Goal: Task Accomplishment & Management: Use online tool/utility

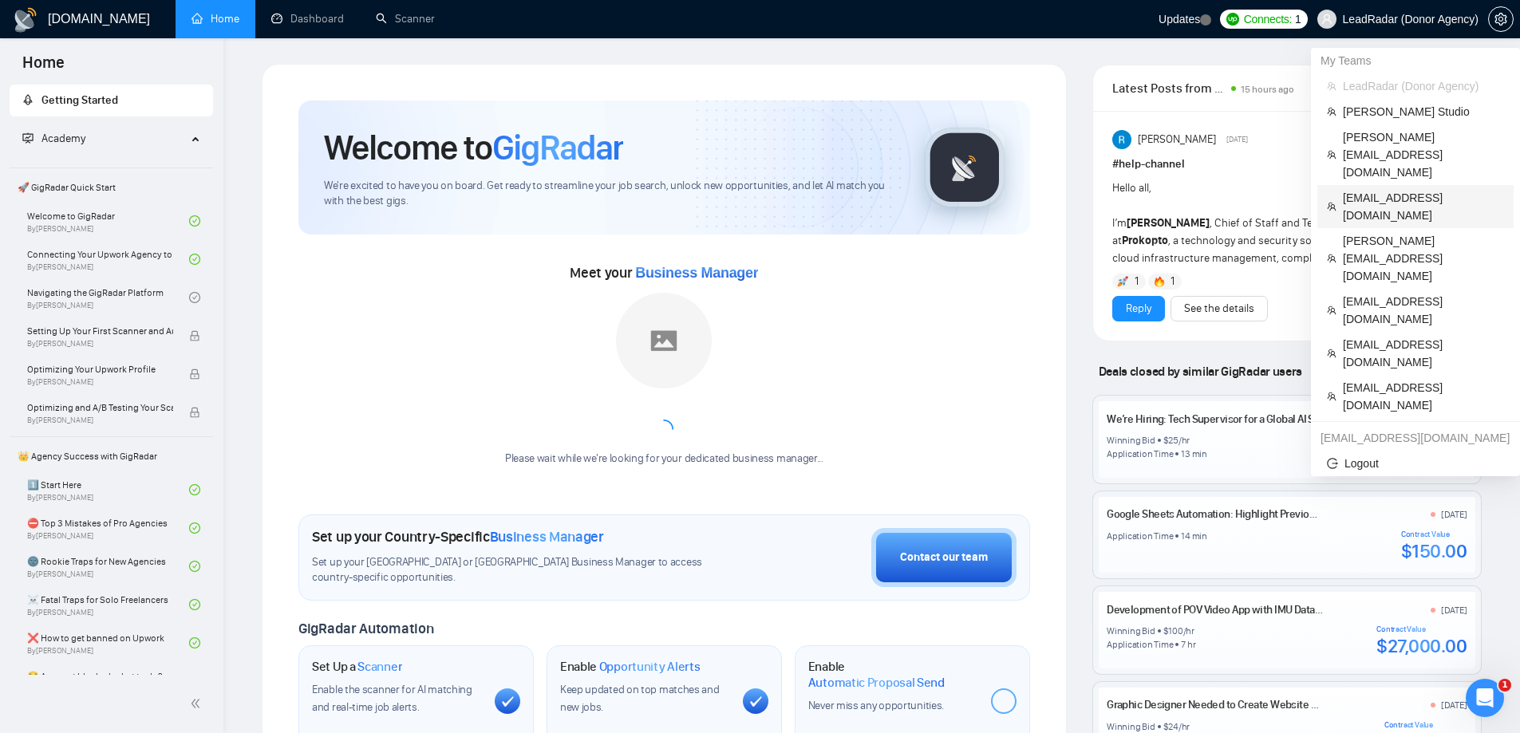
click at [1377, 189] on span "[EMAIL_ADDRESS][DOMAIN_NAME]" at bounding box center [1423, 206] width 161 height 35
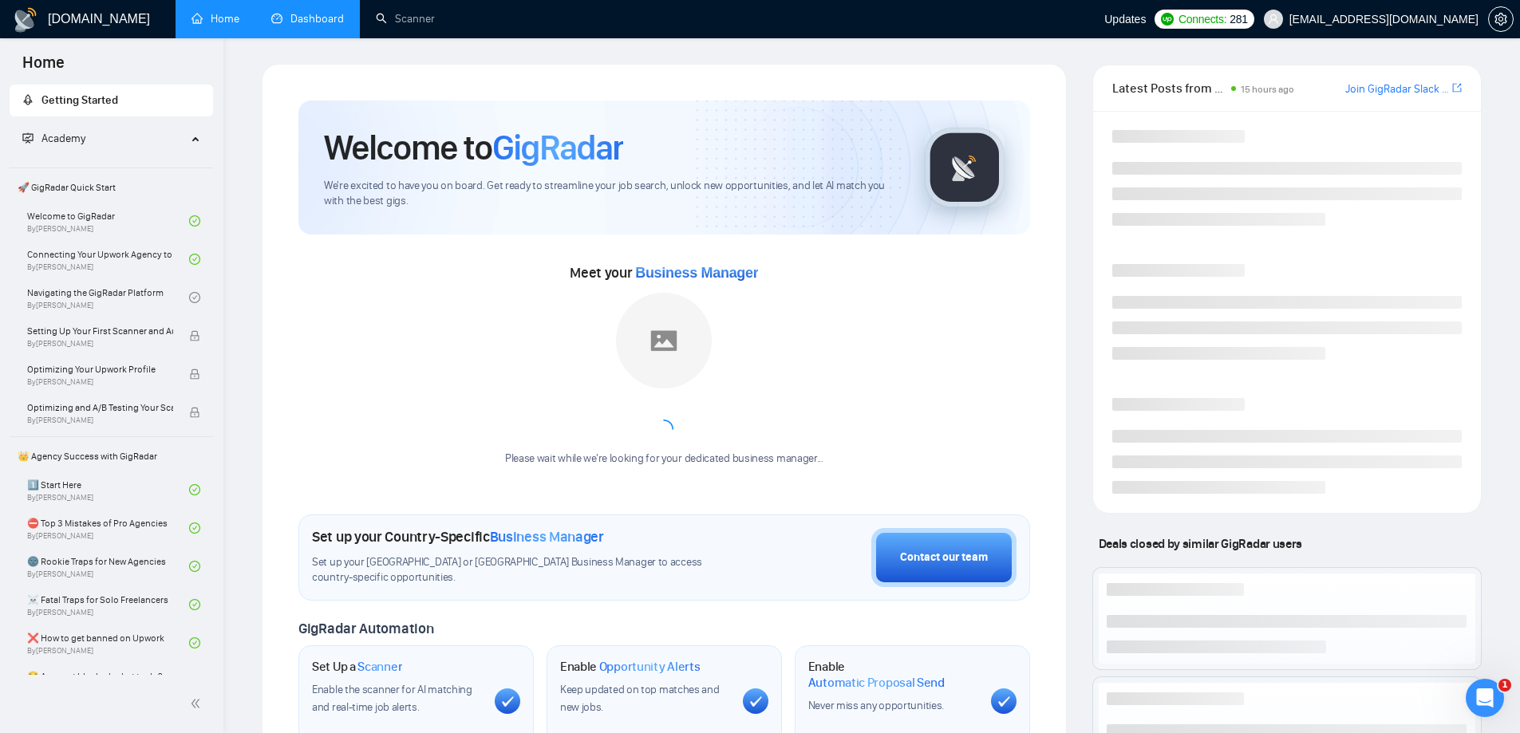
click at [309, 20] on link "Dashboard" at bounding box center [307, 19] width 73 height 14
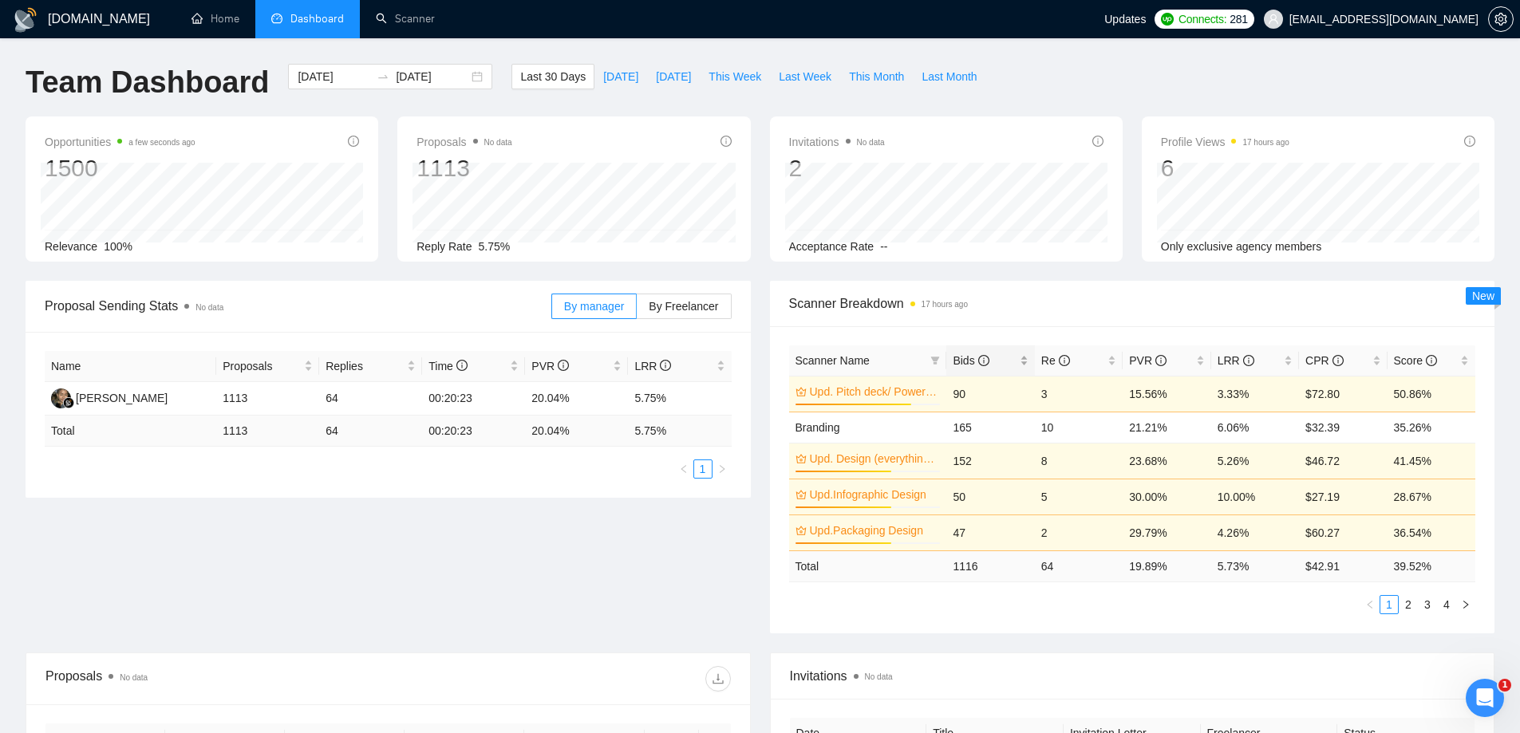
click at [966, 358] on span "Bids" at bounding box center [970, 360] width 36 height 13
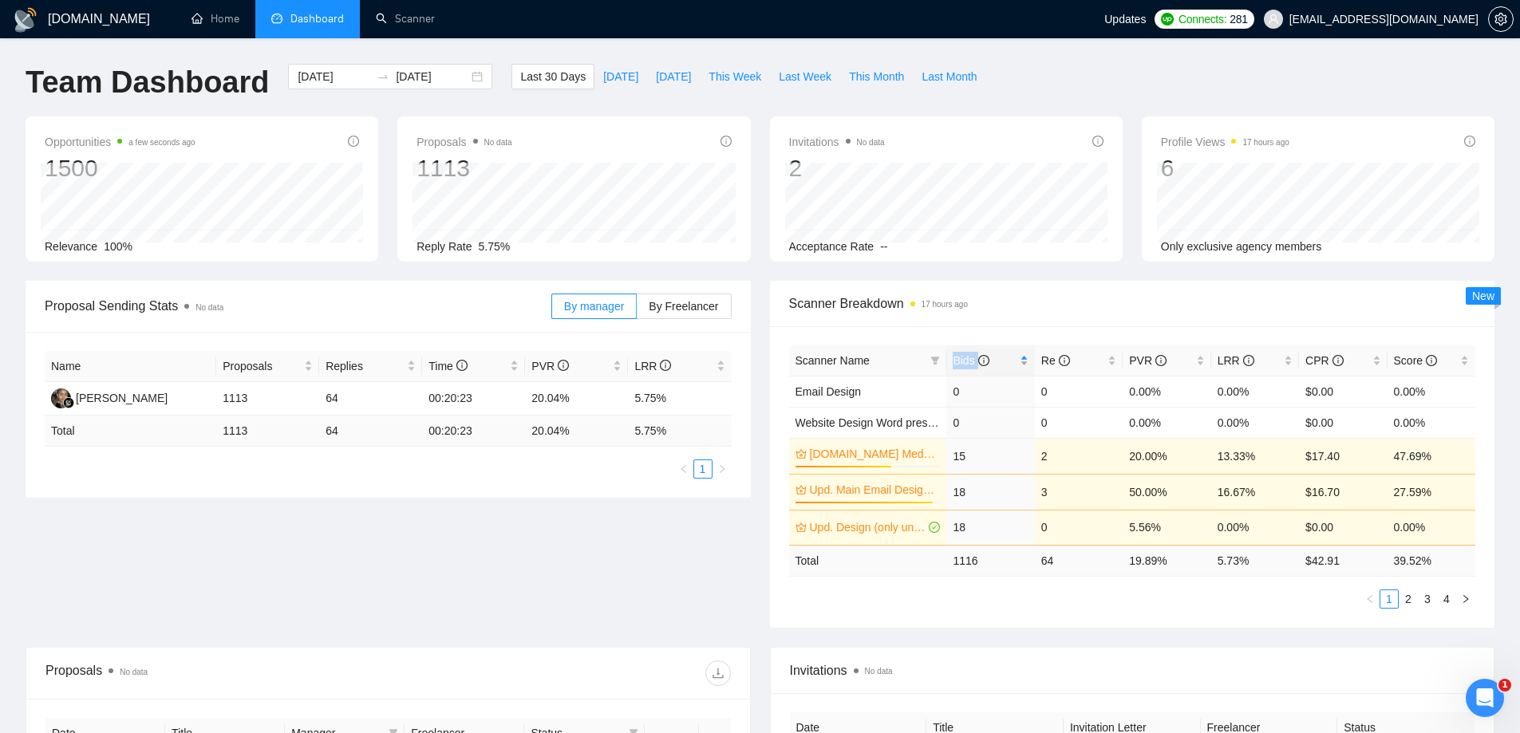
click at [966, 358] on span "Bids" at bounding box center [970, 360] width 36 height 13
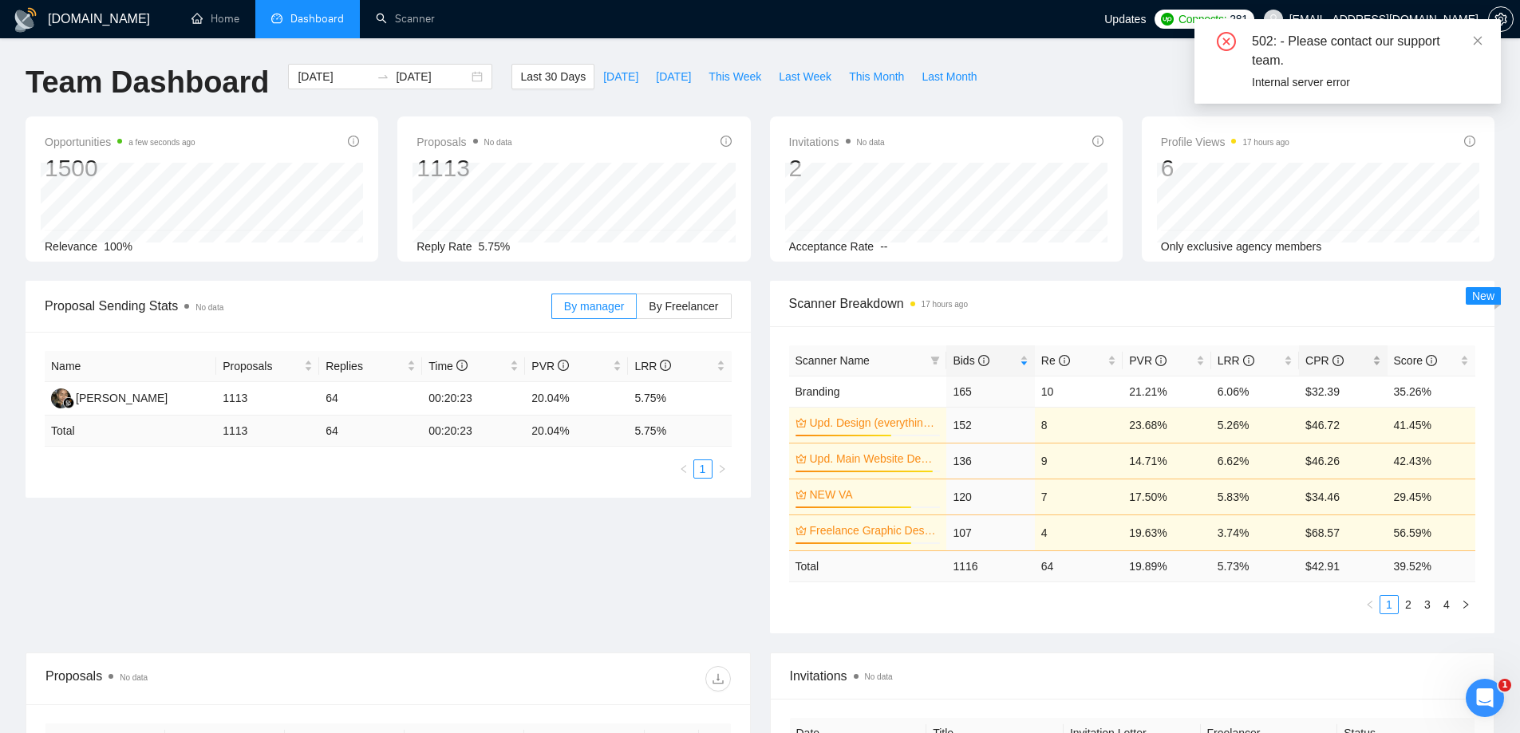
click at [1319, 357] on span "CPR" at bounding box center [1323, 360] width 37 height 13
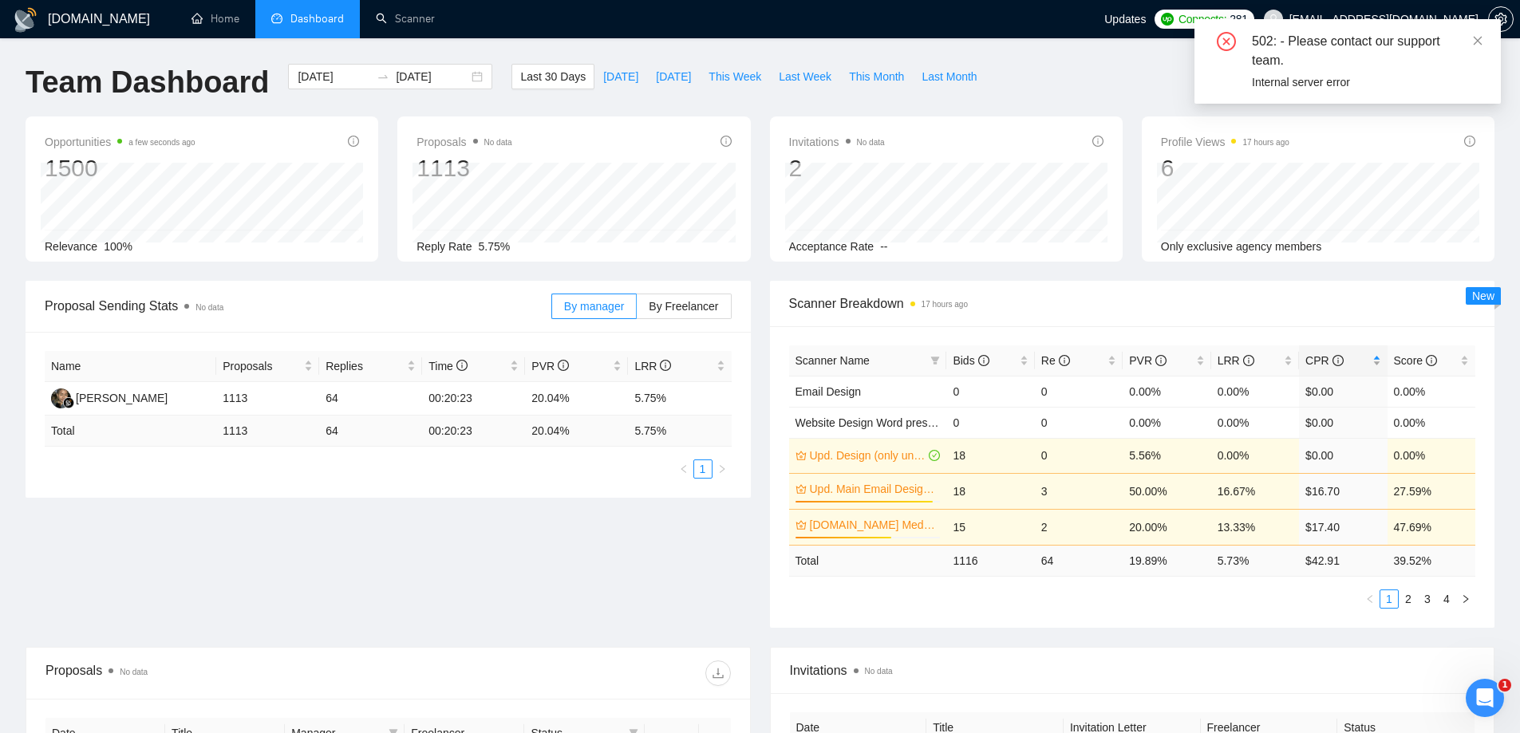
click at [1319, 355] on span "CPR" at bounding box center [1323, 360] width 37 height 13
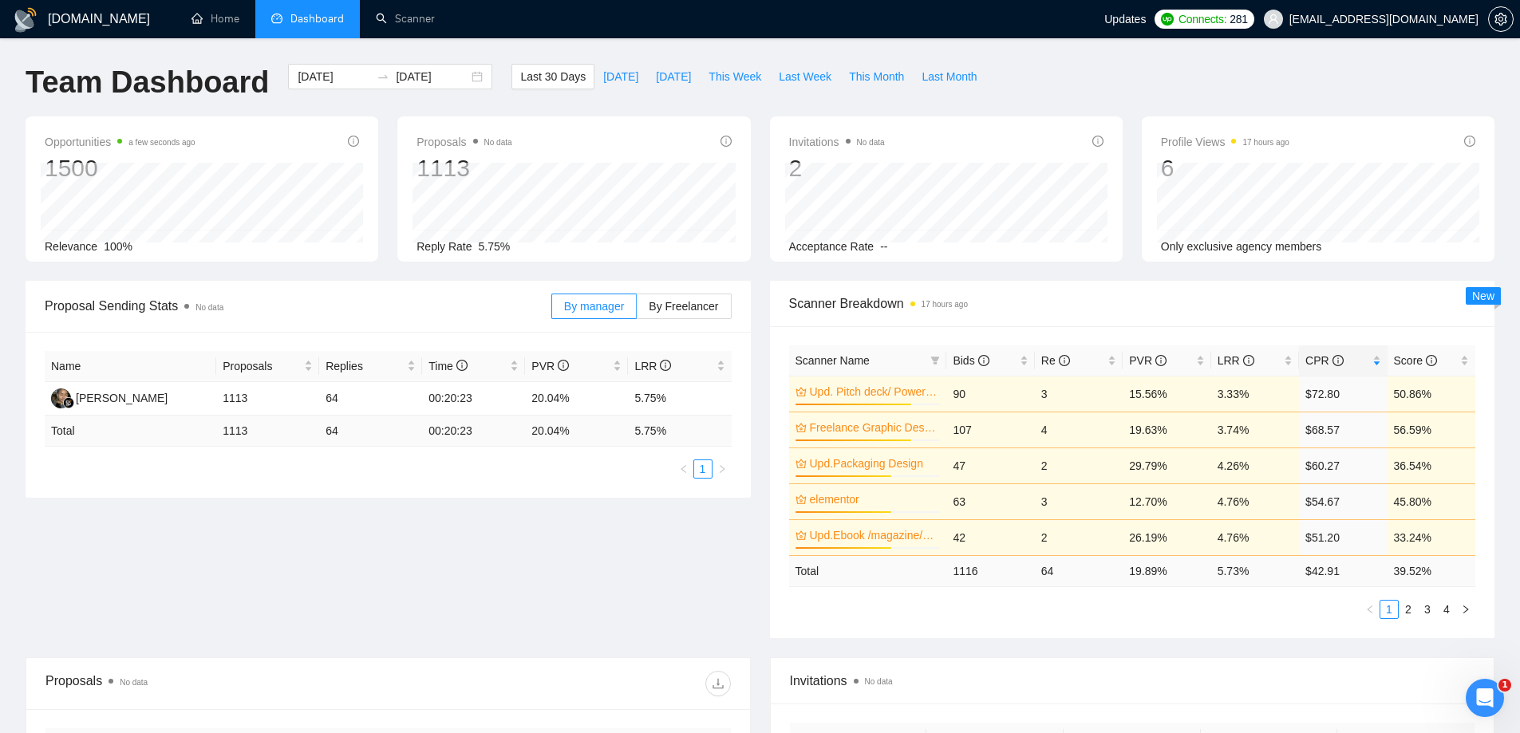
click at [1161, 302] on span "Scanner Breakdown 17 hours ago" at bounding box center [1132, 304] width 687 height 20
click at [962, 356] on span "Bids" at bounding box center [970, 360] width 36 height 13
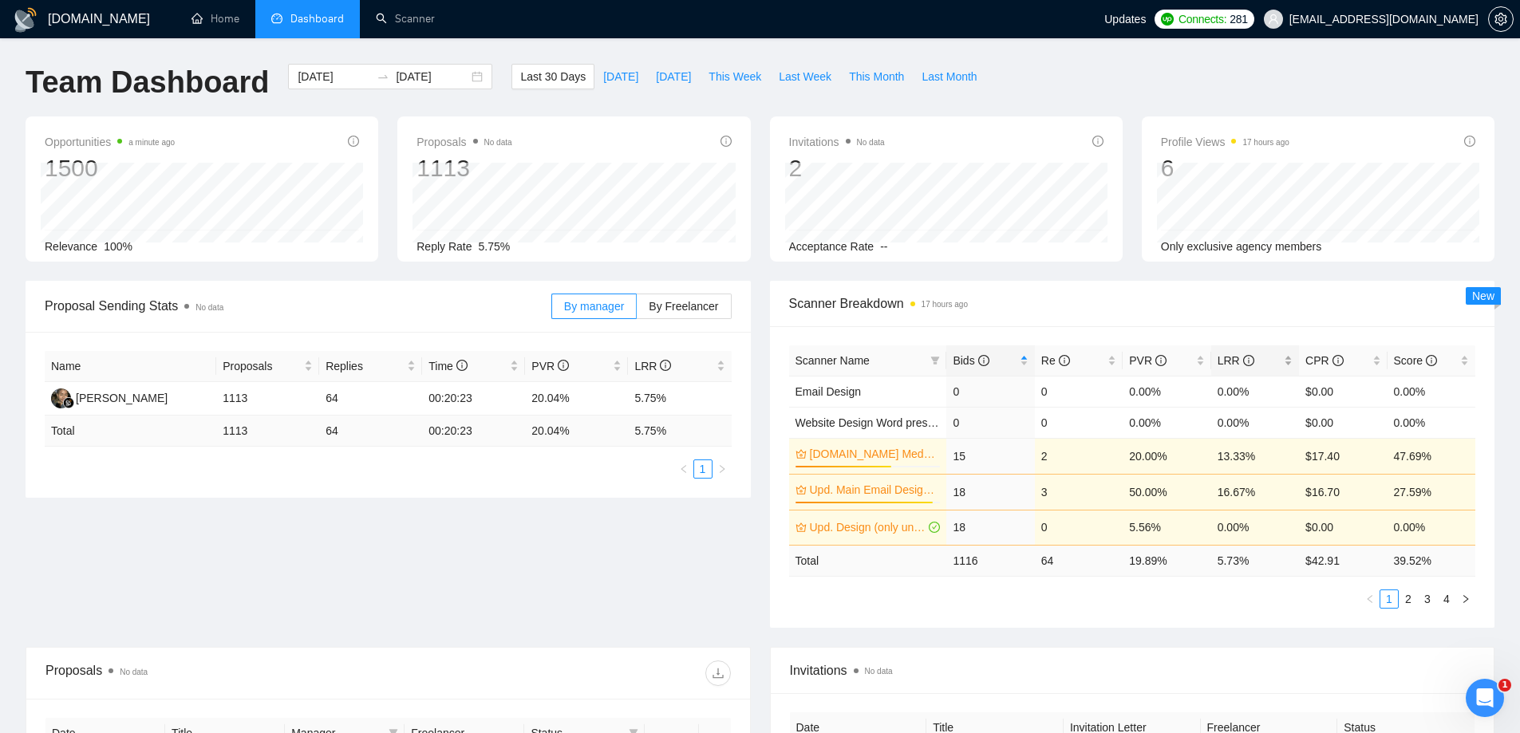
click at [1223, 356] on span "LRR" at bounding box center [1235, 360] width 37 height 13
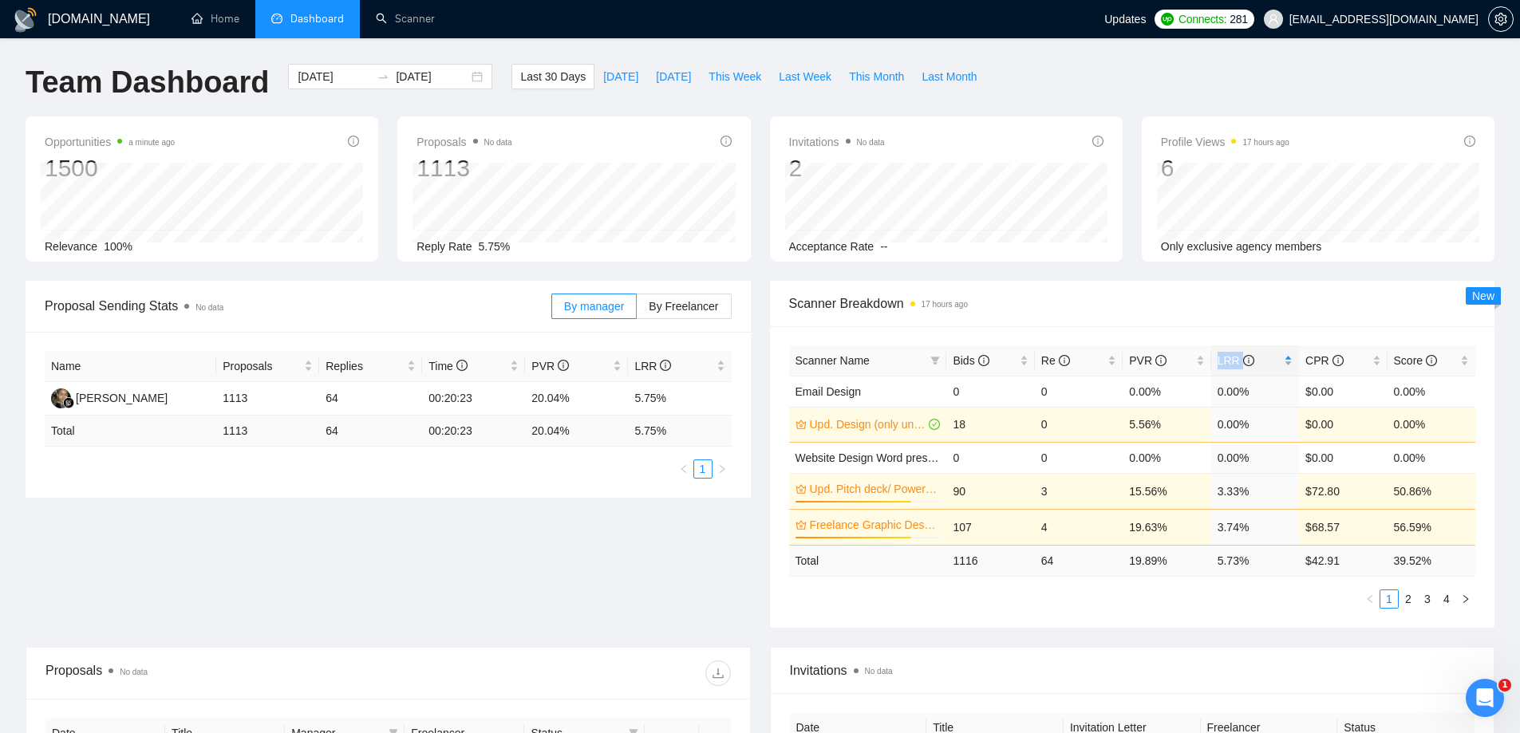
click at [1224, 354] on span "LRR" at bounding box center [1235, 360] width 37 height 13
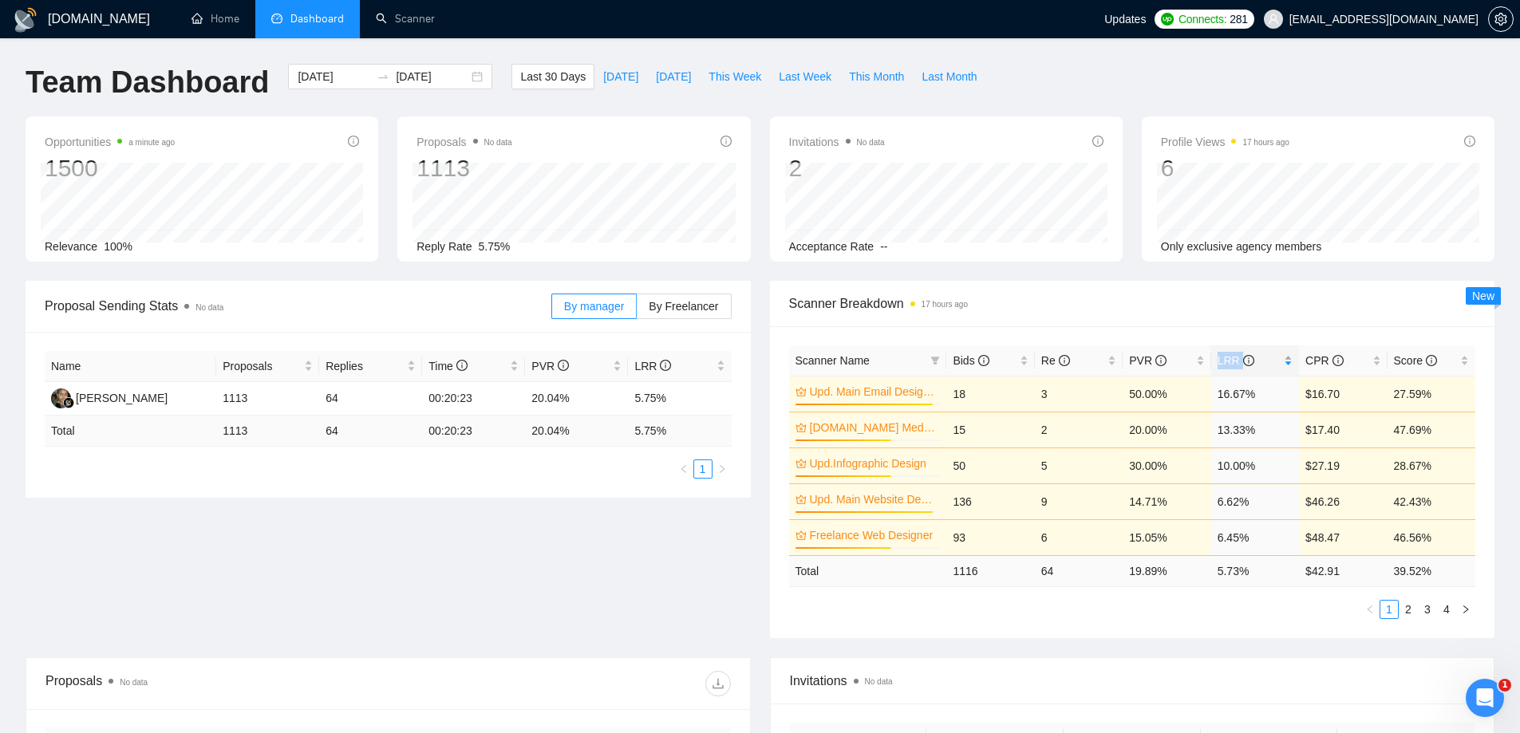
click at [1221, 358] on span "LRR" at bounding box center [1235, 360] width 37 height 13
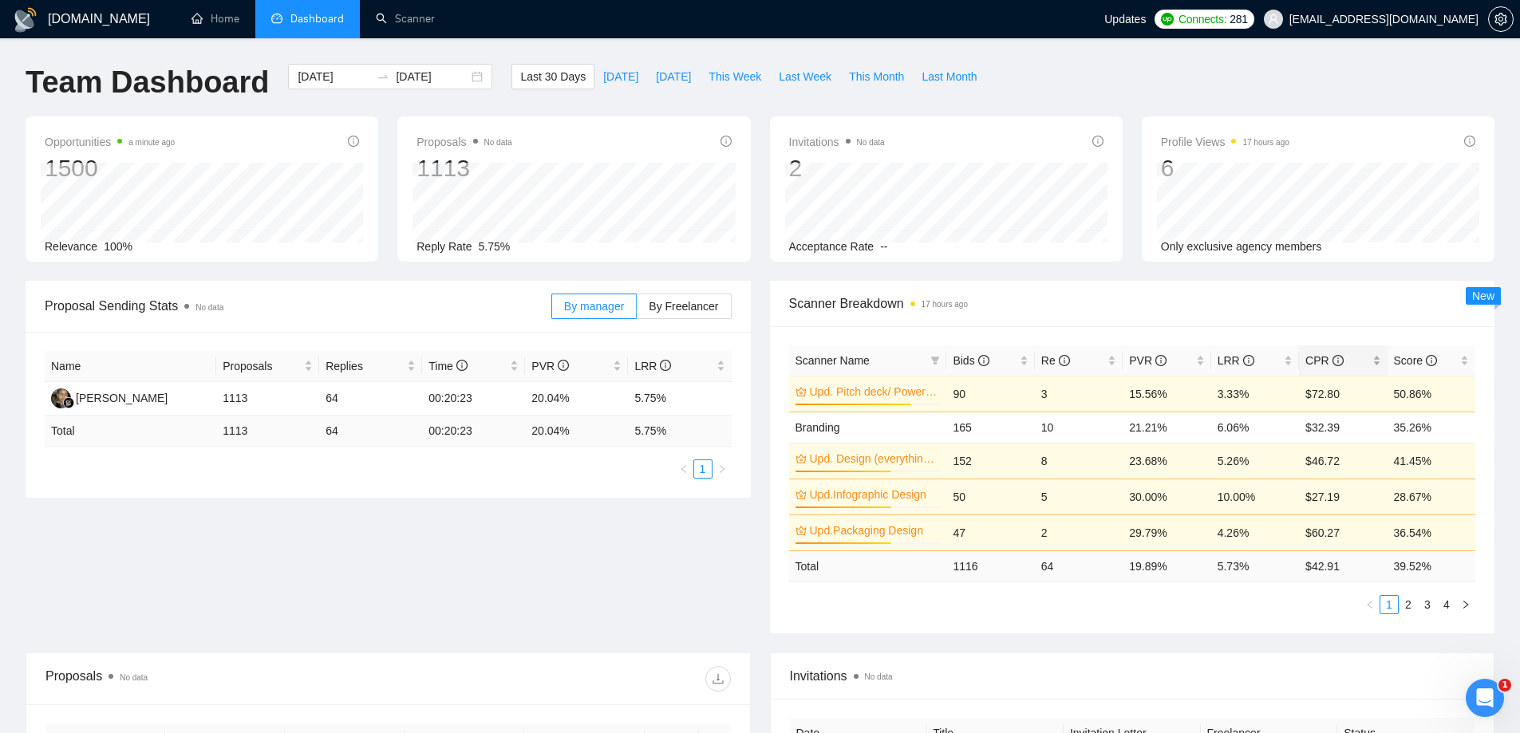
click at [1309, 357] on span "CPR" at bounding box center [1323, 360] width 37 height 13
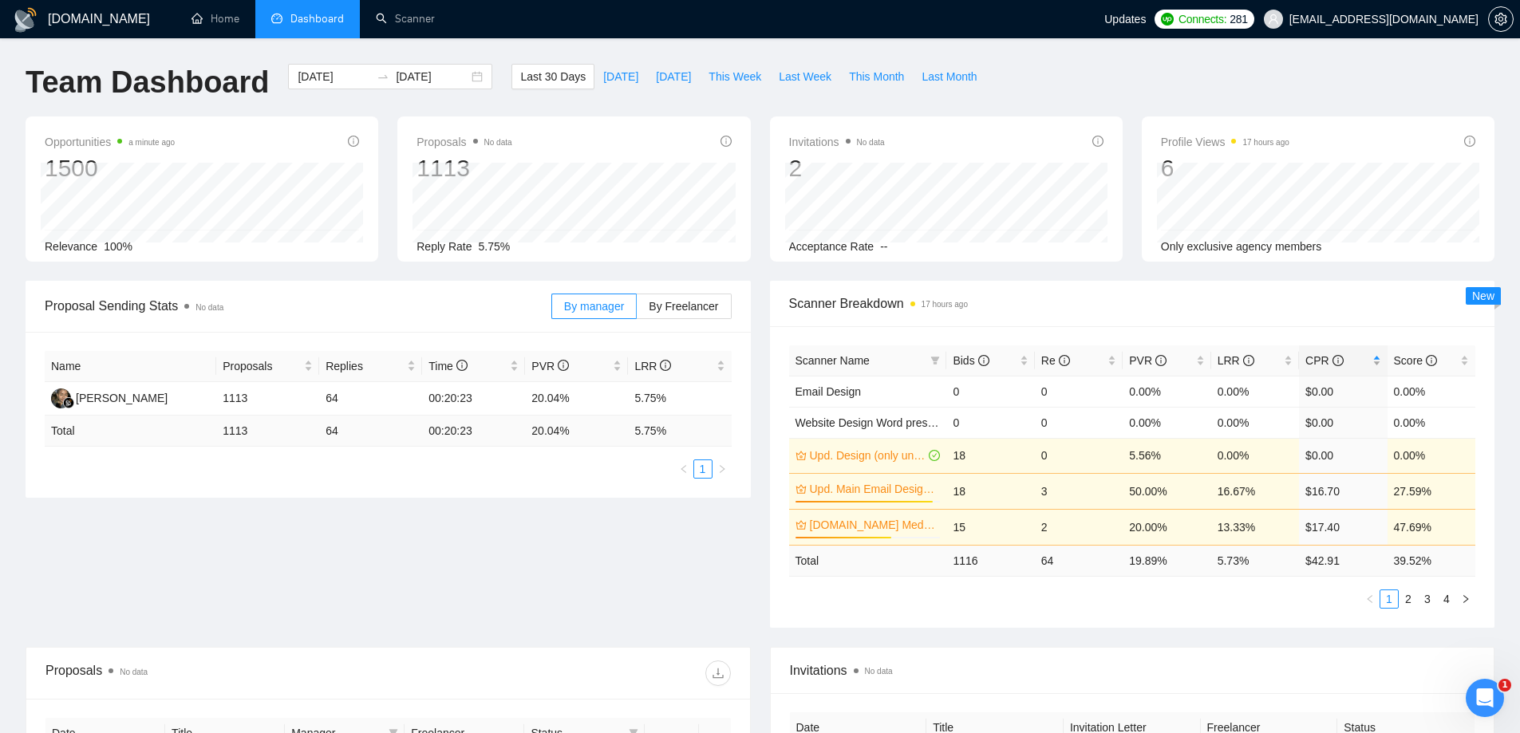
click at [1309, 356] on span "CPR" at bounding box center [1323, 360] width 37 height 13
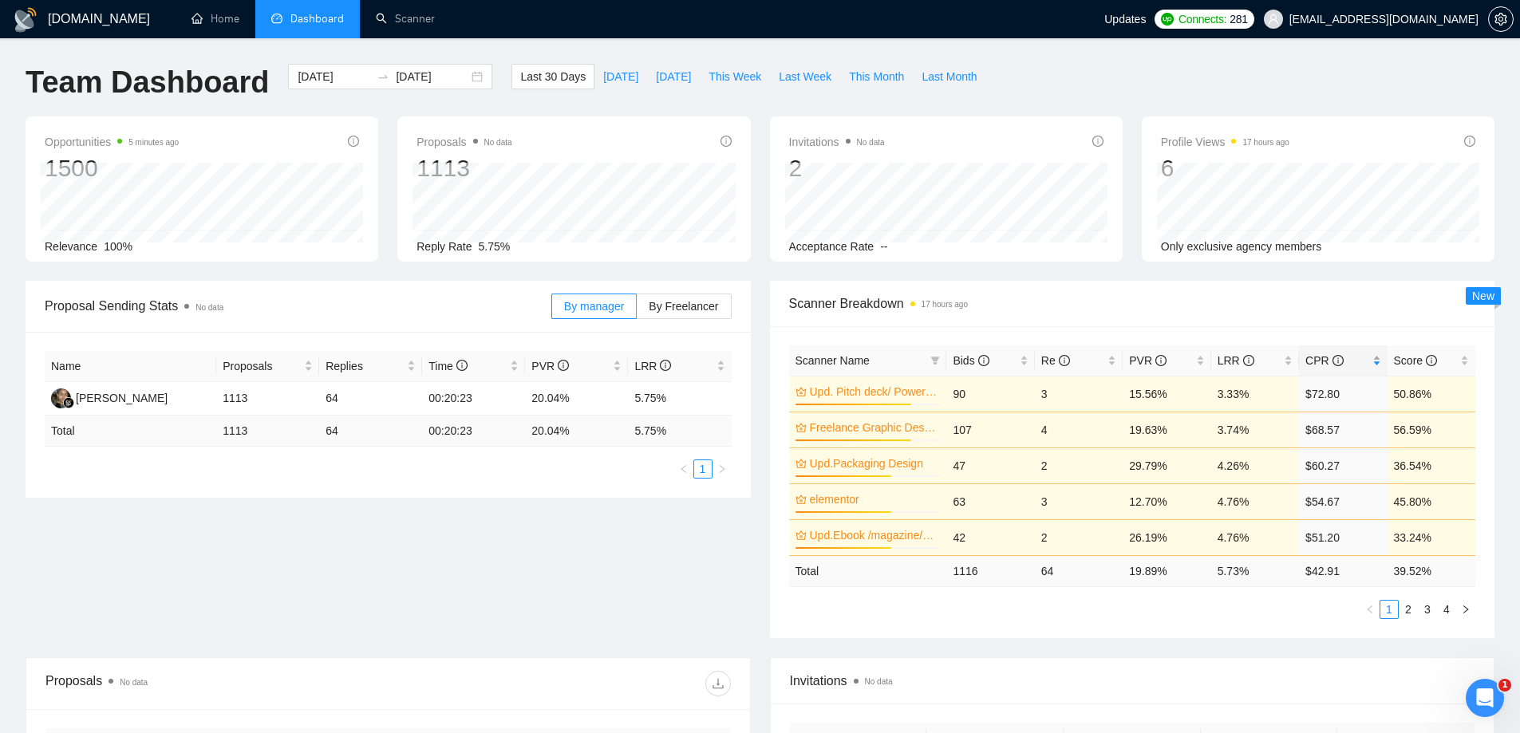
click at [1311, 358] on span "CPR" at bounding box center [1323, 360] width 37 height 13
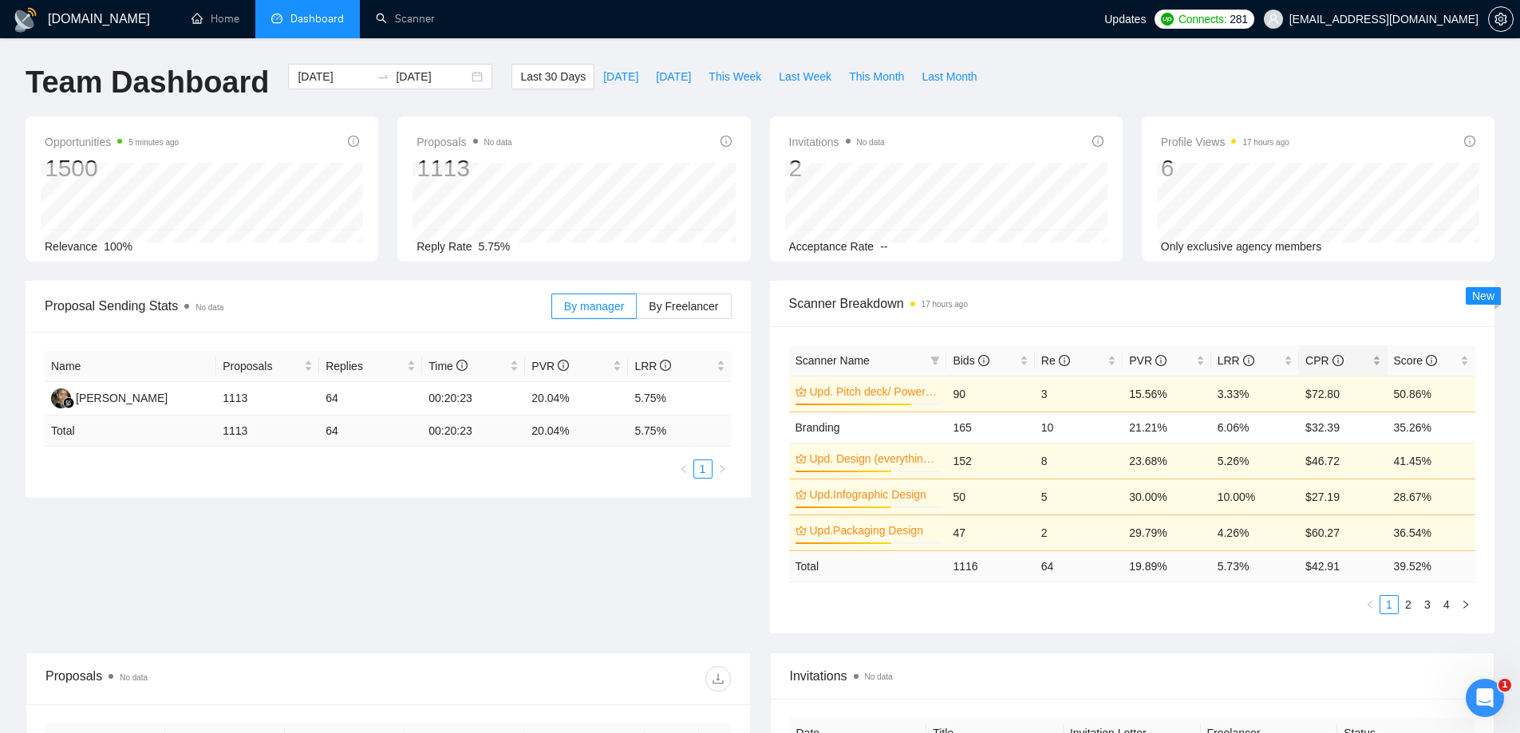
click at [1311, 360] on span "CPR" at bounding box center [1323, 360] width 37 height 13
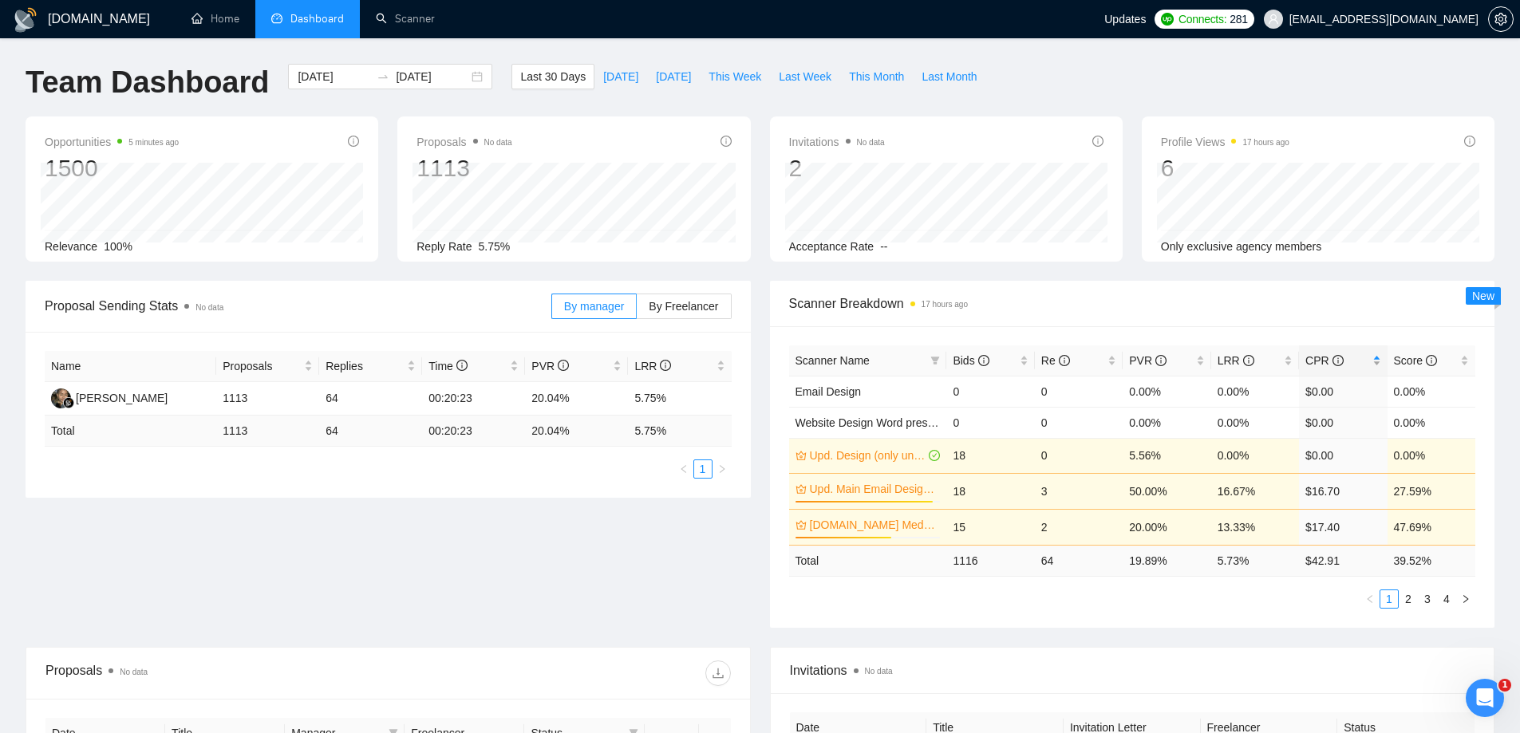
click at [1316, 358] on span "CPR" at bounding box center [1323, 360] width 37 height 13
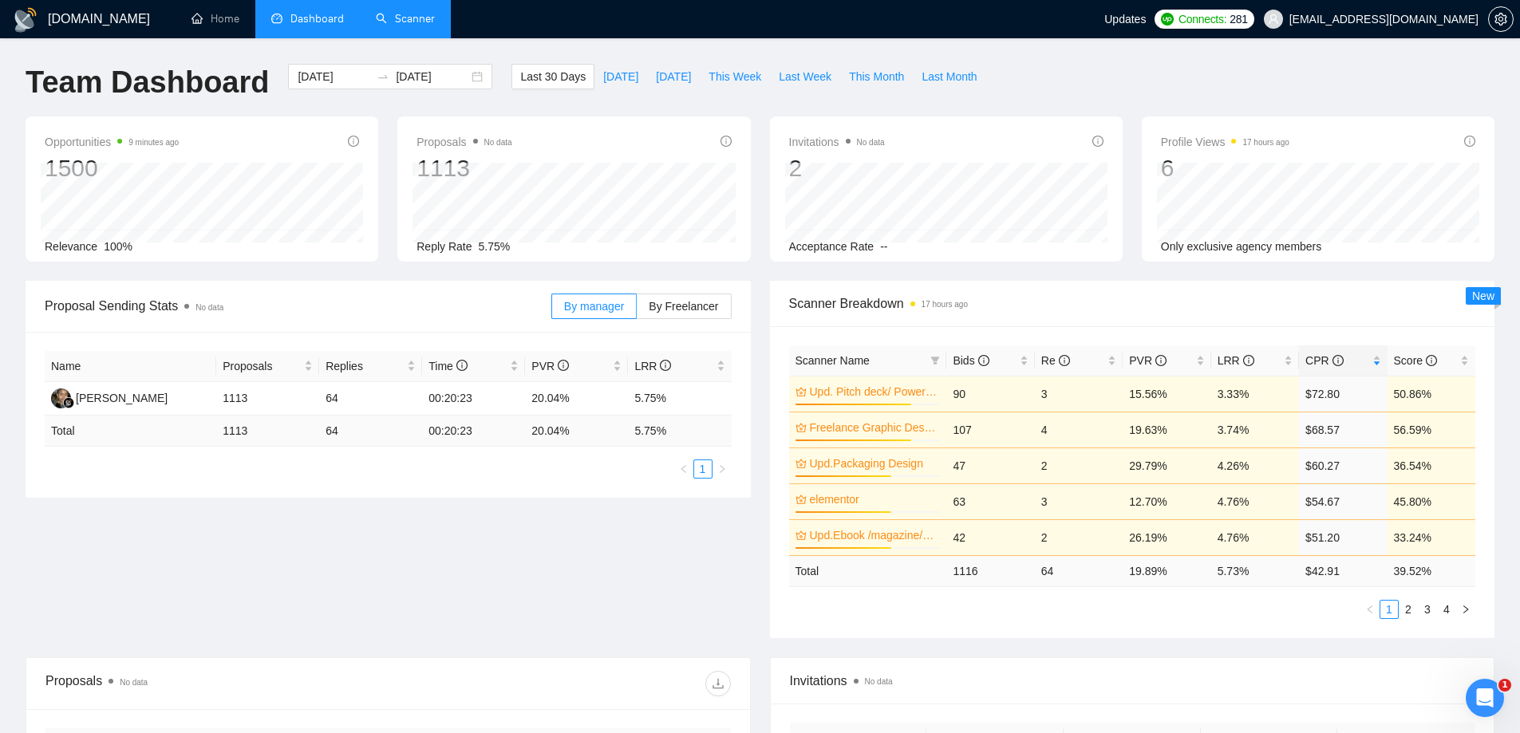
click at [422, 12] on link "Scanner" at bounding box center [405, 19] width 59 height 14
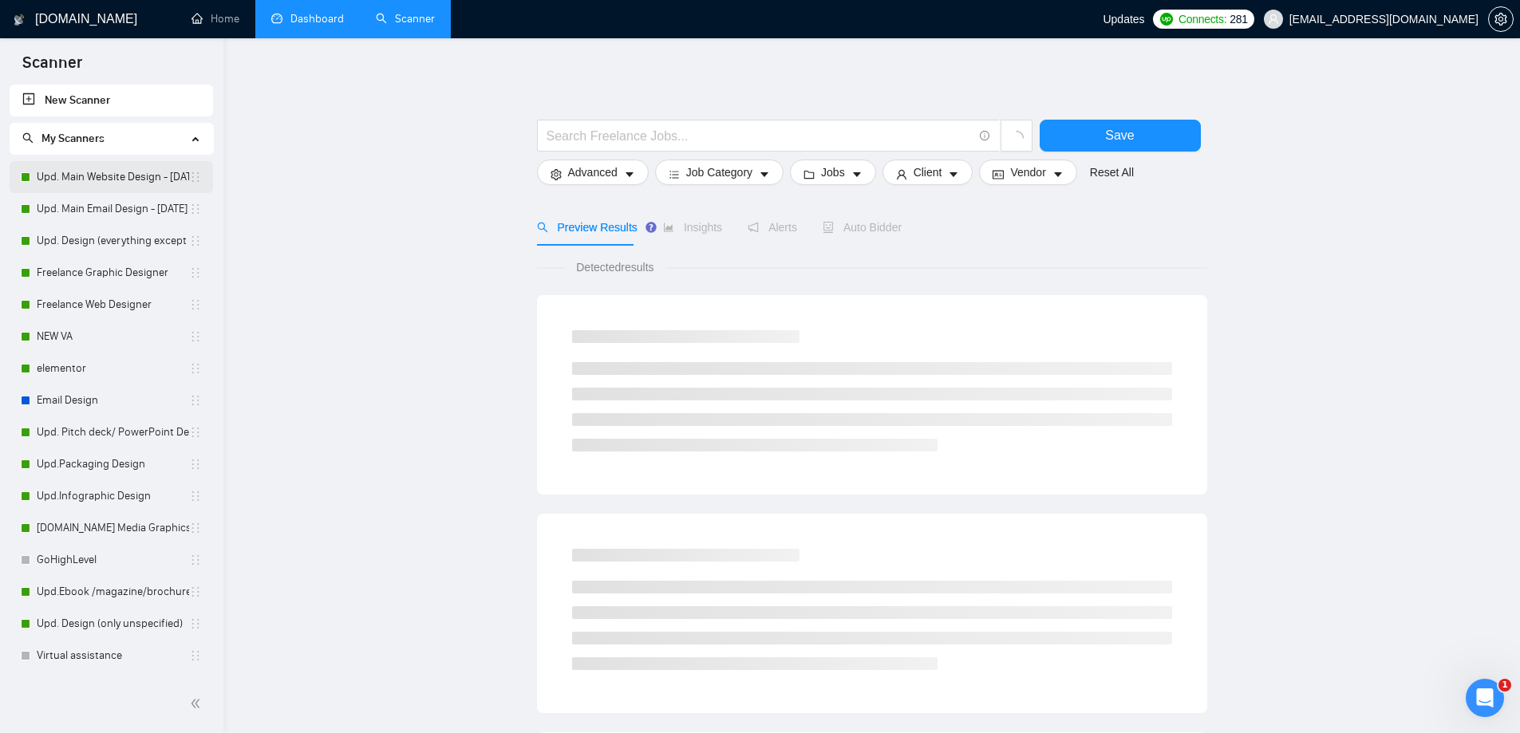
click at [93, 175] on link "Upd. Main Website Design - [DATE]" at bounding box center [113, 177] width 152 height 32
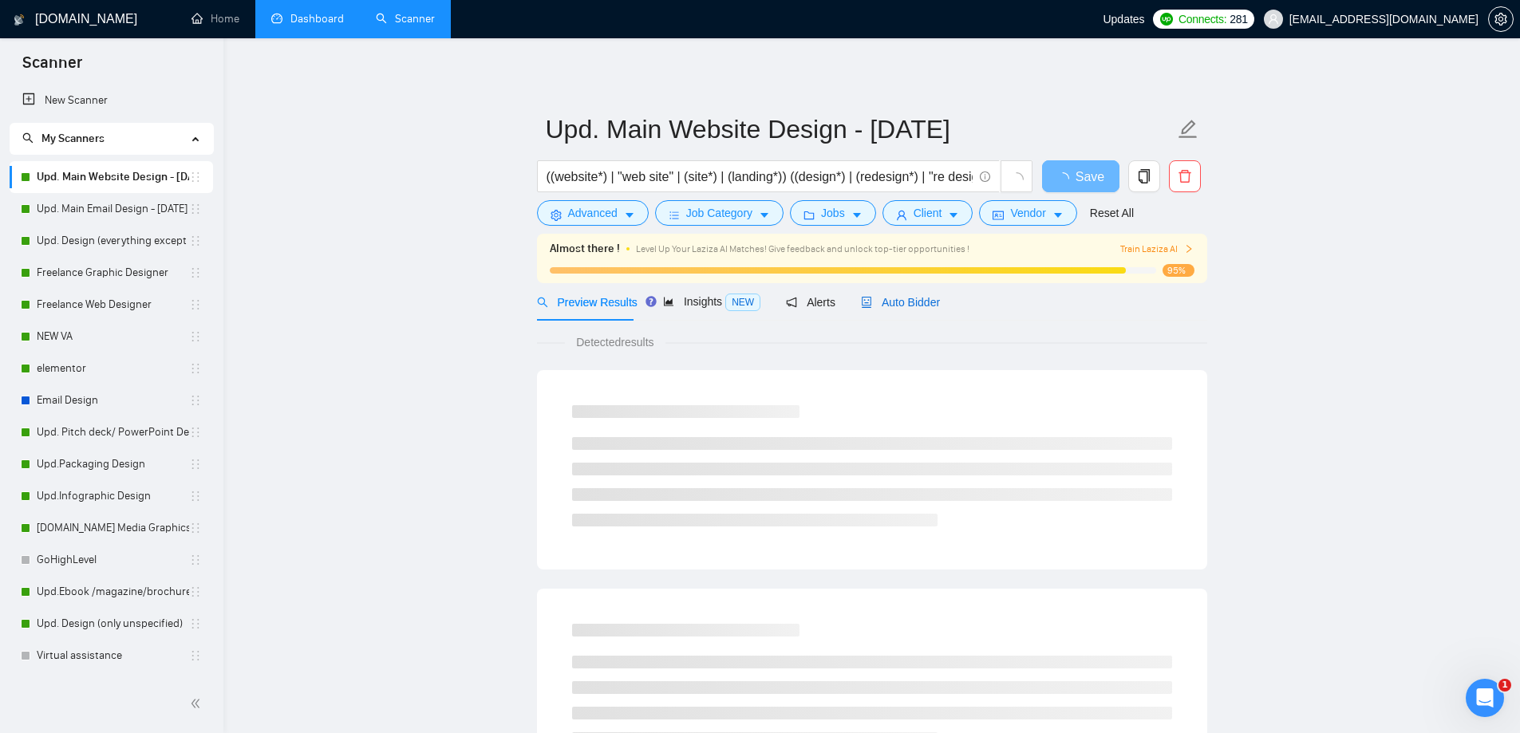
click at [928, 302] on span "Auto Bidder" at bounding box center [900, 302] width 79 height 13
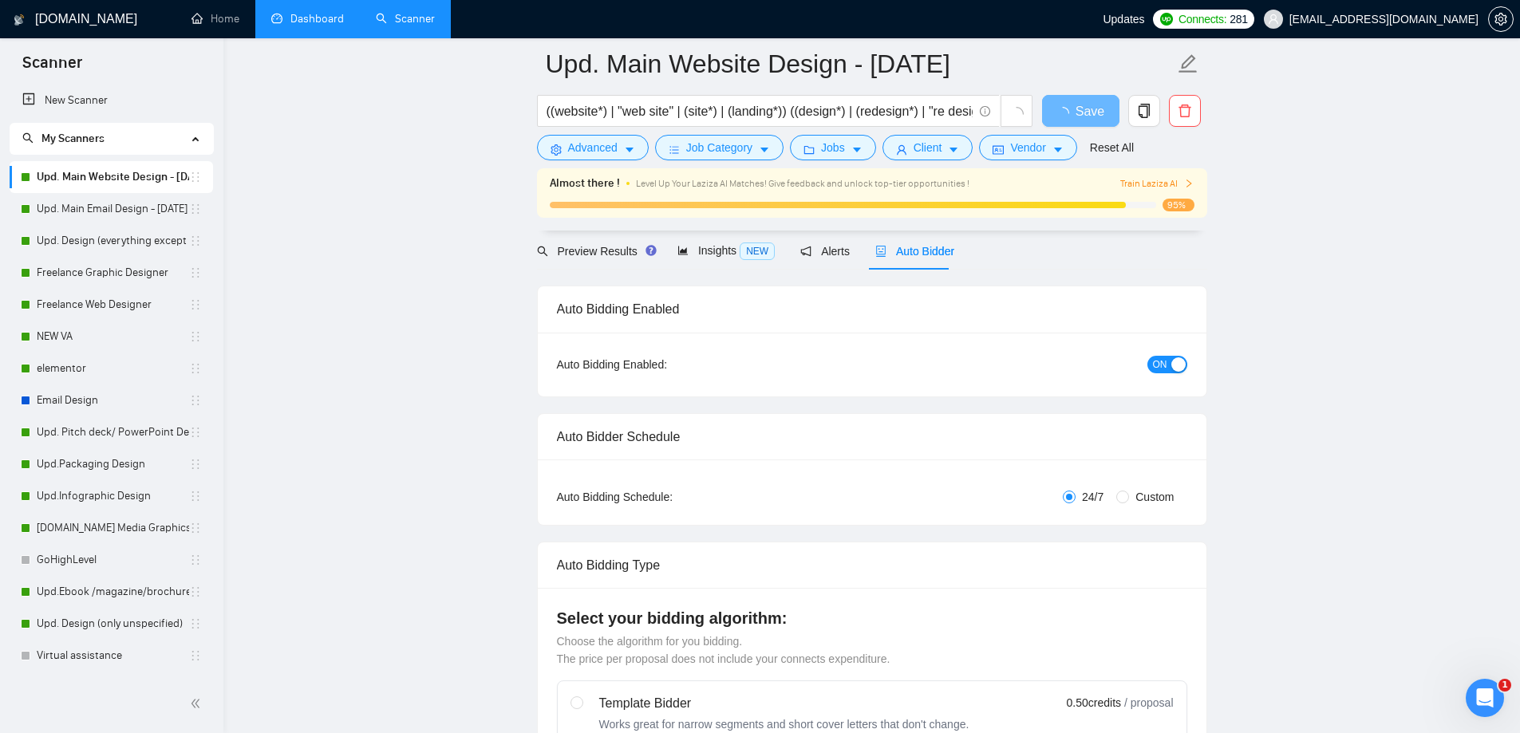
scroll to position [80, 0]
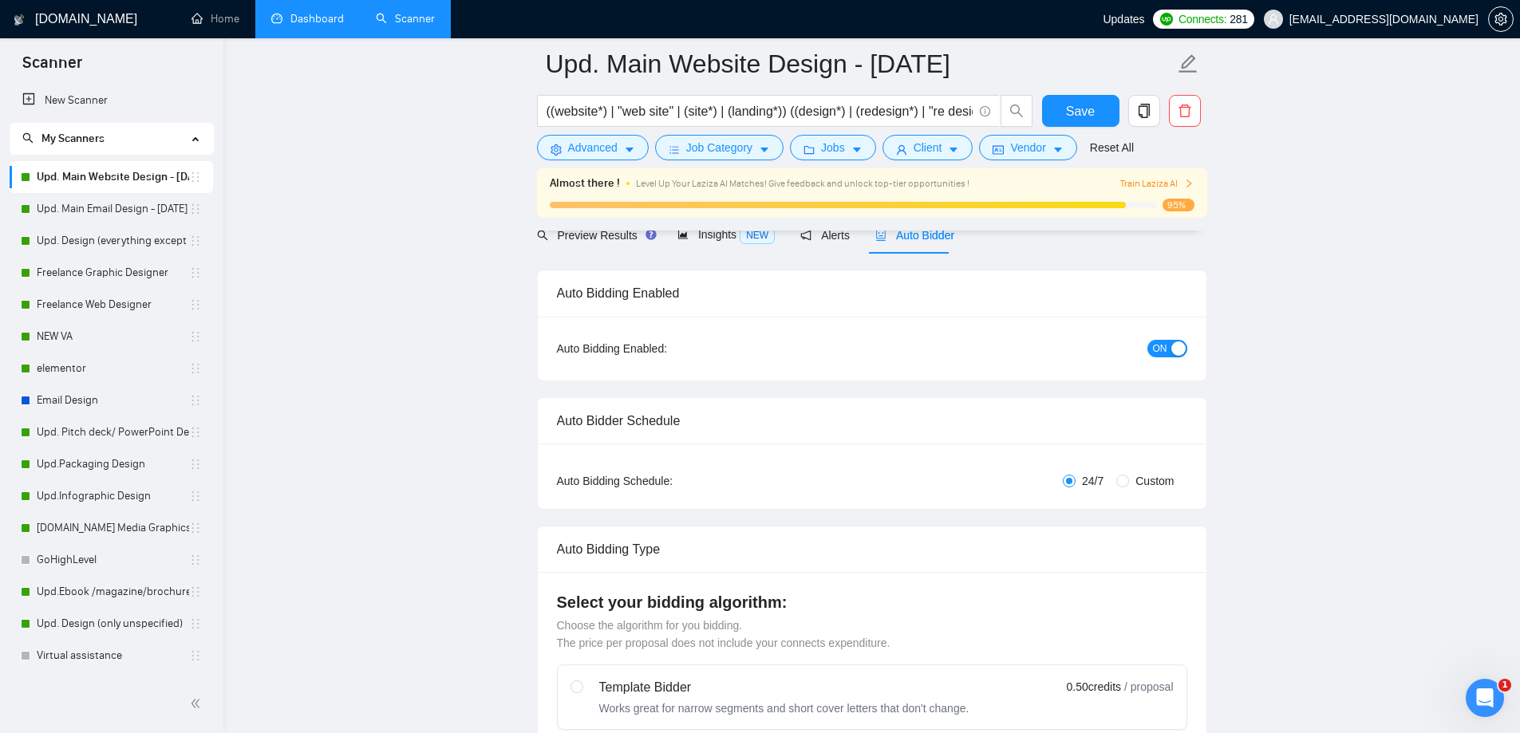
click at [1123, 487] on label "Custom" at bounding box center [1148, 481] width 64 height 18
click at [1123, 487] on input "Custom" at bounding box center [1122, 481] width 13 height 13
radio input "true"
radio input "false"
checkbox input "true"
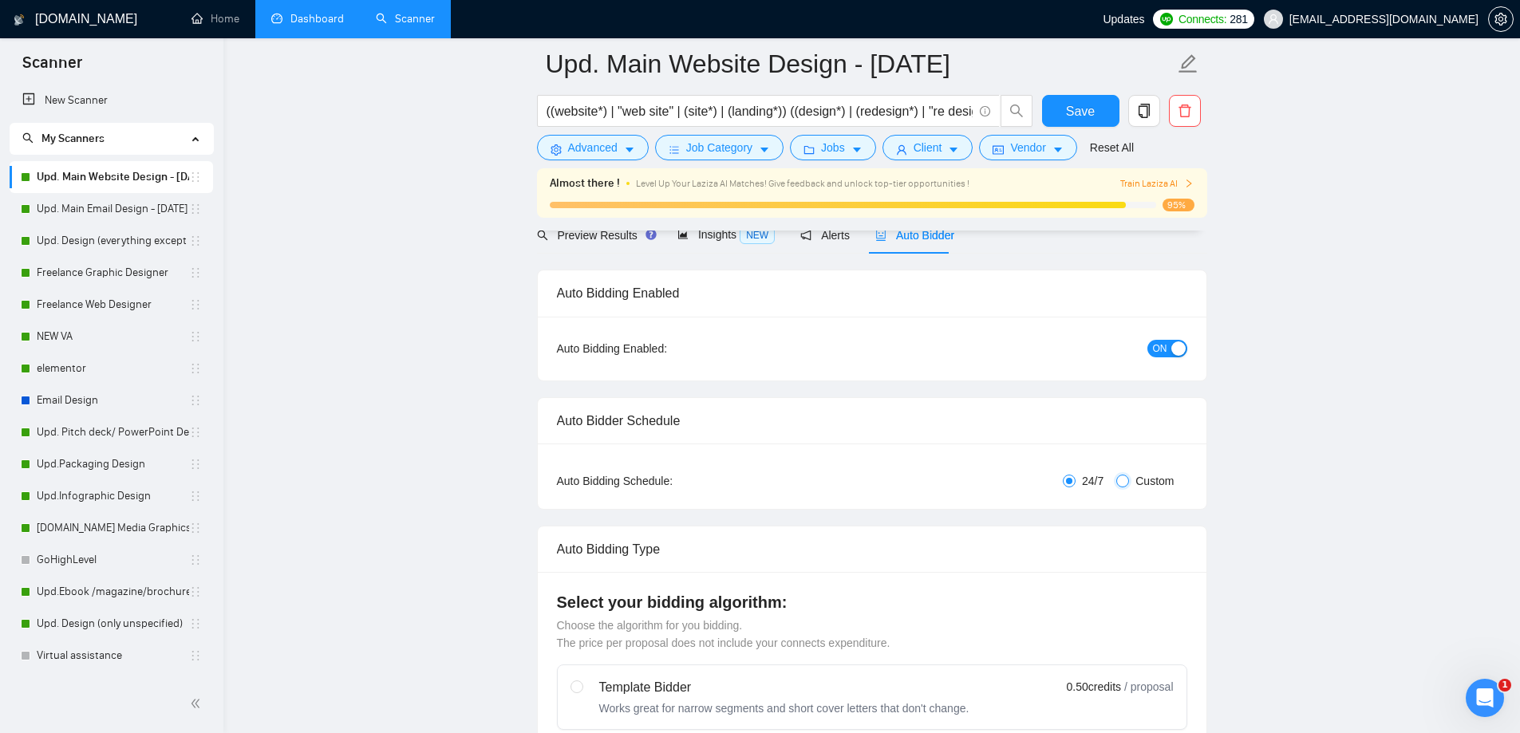
checkbox input "true"
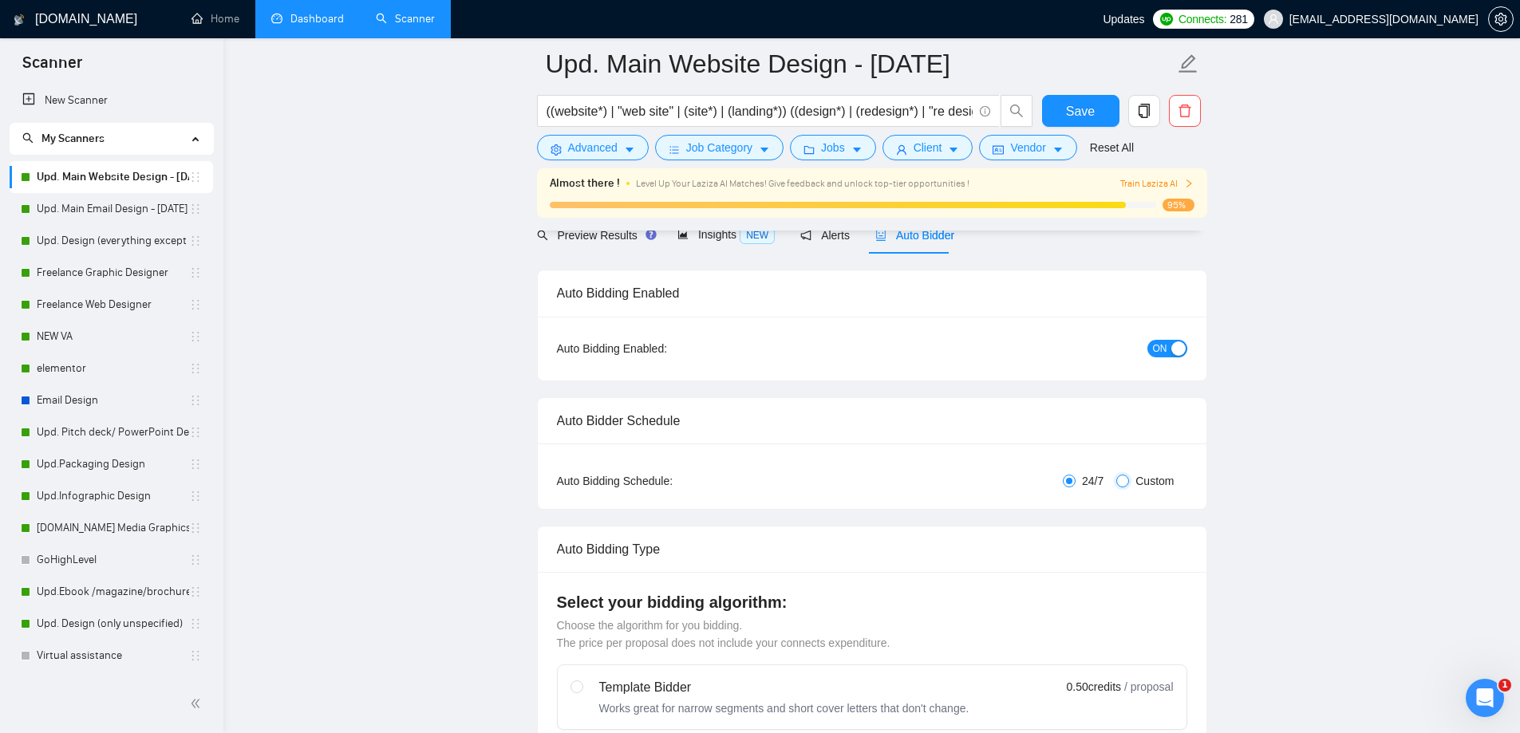
checkbox input "true"
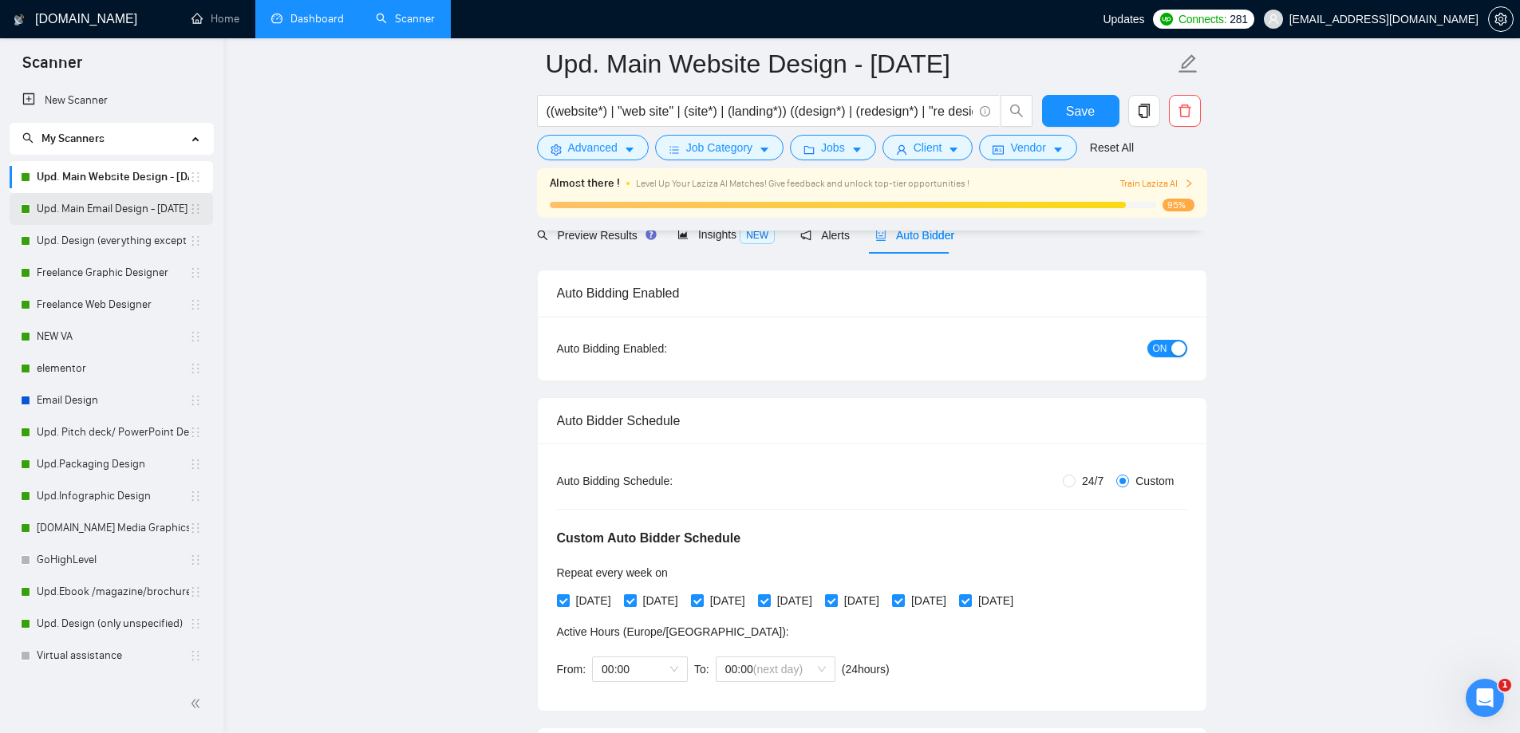
click at [111, 211] on link "Upd. Main Email Design - [DATE]" at bounding box center [113, 209] width 152 height 32
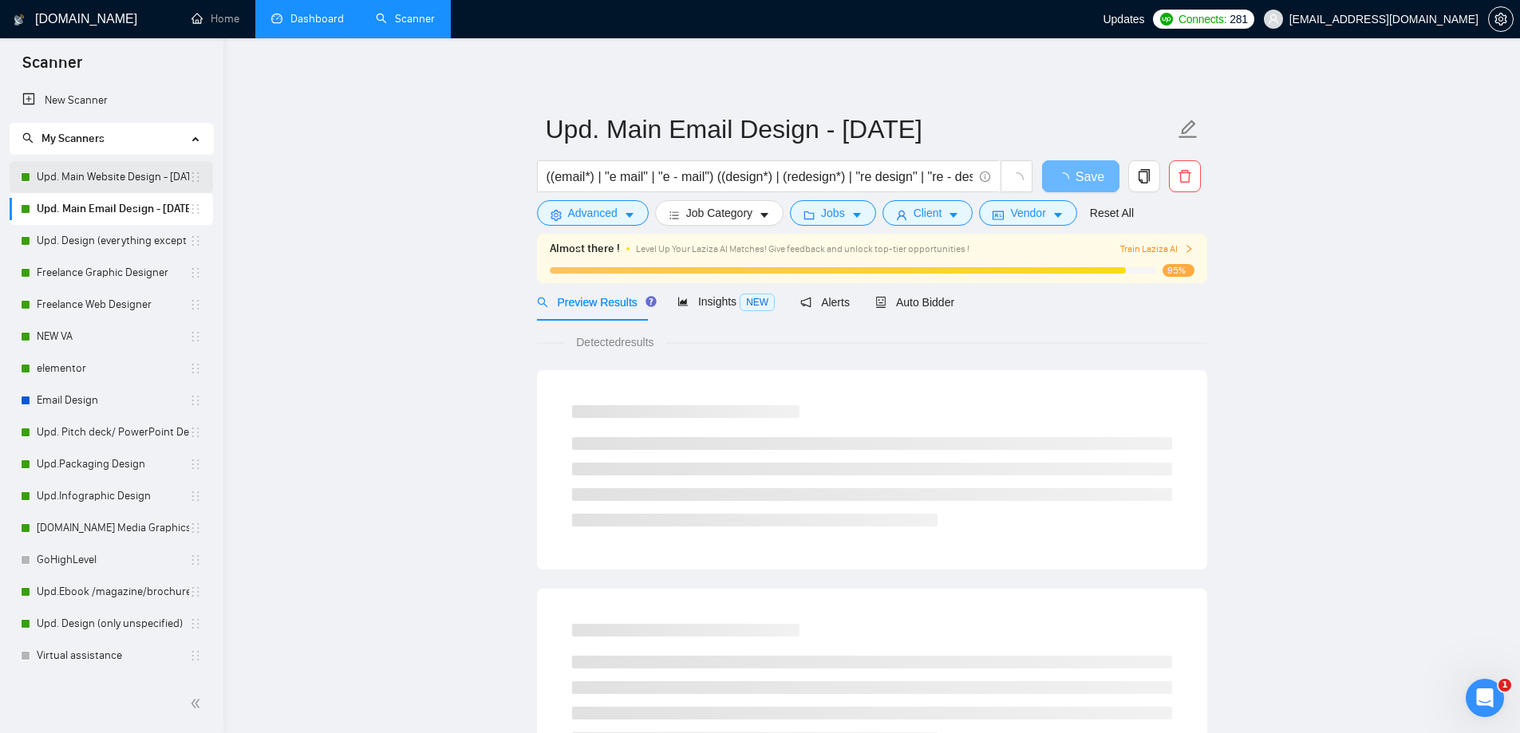
click at [115, 169] on link "Upd. Main Website Design - [DATE]" at bounding box center [113, 177] width 152 height 32
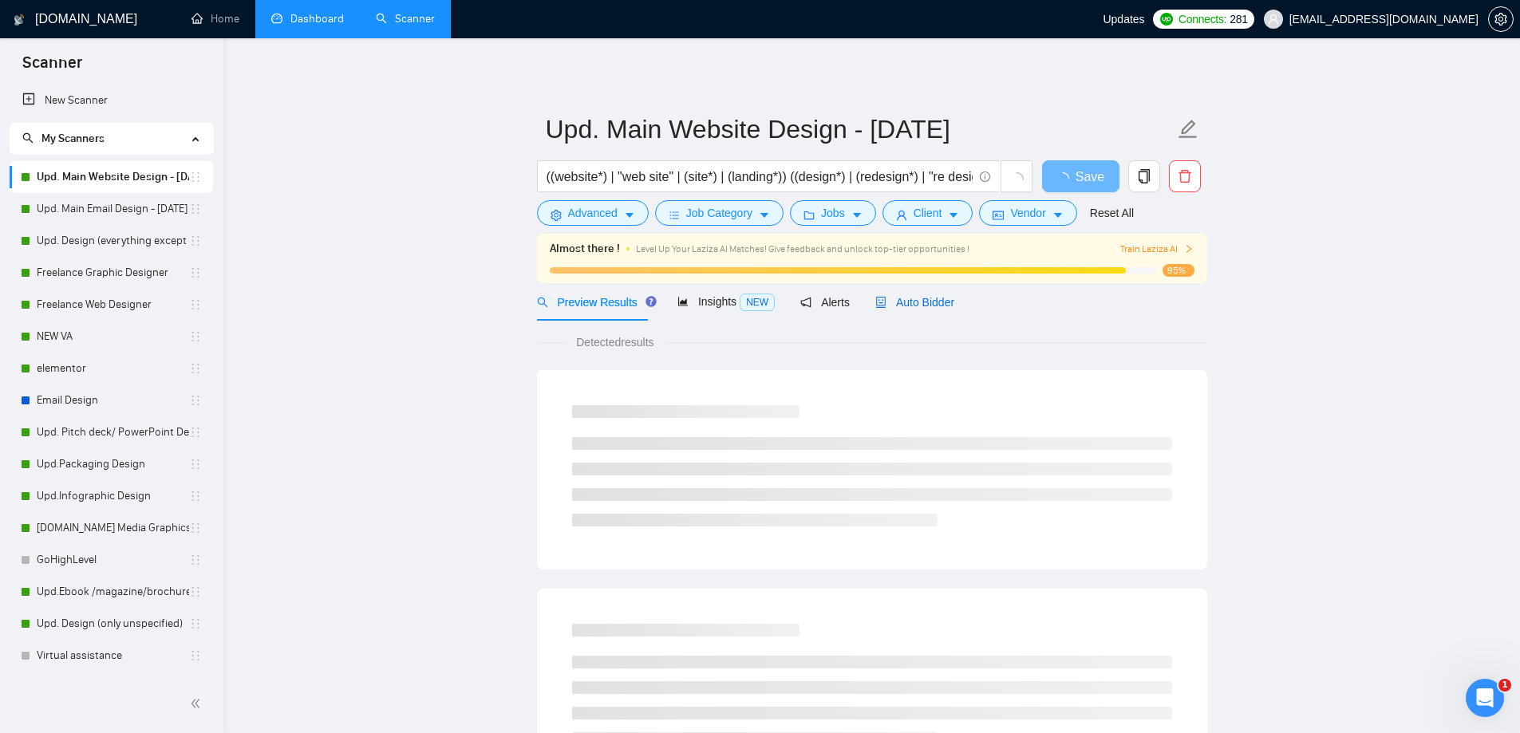
click at [932, 302] on span "Auto Bidder" at bounding box center [914, 302] width 79 height 13
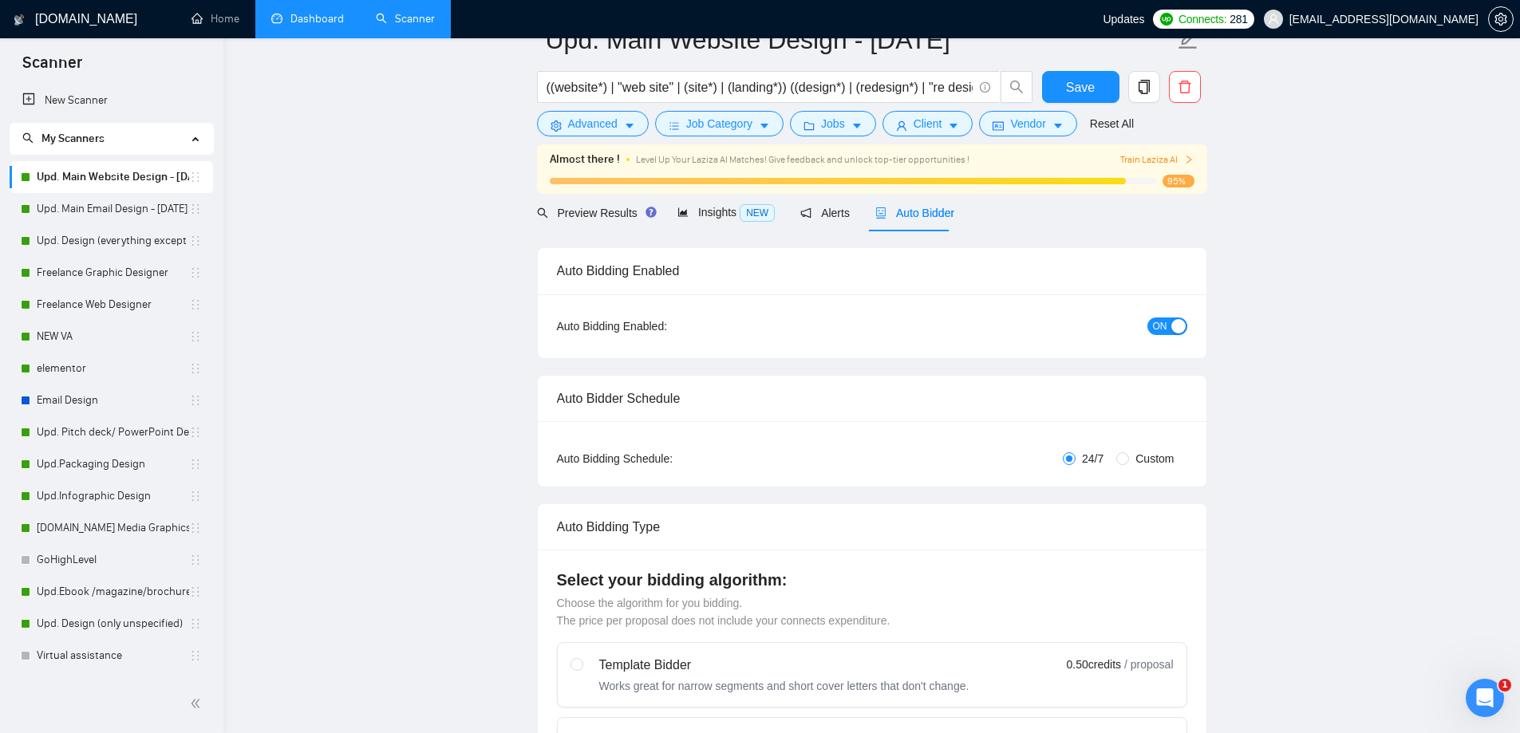
scroll to position [239, 0]
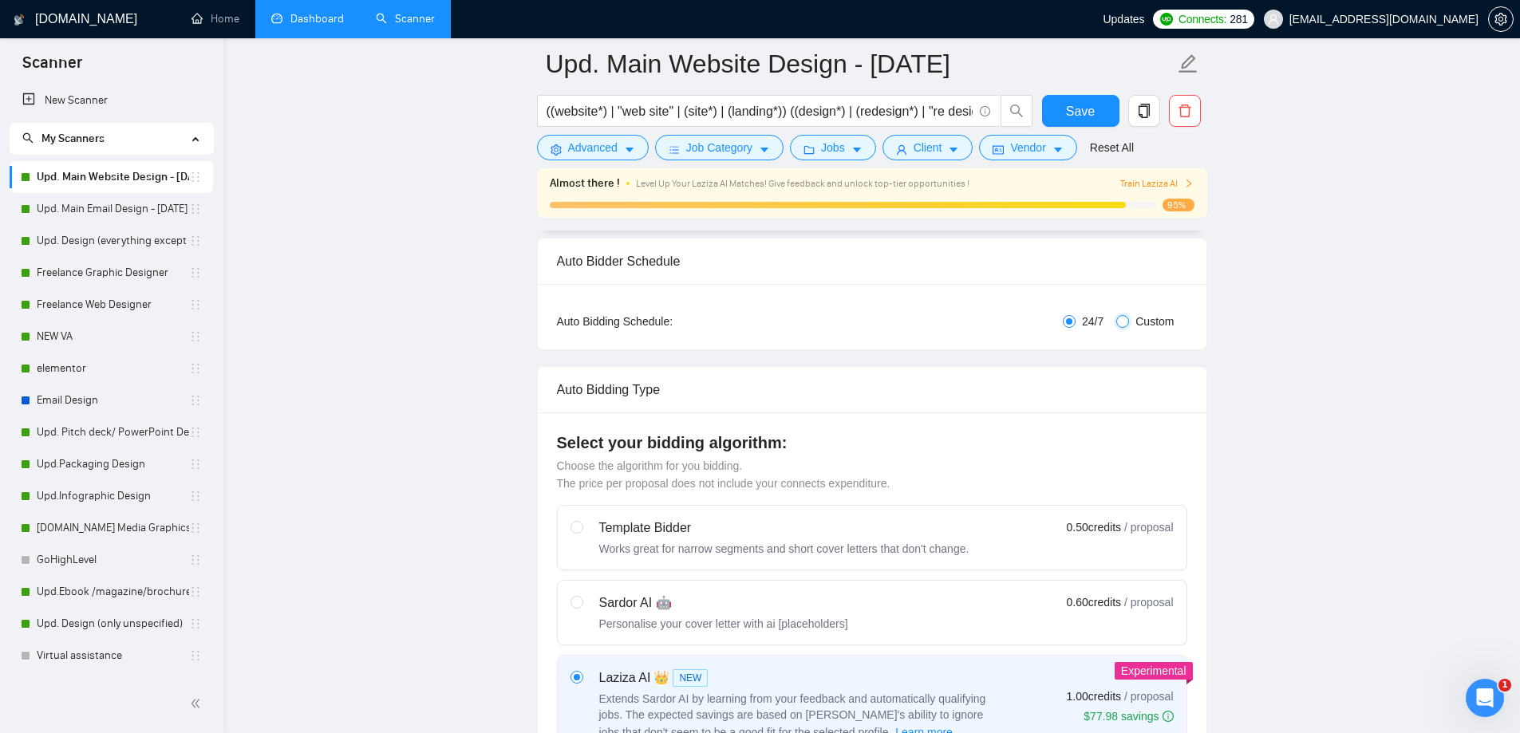
click at [1128, 323] on input "Custom" at bounding box center [1122, 321] width 13 height 13
radio input "true"
radio input "false"
checkbox input "true"
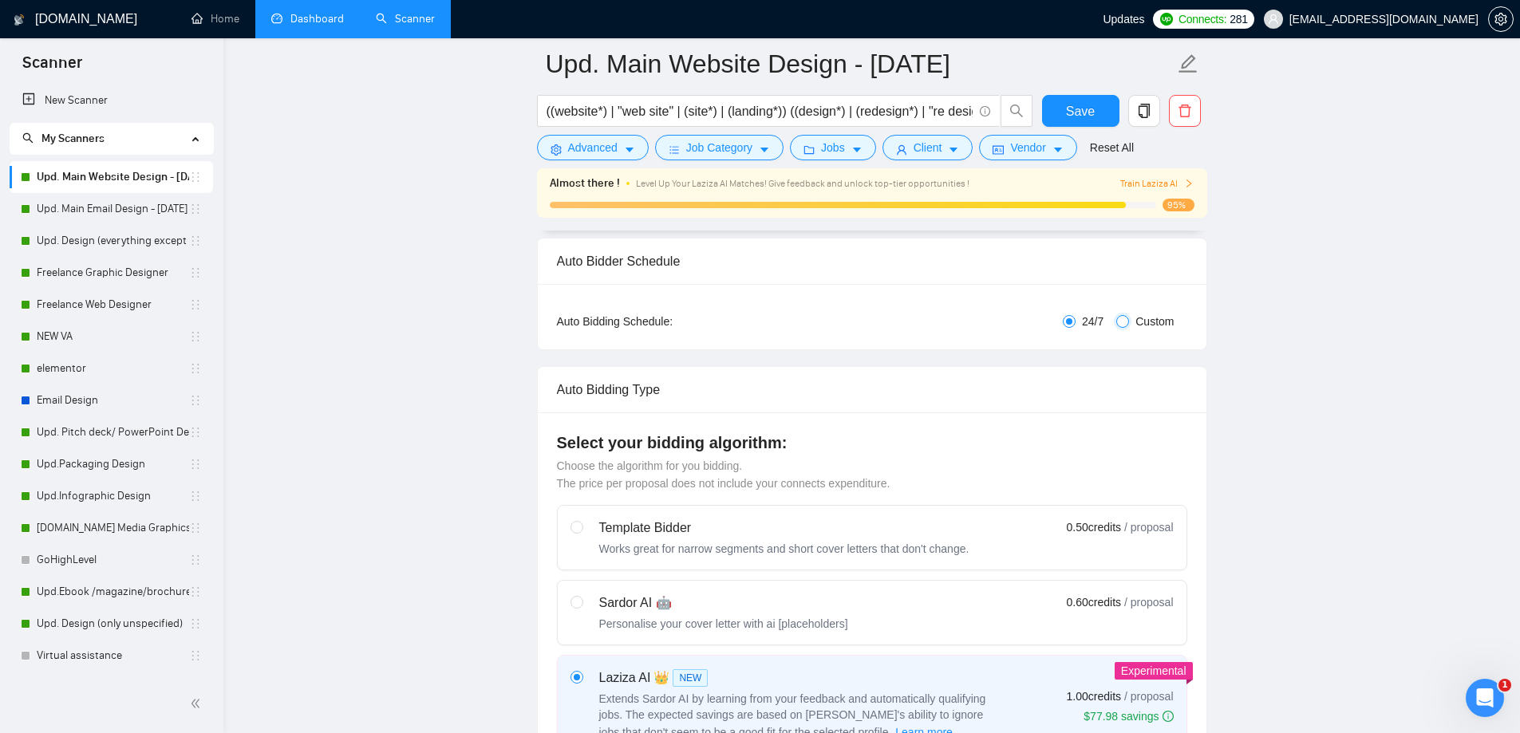
checkbox input "true"
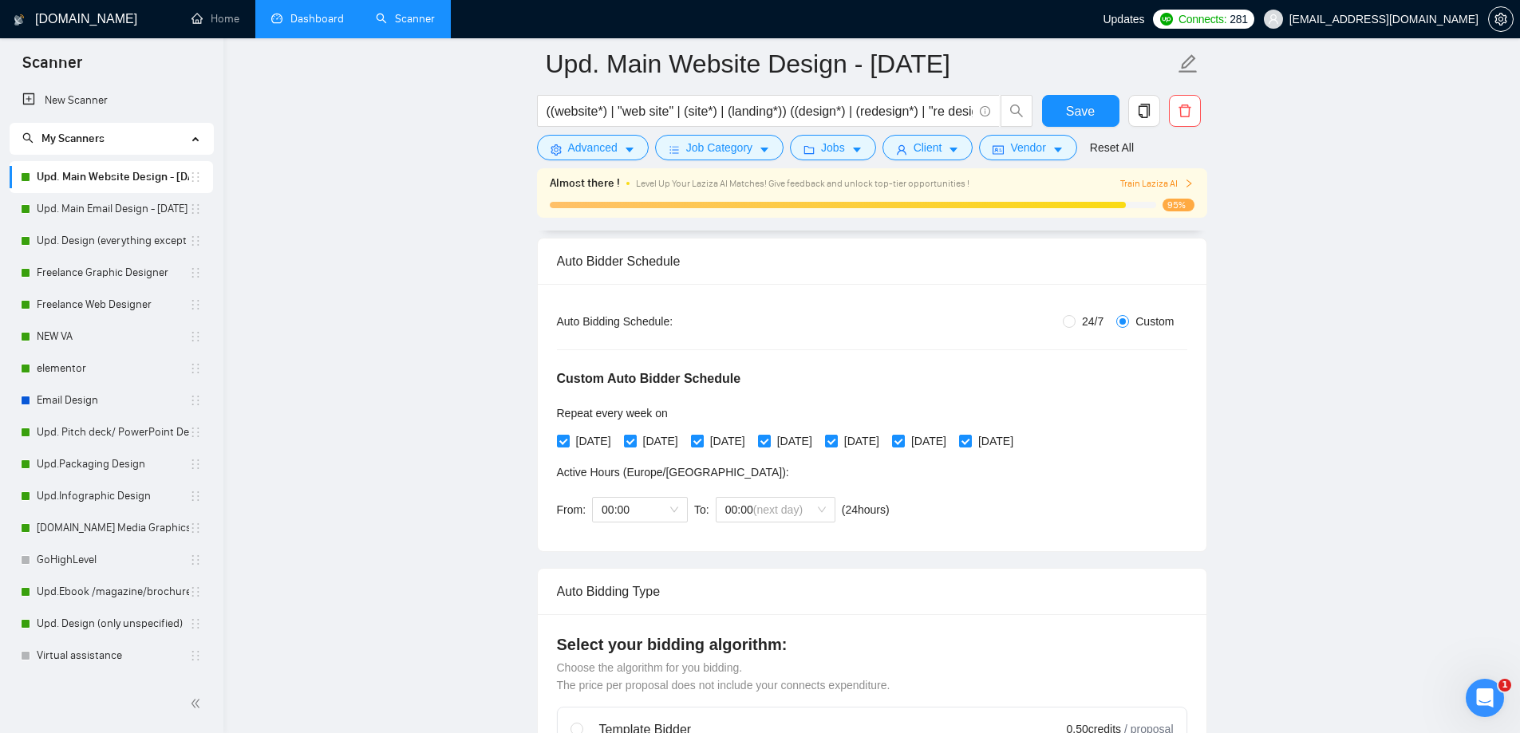
click at [715, 443] on span "[DATE]" at bounding box center [728, 441] width 48 height 18
click at [702, 443] on input "[DATE]" at bounding box center [696, 440] width 11 height 11
checkbox input "false"
click at [881, 437] on span "[DATE]" at bounding box center [862, 441] width 48 height 18
click at [836, 437] on input "[DATE]" at bounding box center [830, 440] width 11 height 11
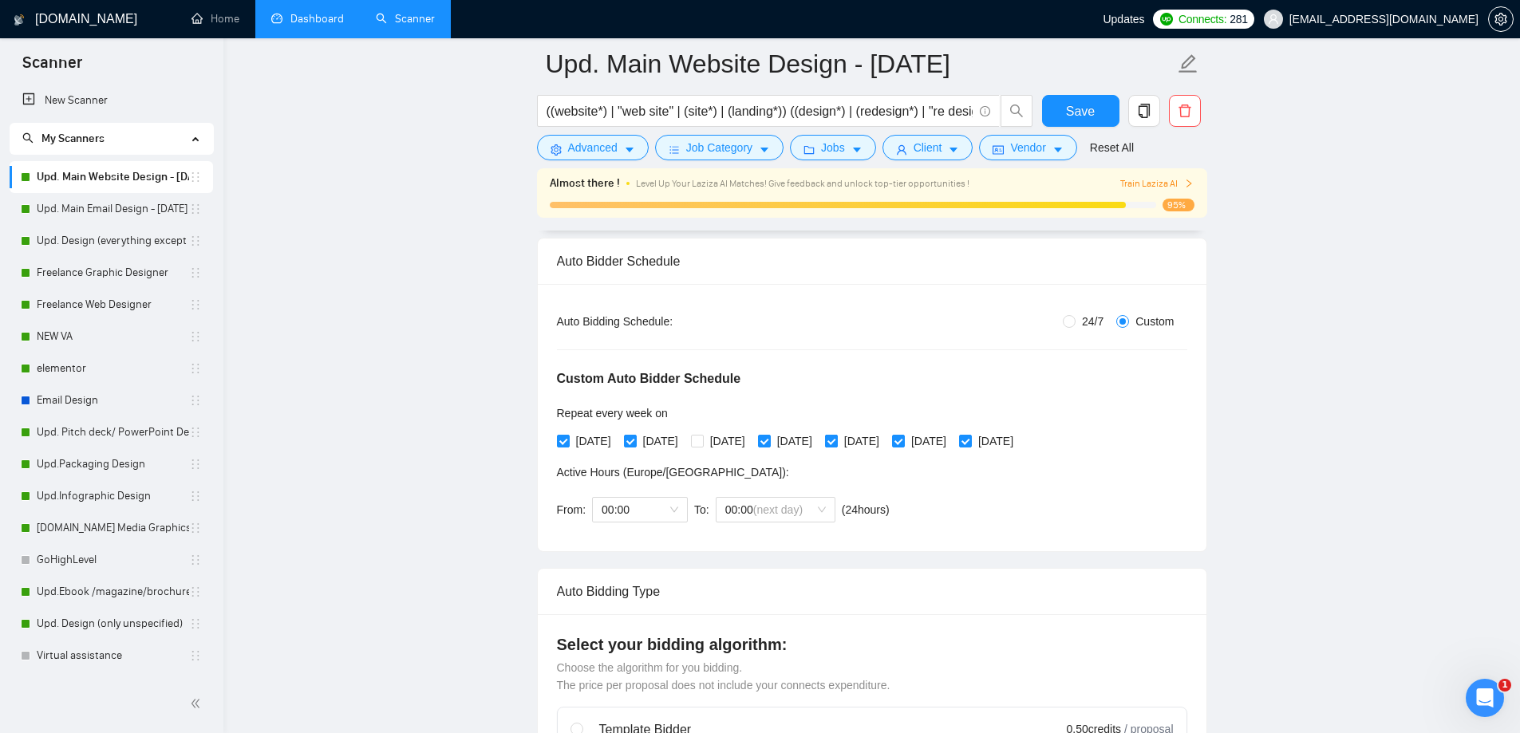
checkbox input "false"
click at [970, 440] on input "[DATE]" at bounding box center [964, 440] width 11 height 11
checkbox input "false"
click at [668, 509] on span "00:00" at bounding box center [639, 510] width 77 height 24
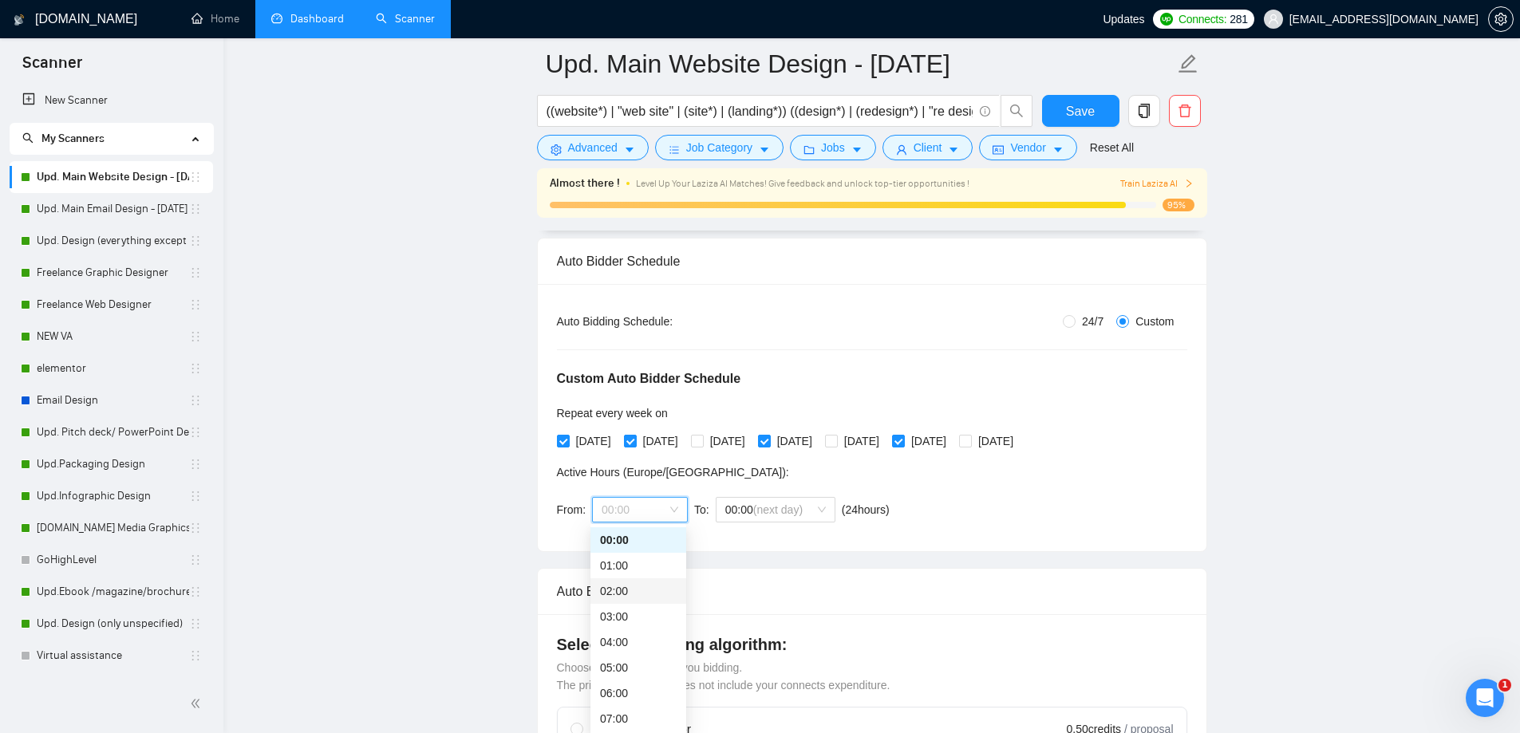
click at [649, 601] on div "02:00" at bounding box center [638, 591] width 96 height 26
click at [778, 509] on span "(next day)" at bounding box center [777, 509] width 49 height 13
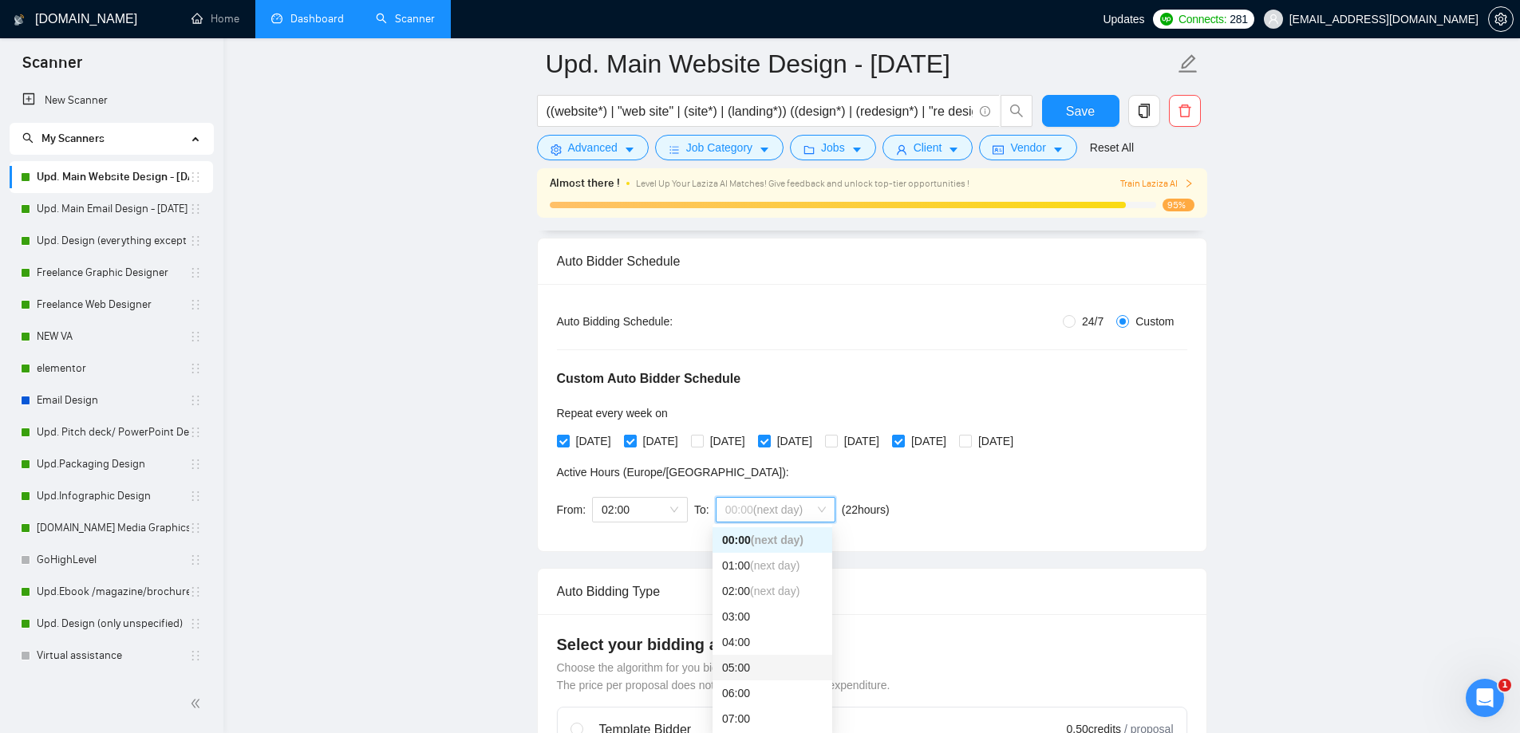
click at [752, 680] on div "05:00" at bounding box center [772, 668] width 120 height 26
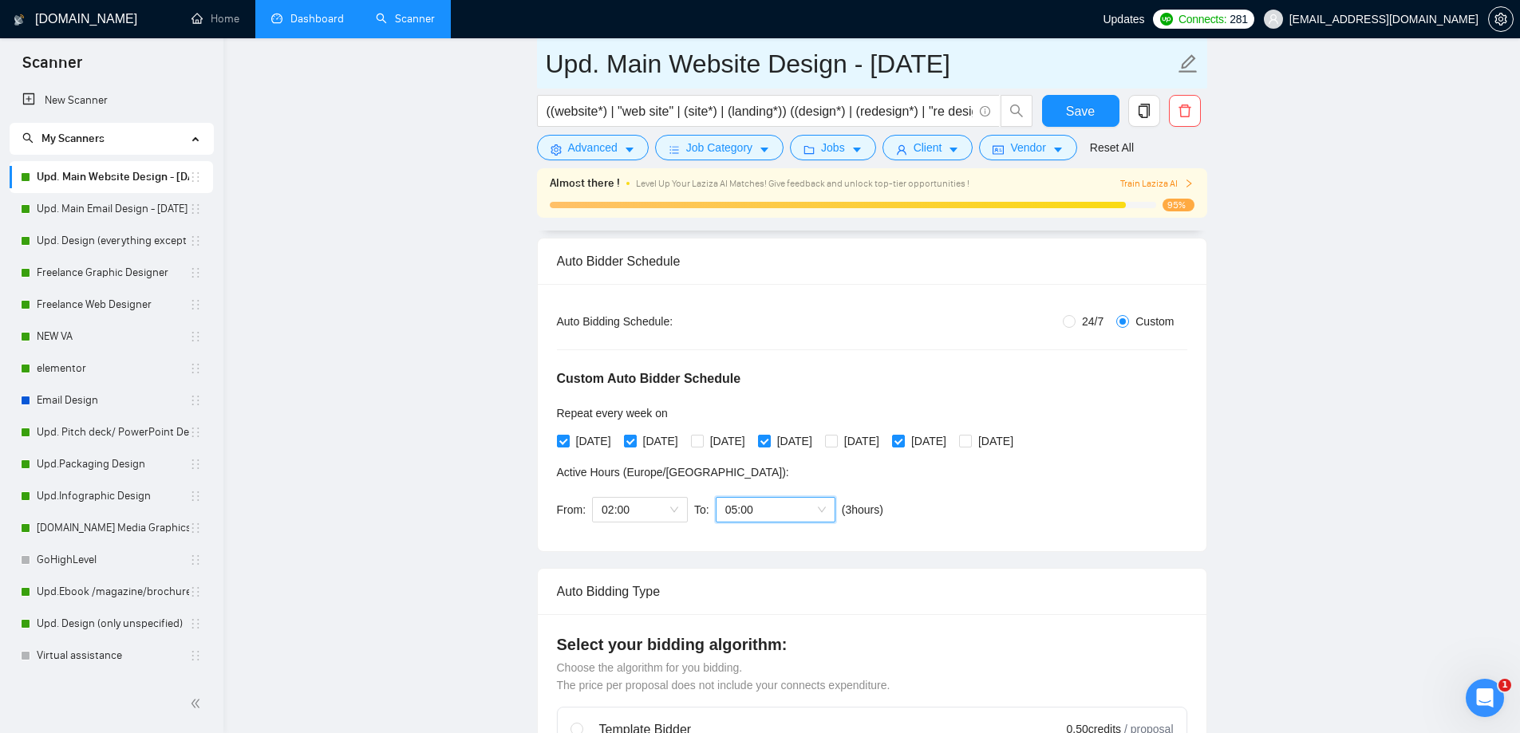
click at [296, 26] on link "Dashboard" at bounding box center [307, 19] width 73 height 14
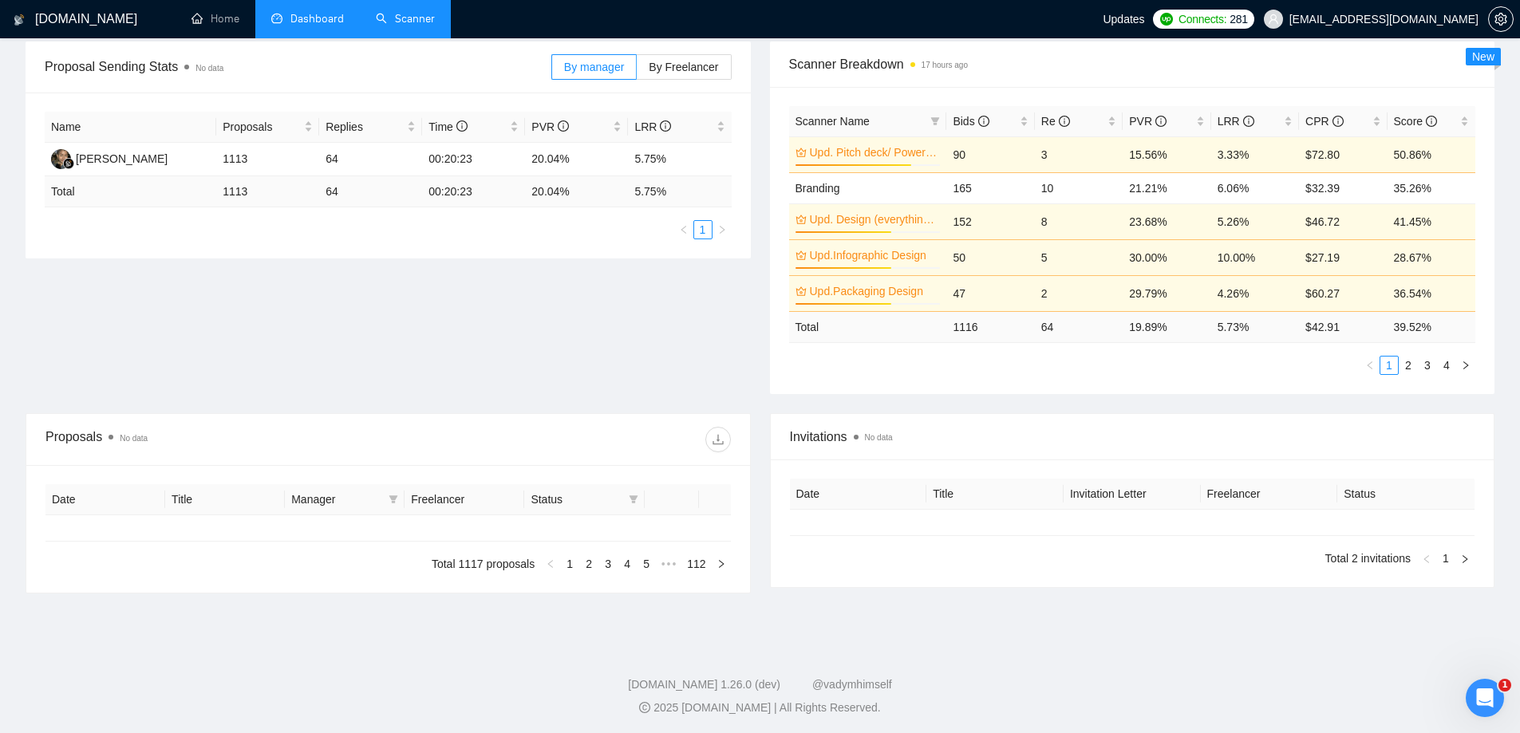
type input "[DATE]"
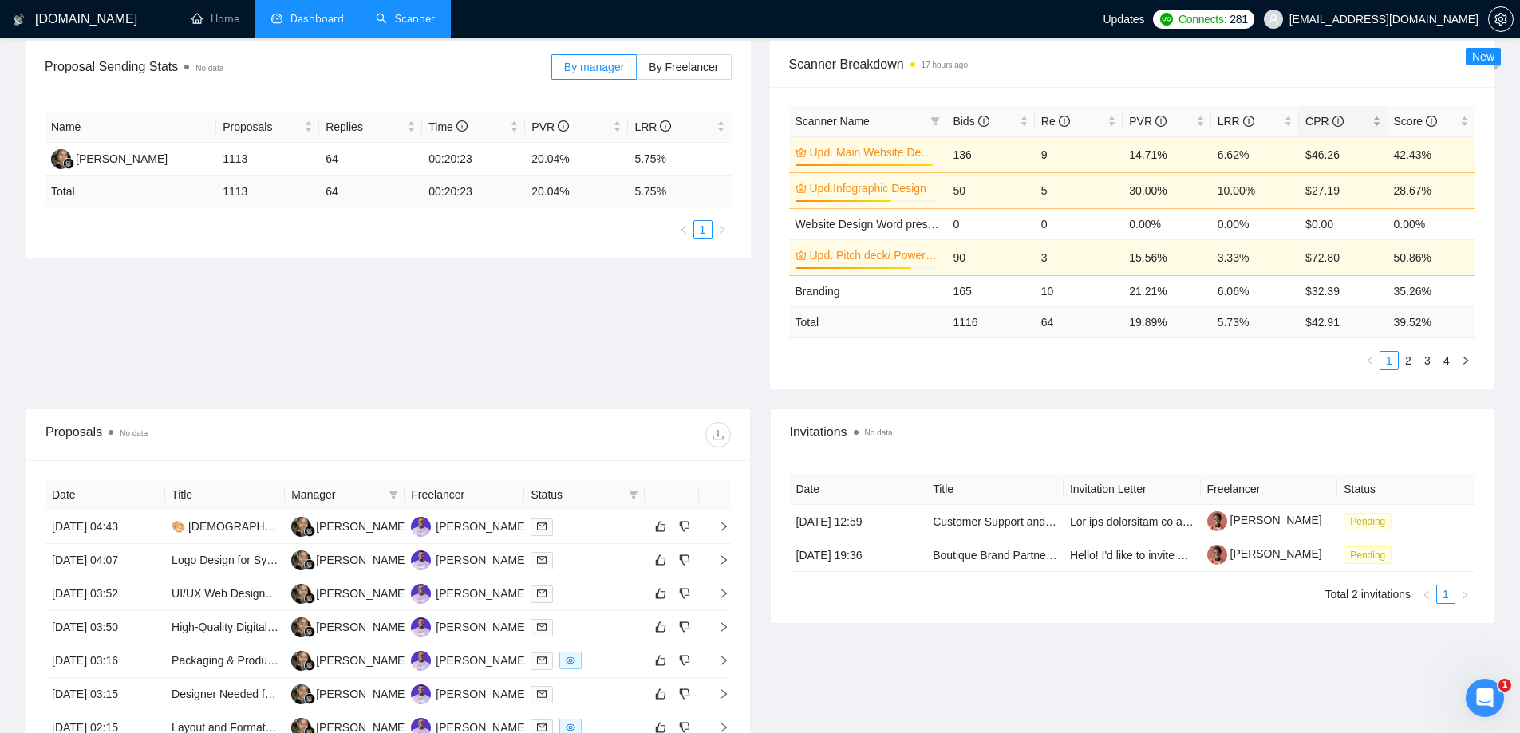
click at [1312, 120] on span "CPR" at bounding box center [1323, 121] width 37 height 13
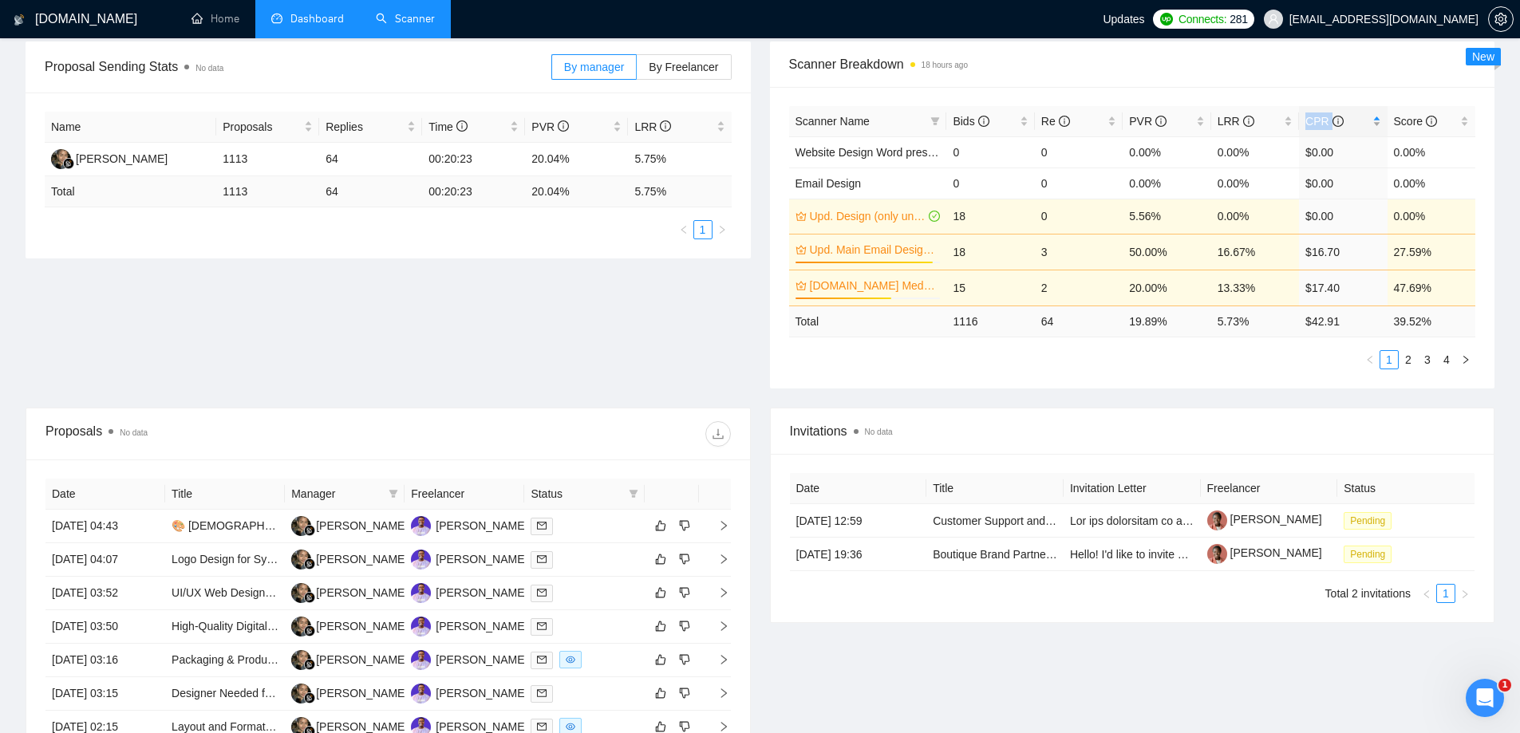
click at [1312, 120] on span "CPR" at bounding box center [1323, 121] width 37 height 13
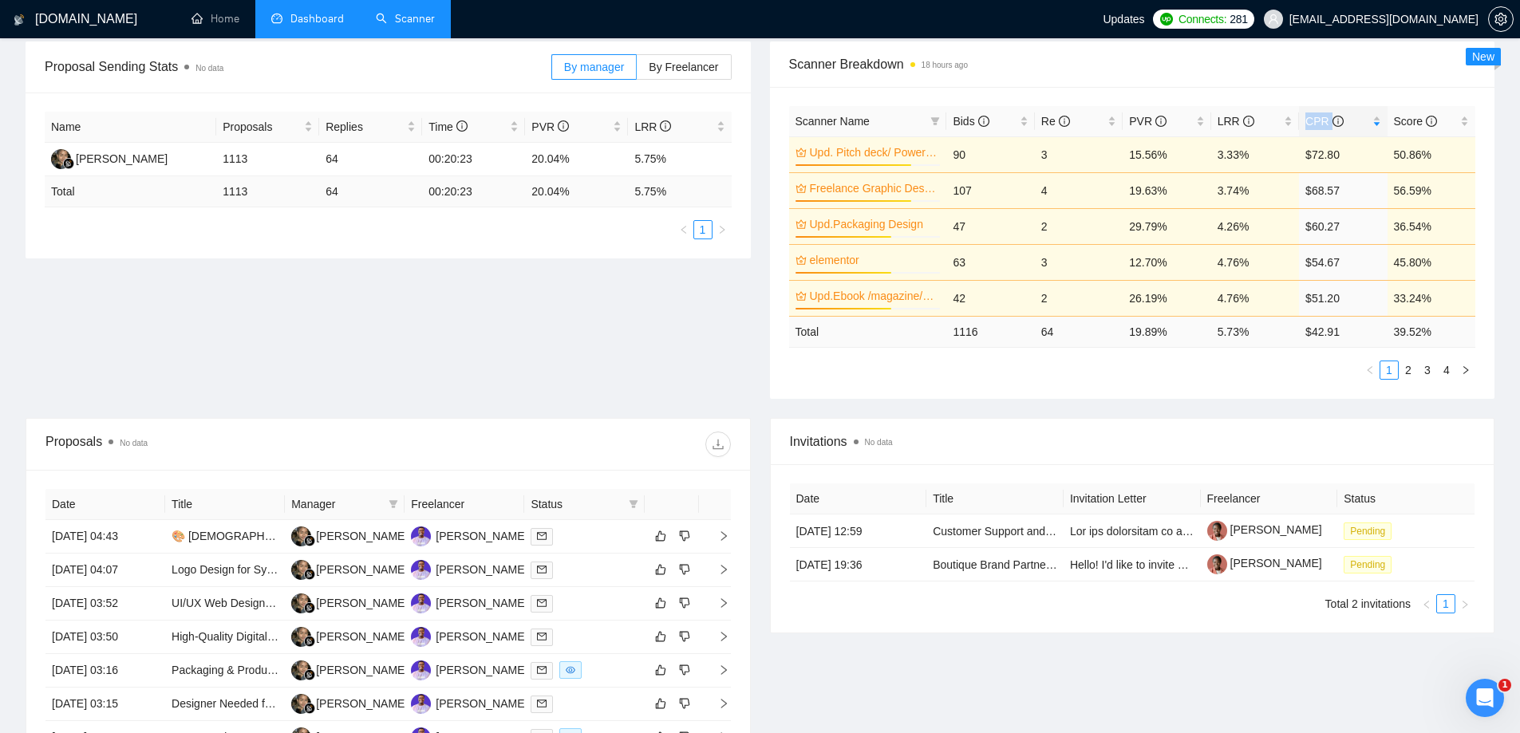
click at [854, 154] on link "Upd. Pitch deck/ PowerPoint Designer" at bounding box center [874, 153] width 128 height 18
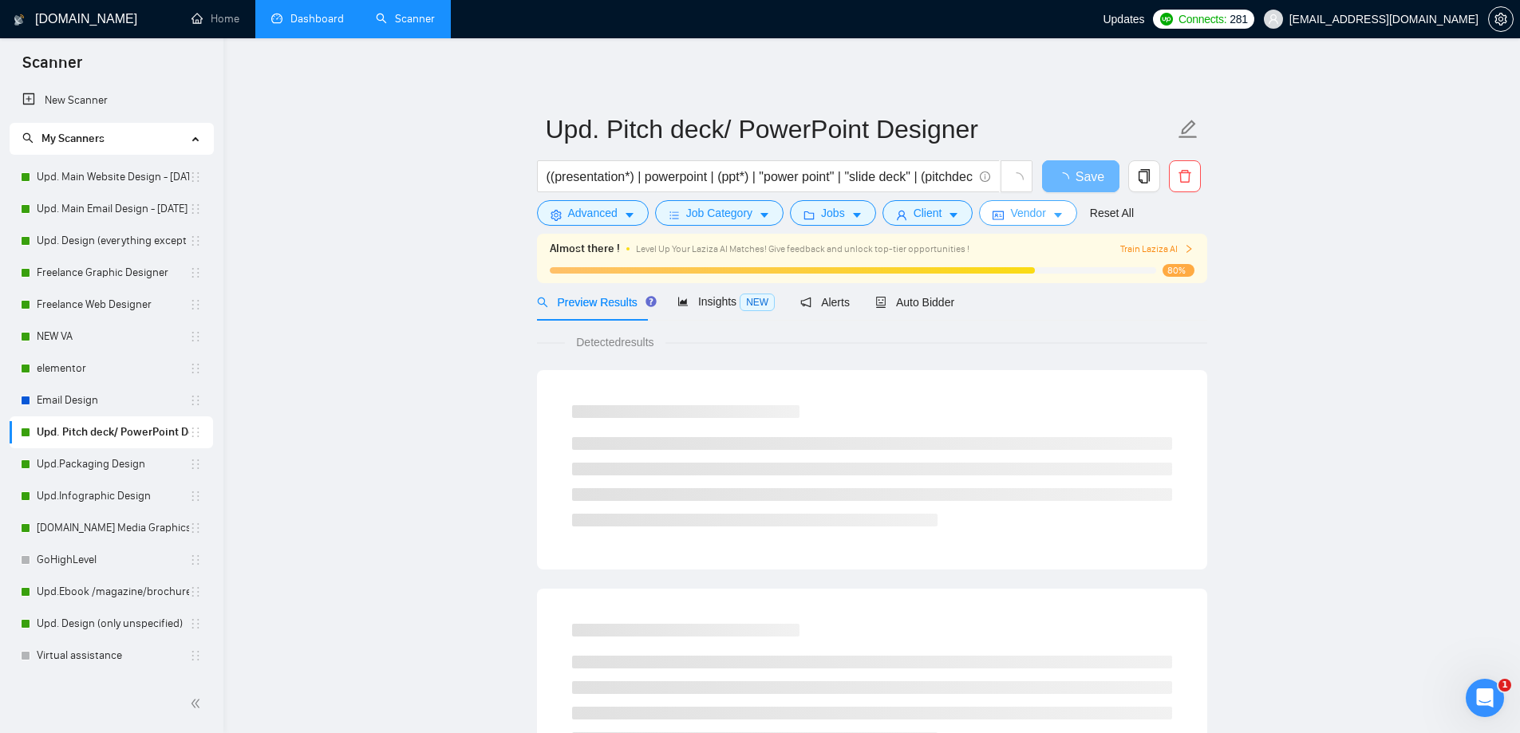
click at [1016, 217] on span "Vendor" at bounding box center [1027, 213] width 35 height 18
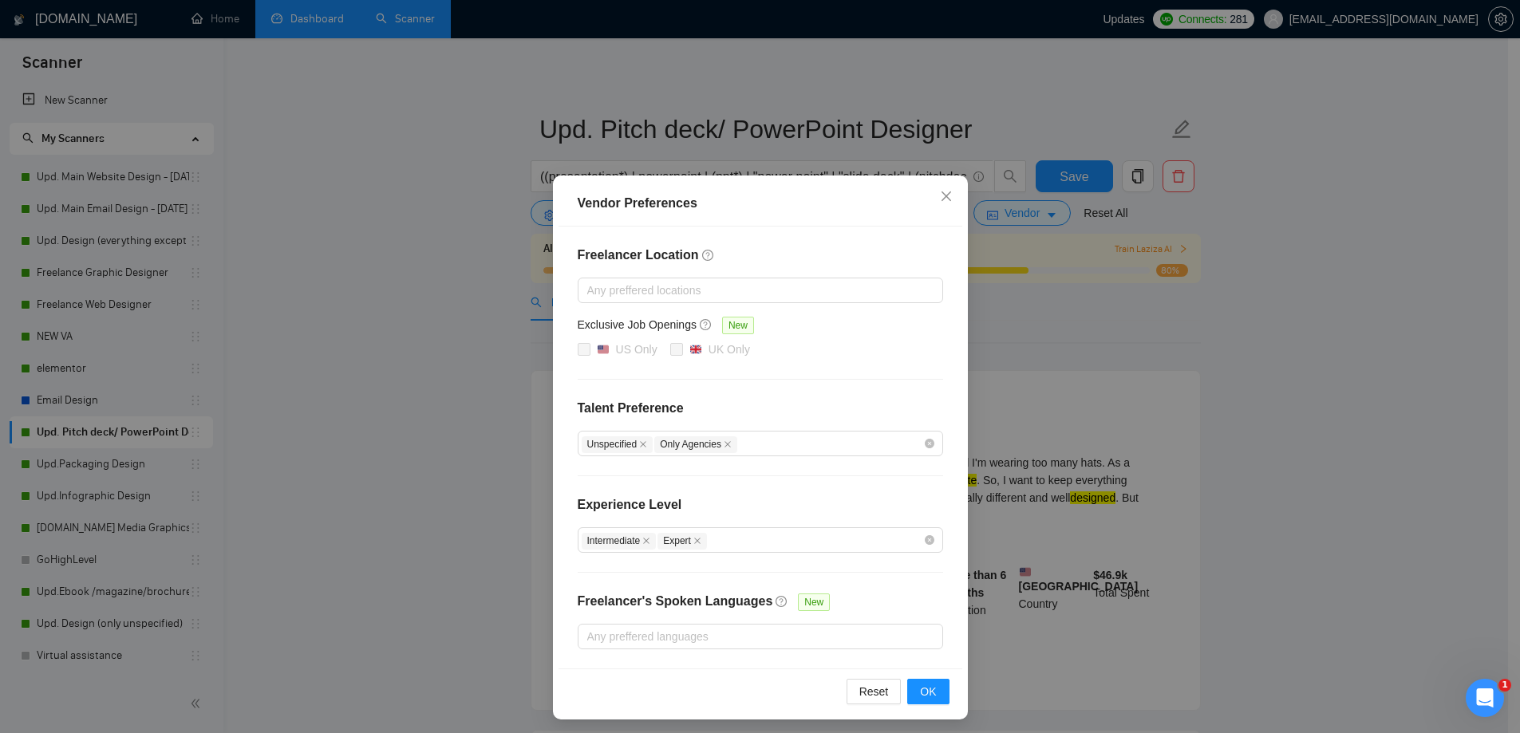
click at [1398, 396] on div "Vendor Preferences Freelancer Location Any preffered locations Exclusive Job Op…" at bounding box center [760, 366] width 1520 height 733
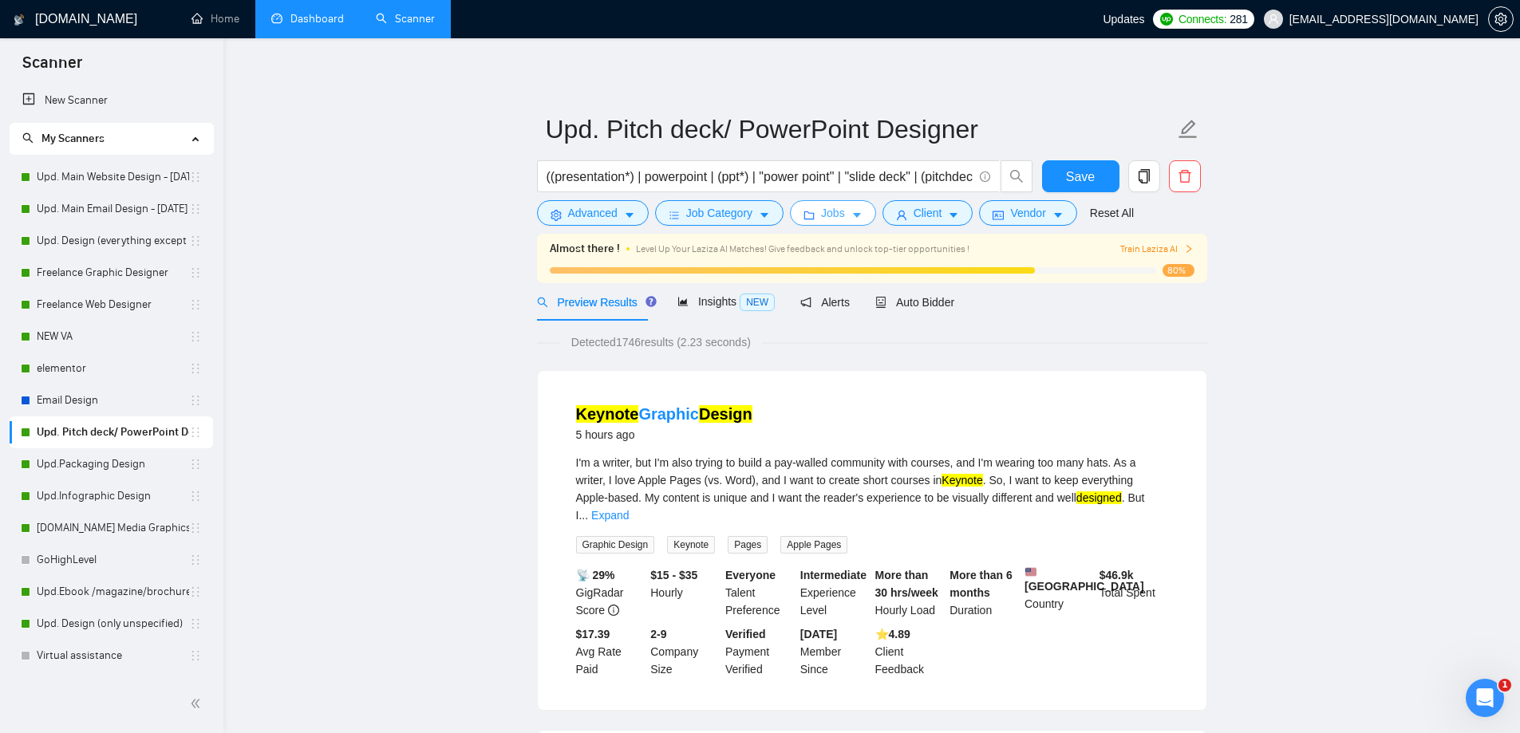
click at [843, 210] on button "Jobs" at bounding box center [833, 213] width 86 height 26
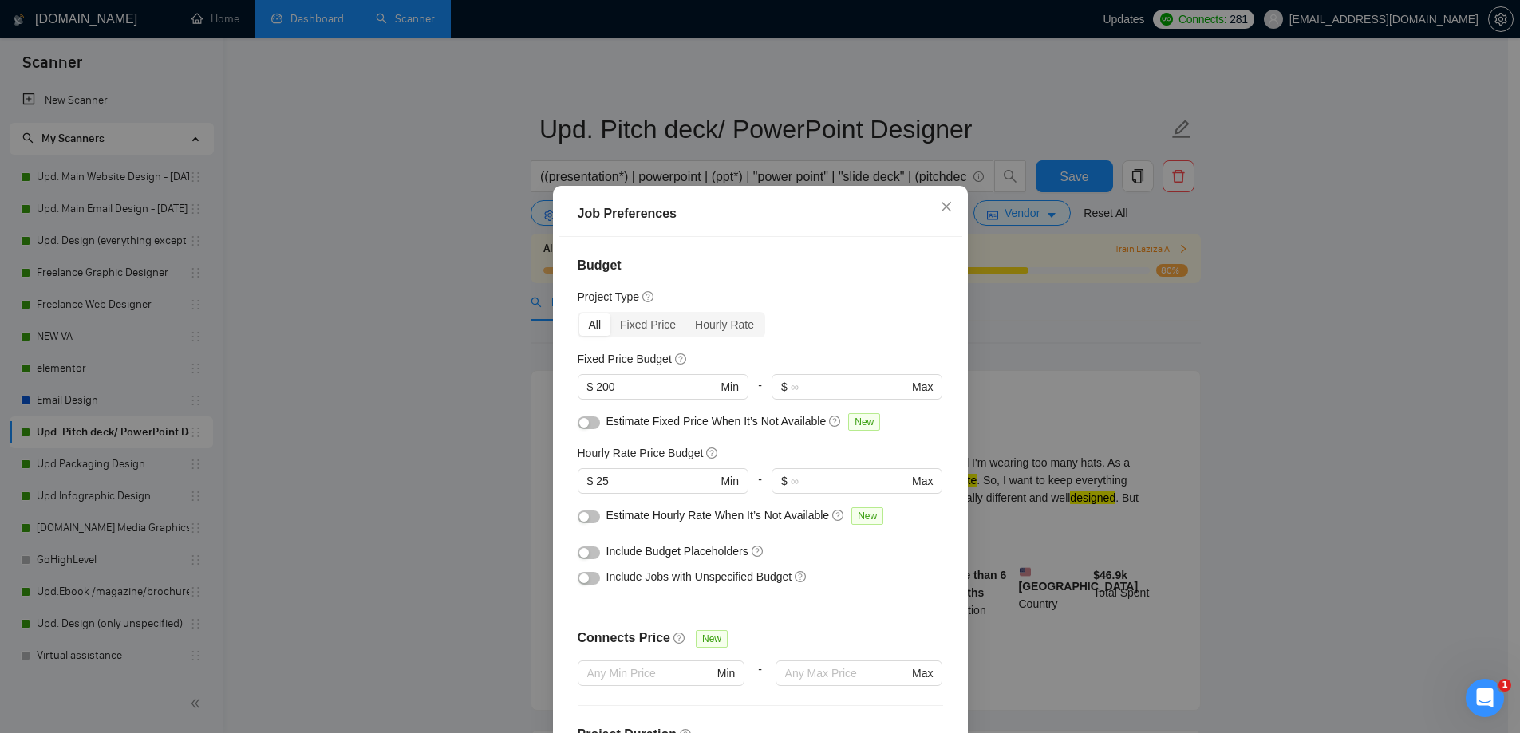
click at [1331, 395] on div "Job Preferences Budget Project Type All Fixed Price Hourly Rate Fixed Price Bud…" at bounding box center [760, 366] width 1520 height 733
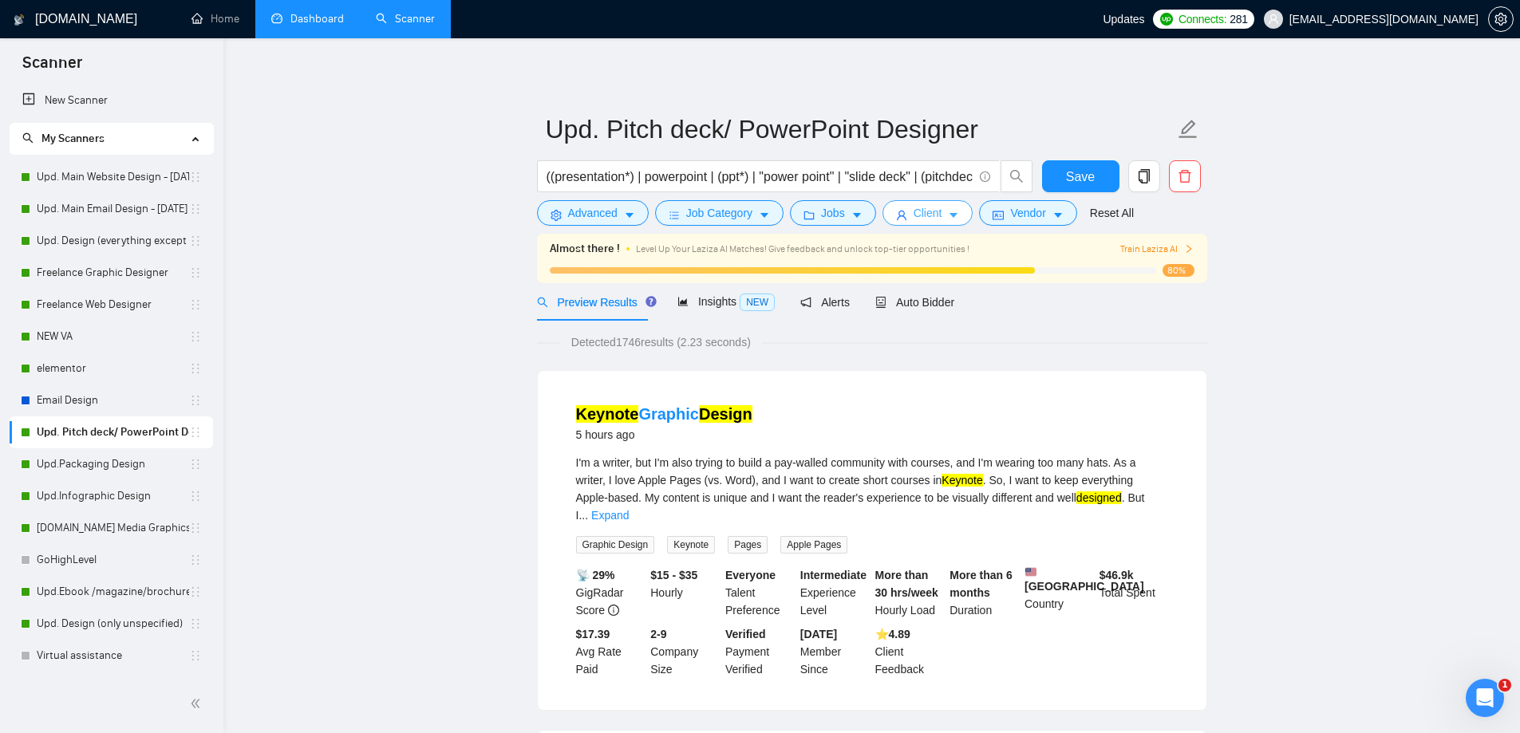
click at [913, 207] on span "Client" at bounding box center [927, 213] width 29 height 18
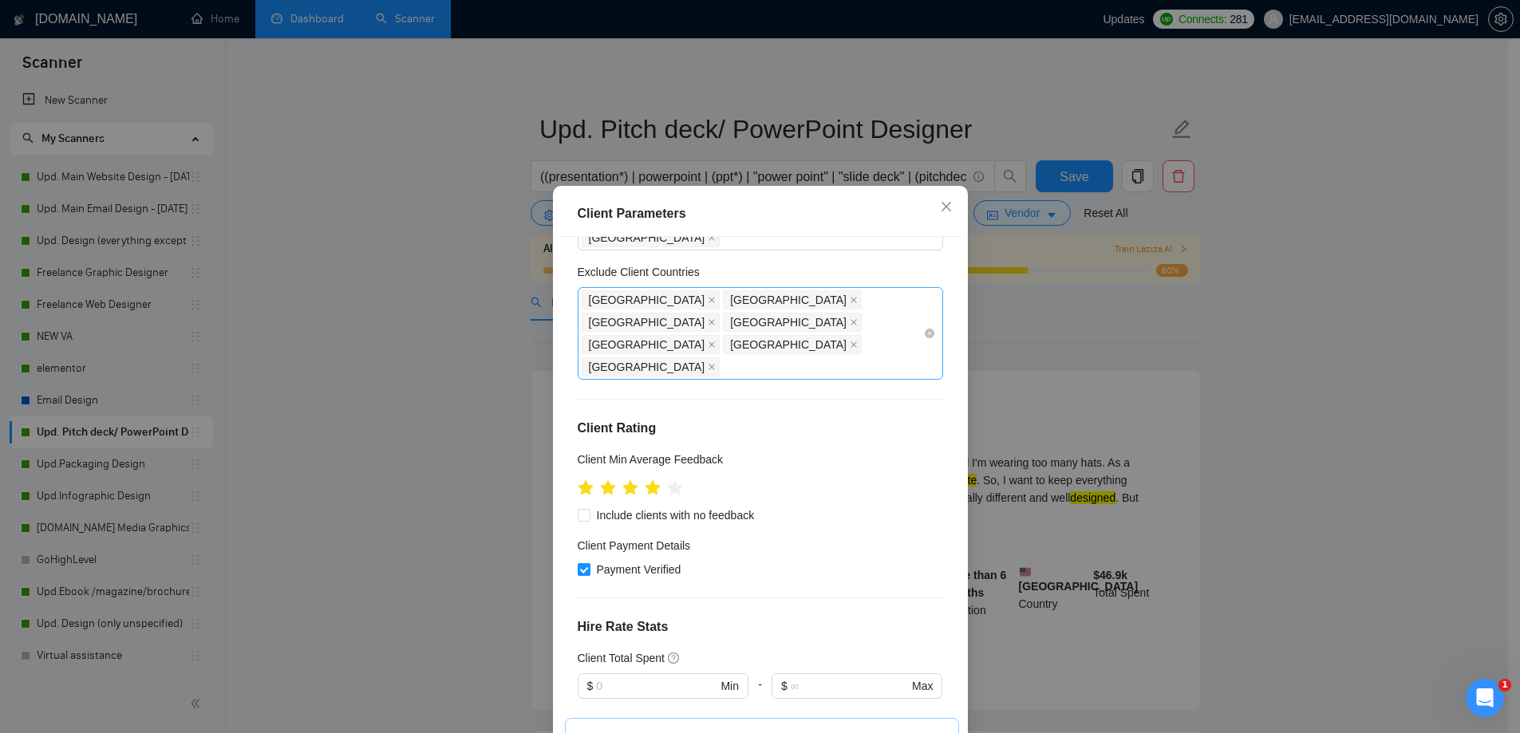
scroll to position [239, 0]
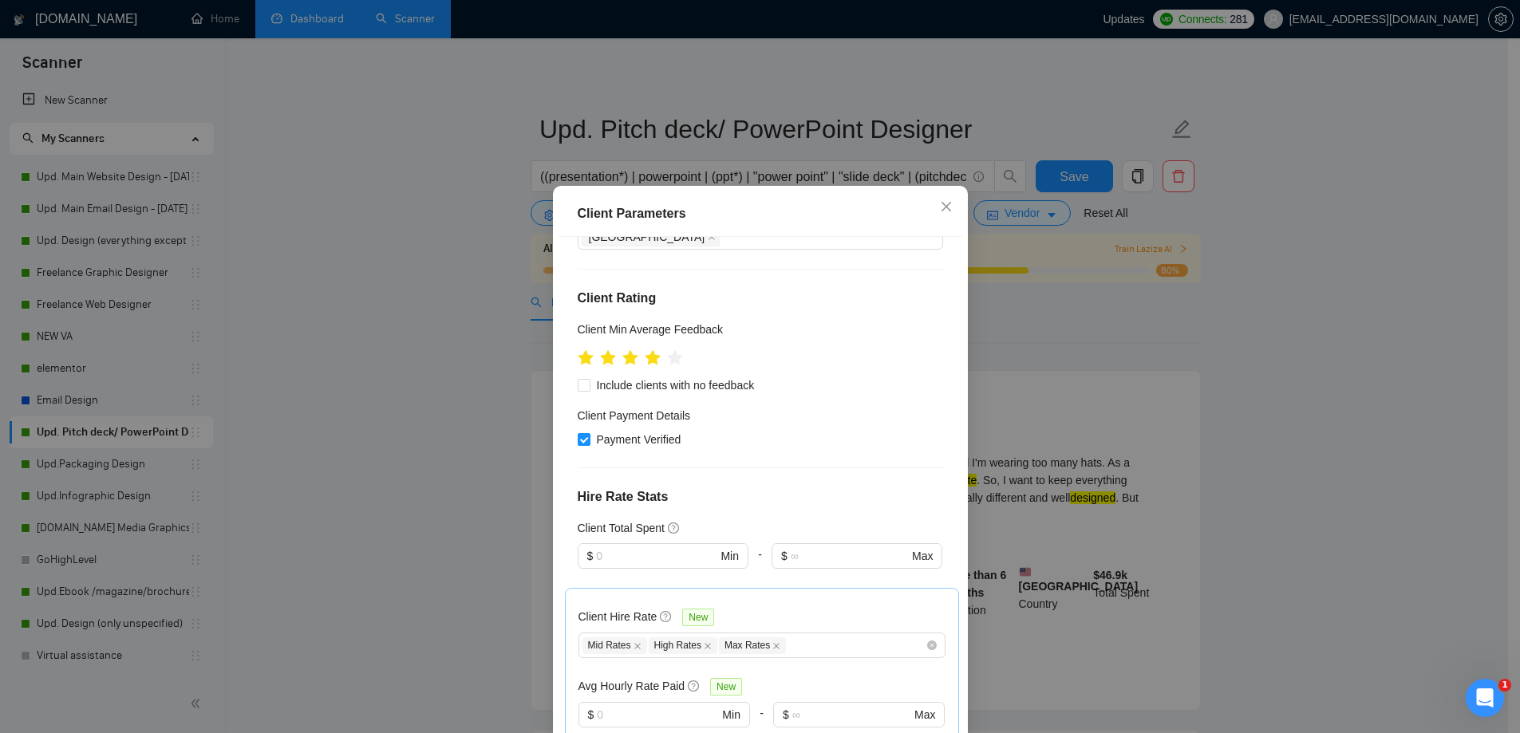
click at [1420, 376] on div "Client Parameters Client Location Include Client Countries [GEOGRAPHIC_DATA] [G…" at bounding box center [760, 366] width 1520 height 733
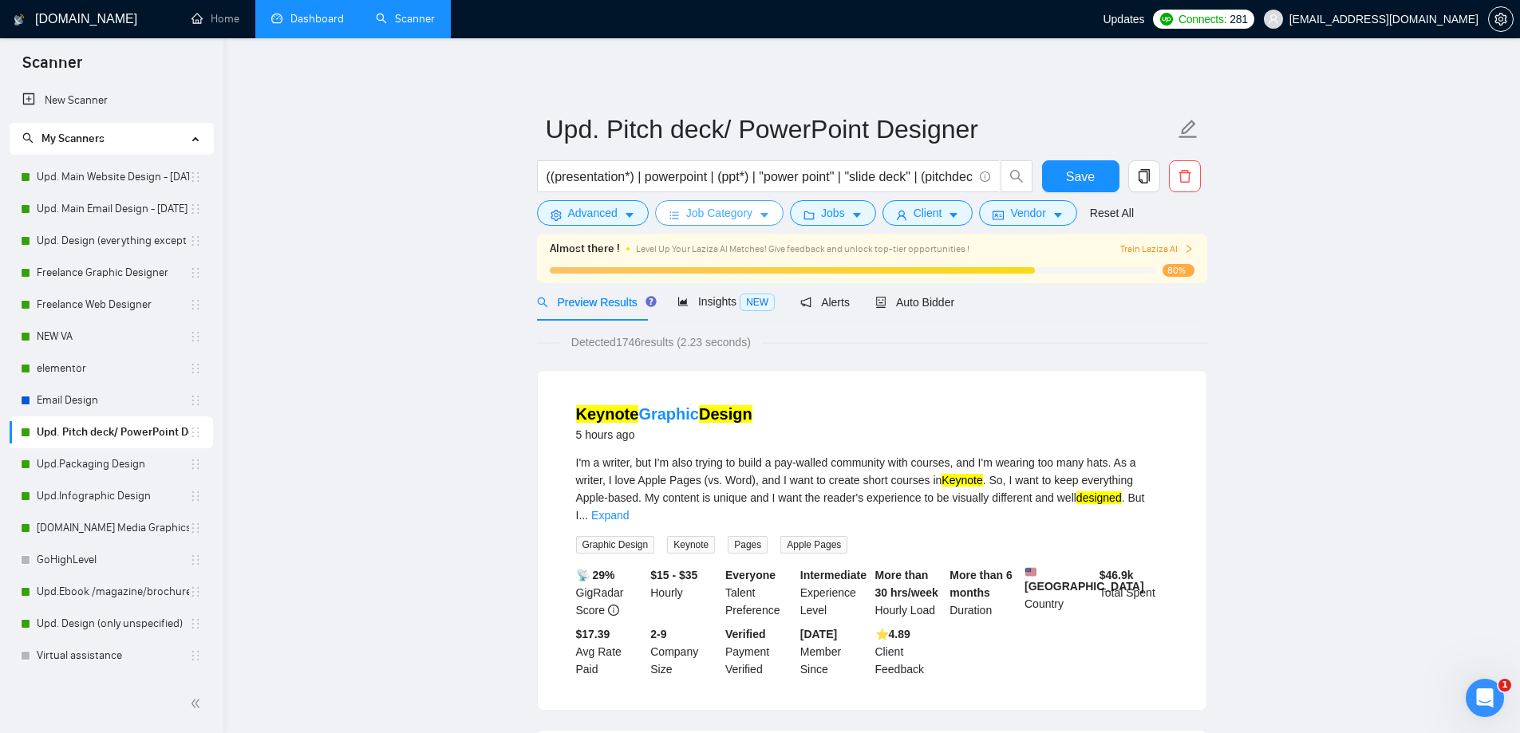
click at [736, 224] on form "Upd. Pitch deck/ PowerPoint Designer ((presentation*) | powerpoint | (ppt*) | "…" at bounding box center [872, 169] width 670 height 130
click at [912, 308] on span "Auto Bidder" at bounding box center [914, 302] width 79 height 13
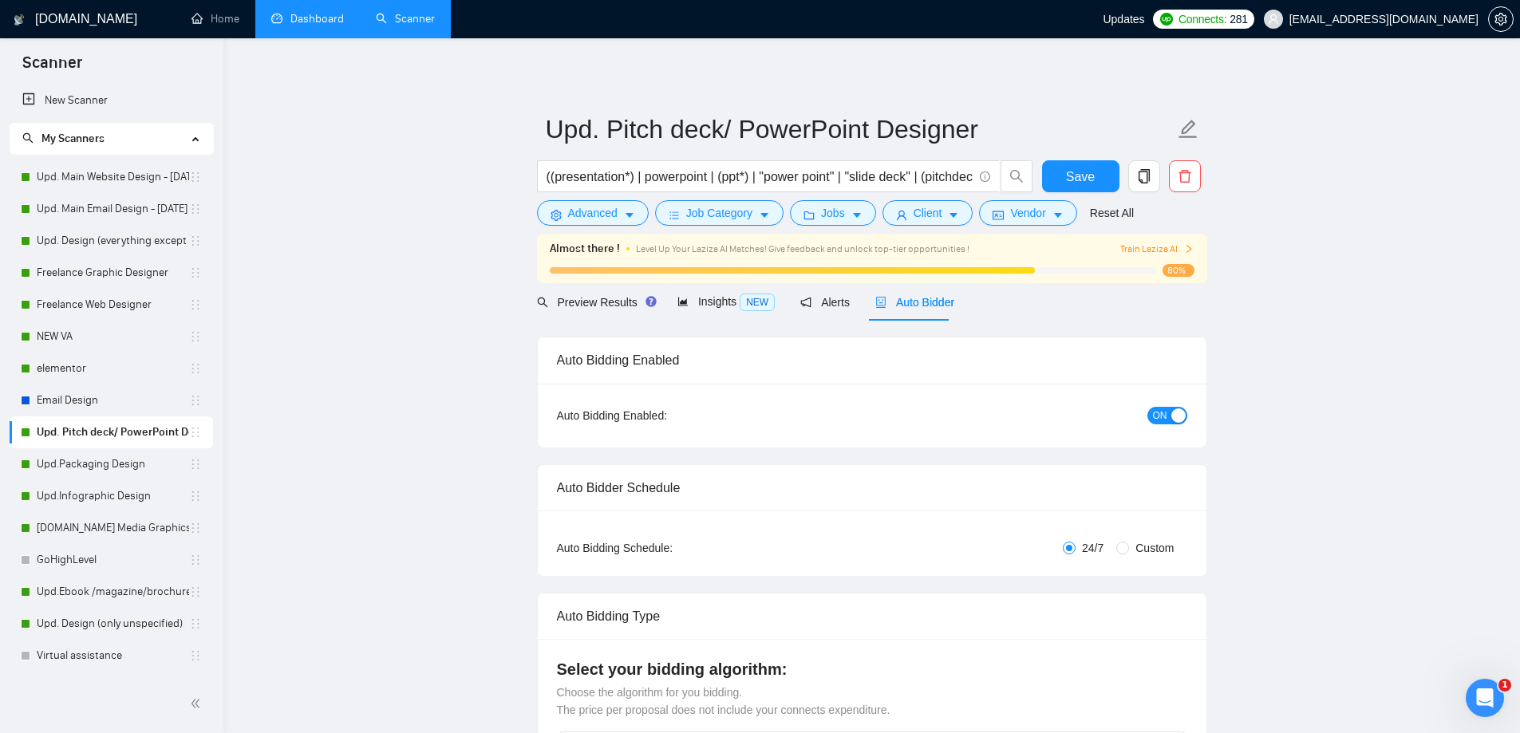
checkbox input "true"
click at [317, 26] on link "Dashboard" at bounding box center [307, 19] width 73 height 14
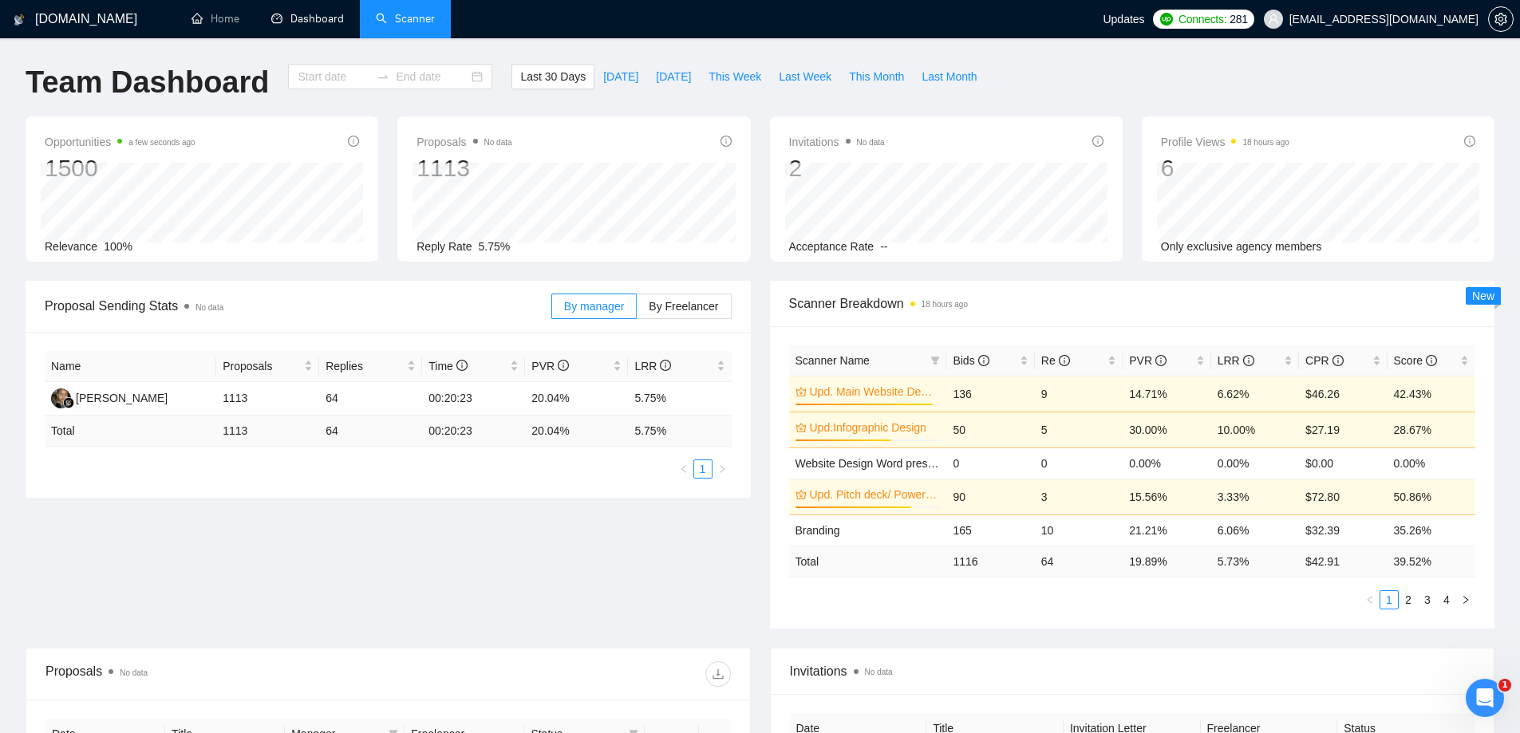
type input "[DATE]"
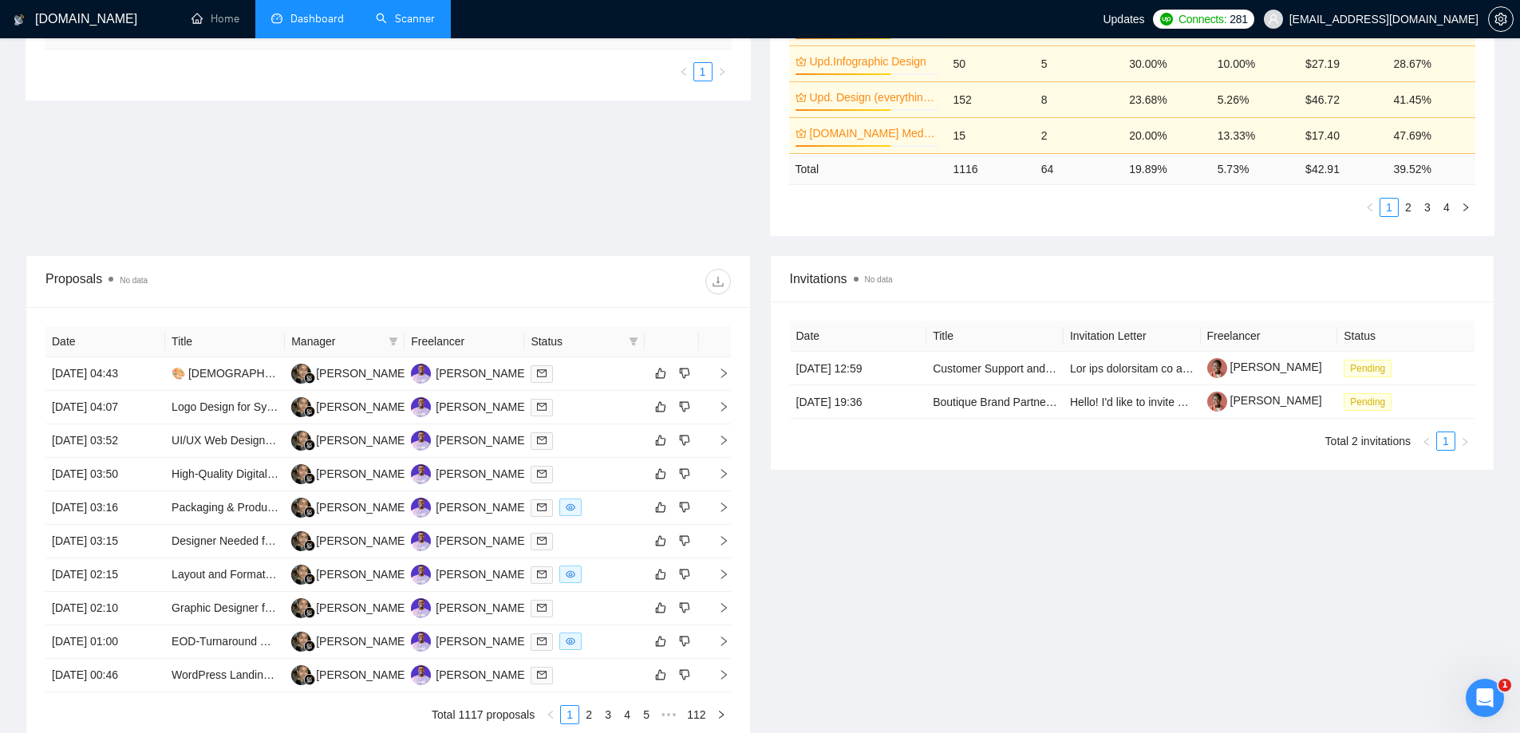
scroll to position [399, 0]
click at [443, 368] on div "[PERSON_NAME]" at bounding box center [482, 372] width 92 height 18
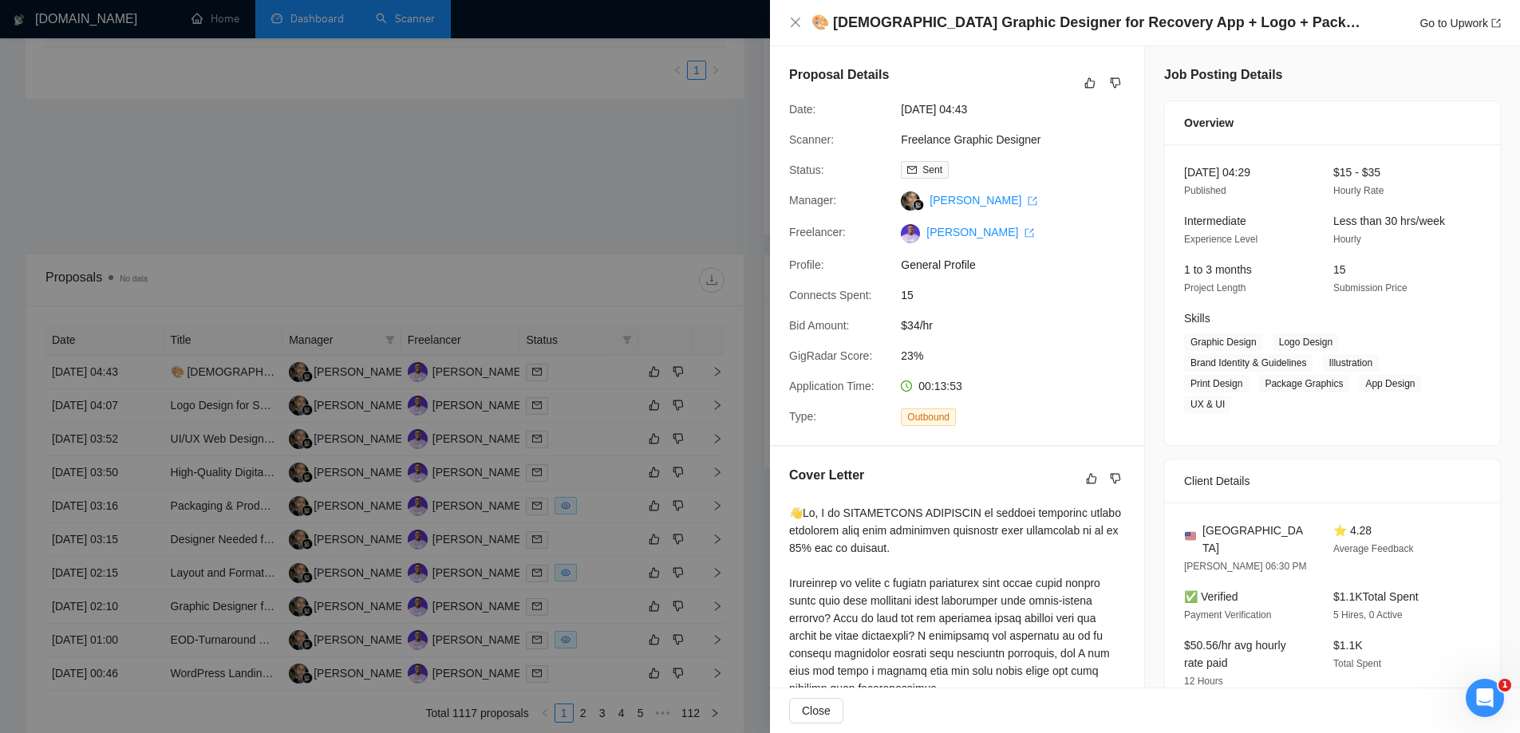
click at [566, 195] on div at bounding box center [760, 366] width 1520 height 733
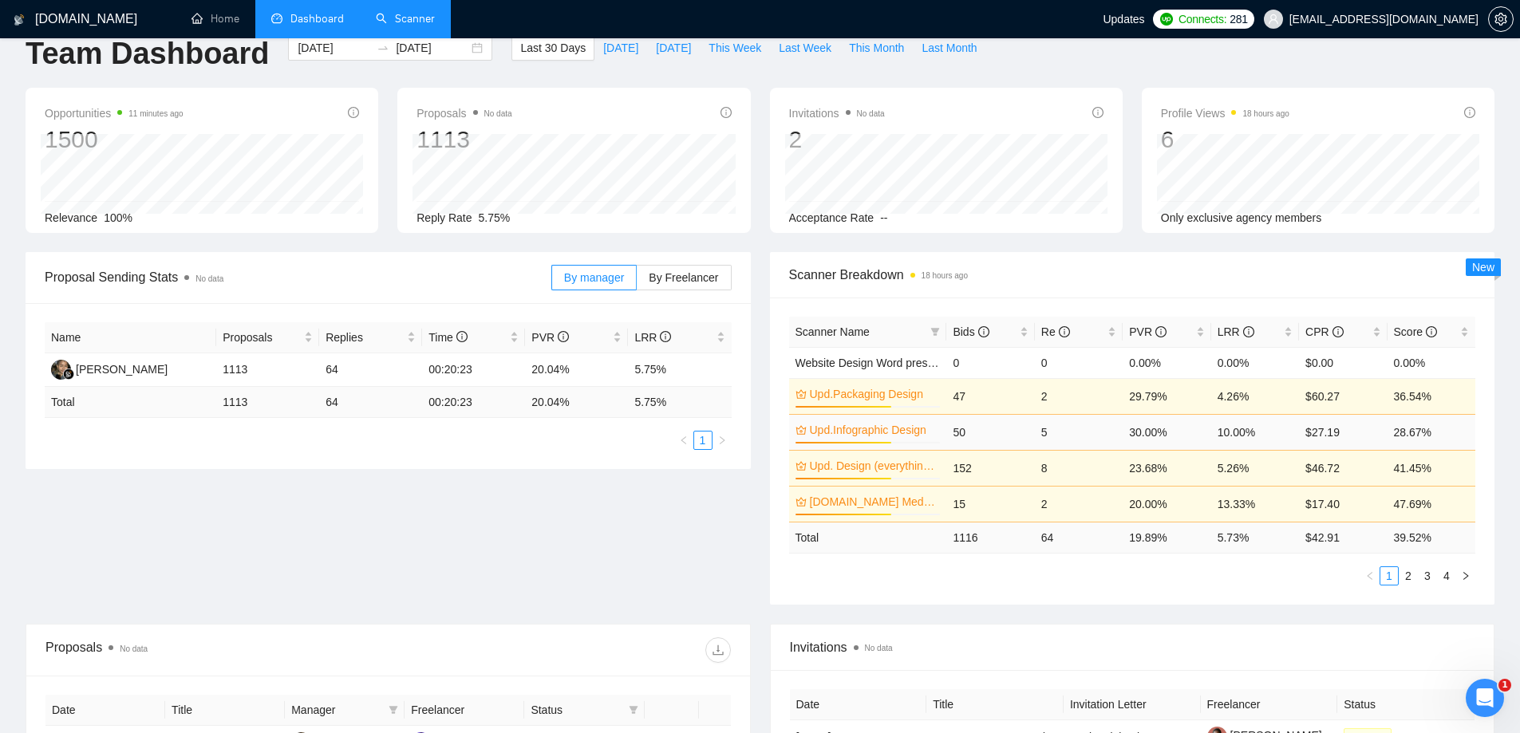
scroll to position [0, 0]
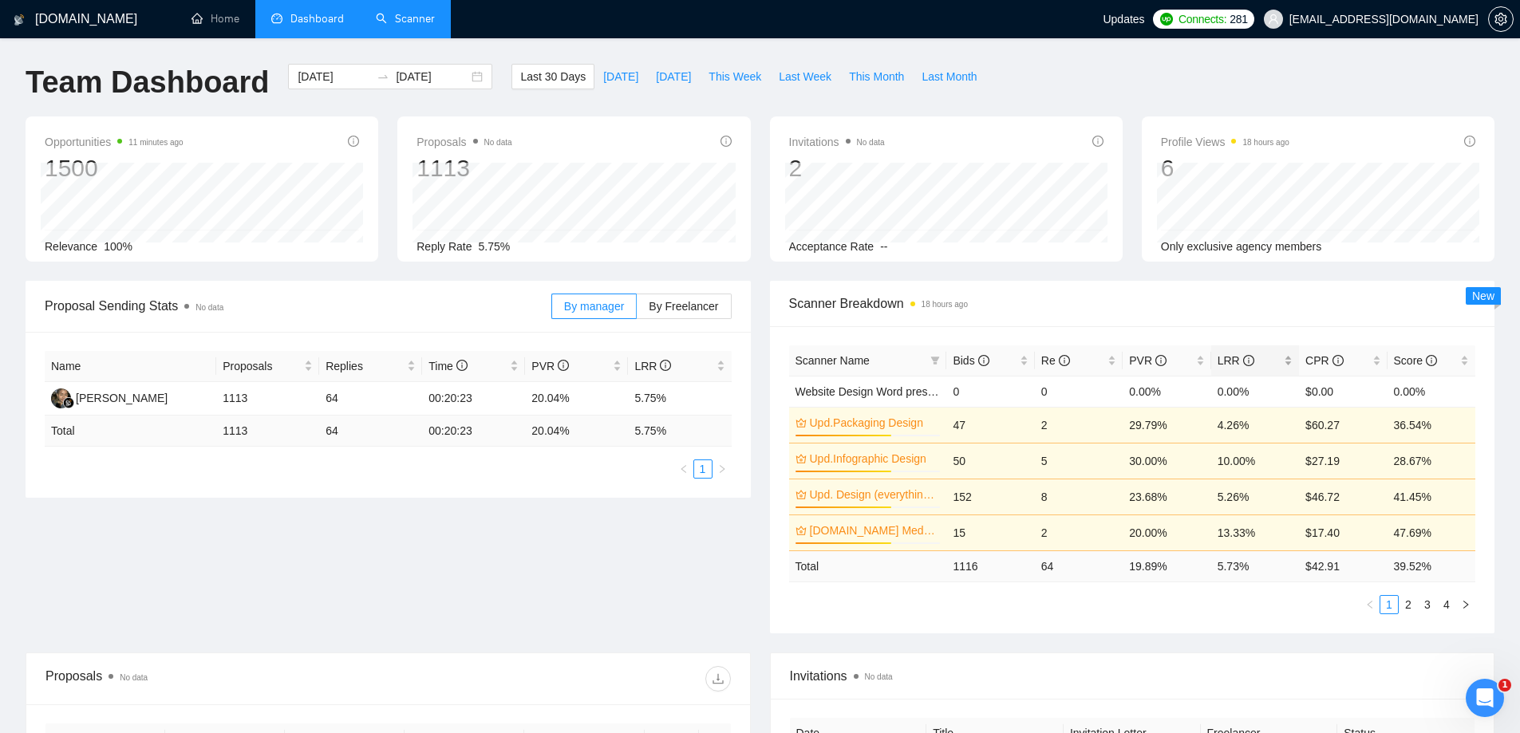
click at [1220, 357] on span "LRR" at bounding box center [1235, 360] width 37 height 13
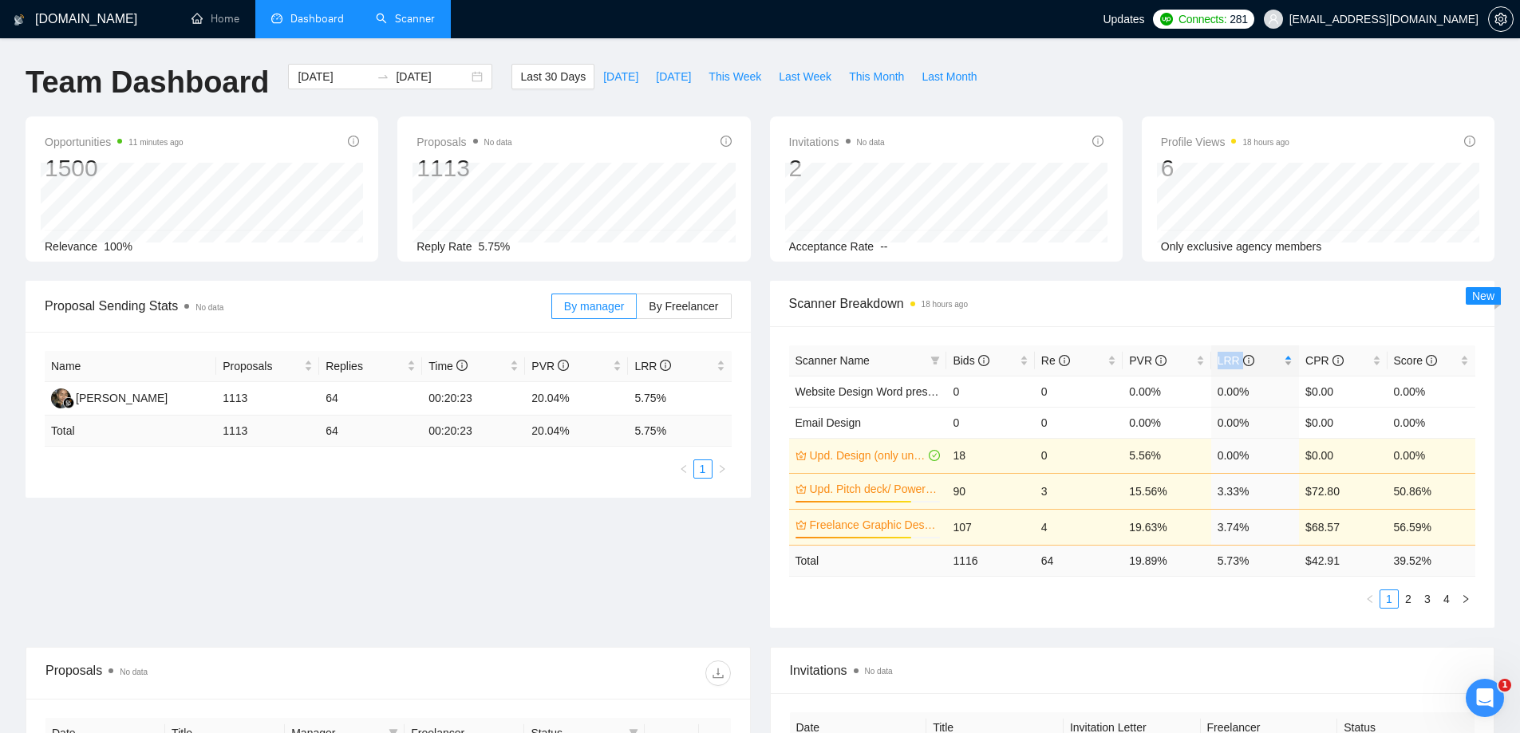
click at [1220, 358] on span "LRR" at bounding box center [1235, 360] width 37 height 13
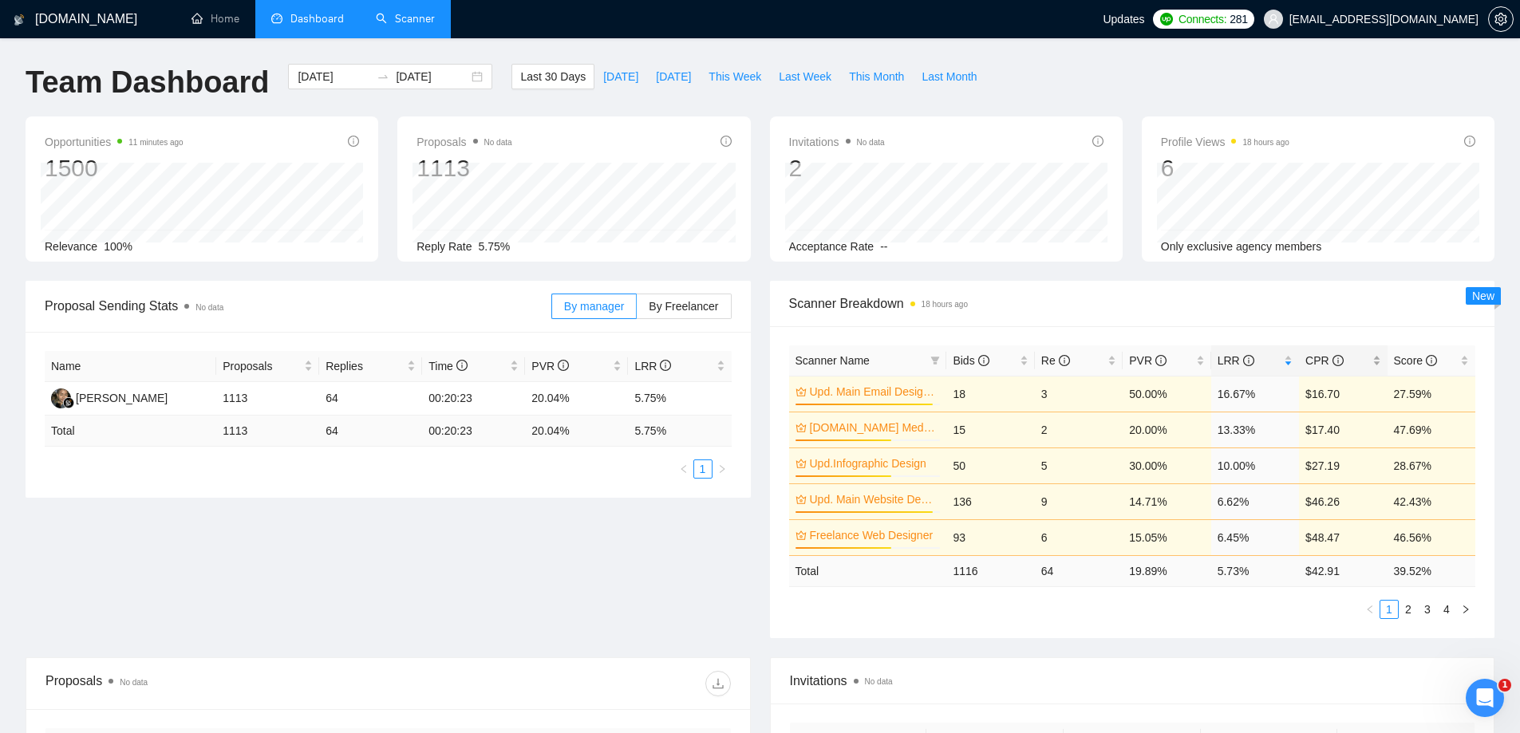
click at [1318, 359] on span "CPR" at bounding box center [1323, 360] width 37 height 13
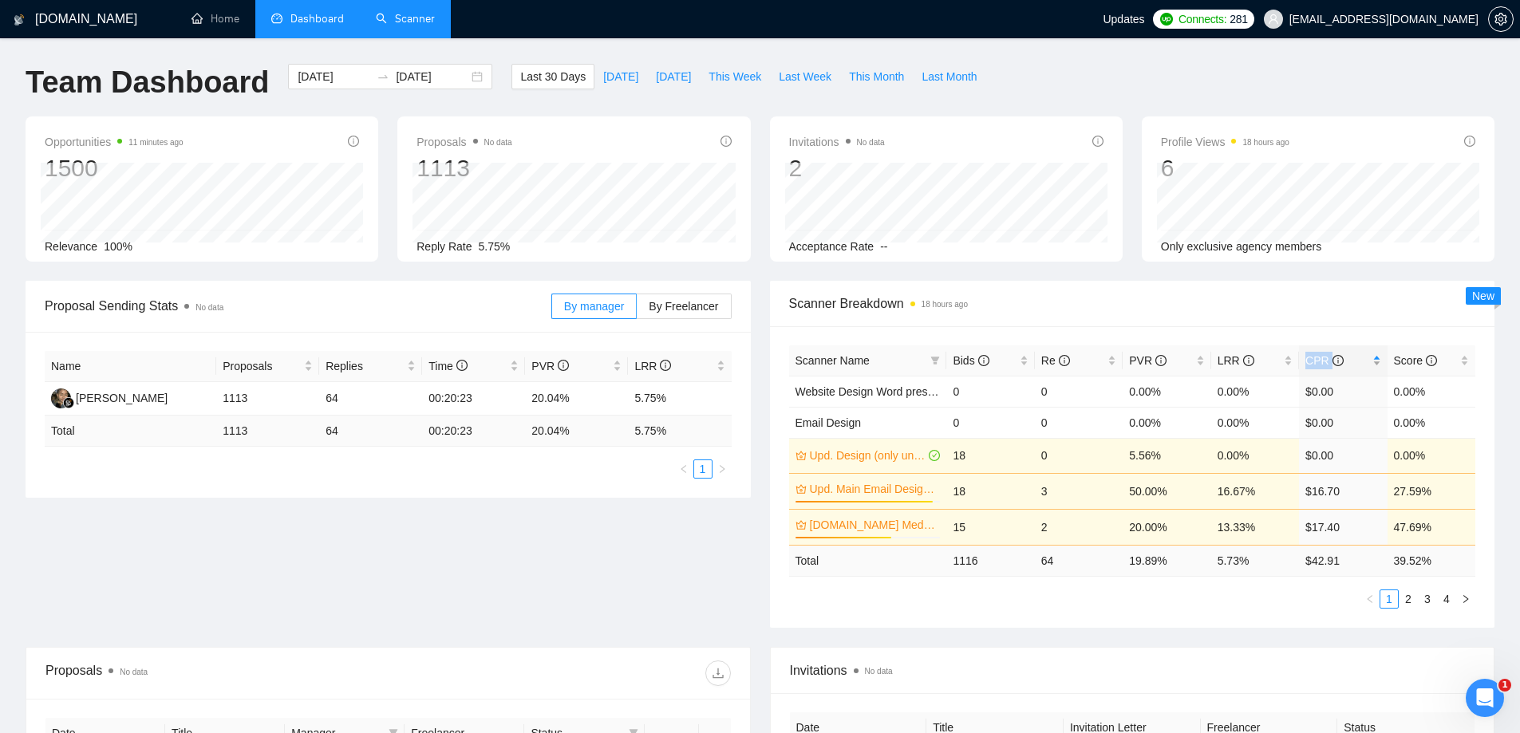
click at [1318, 359] on span "CPR" at bounding box center [1323, 360] width 37 height 13
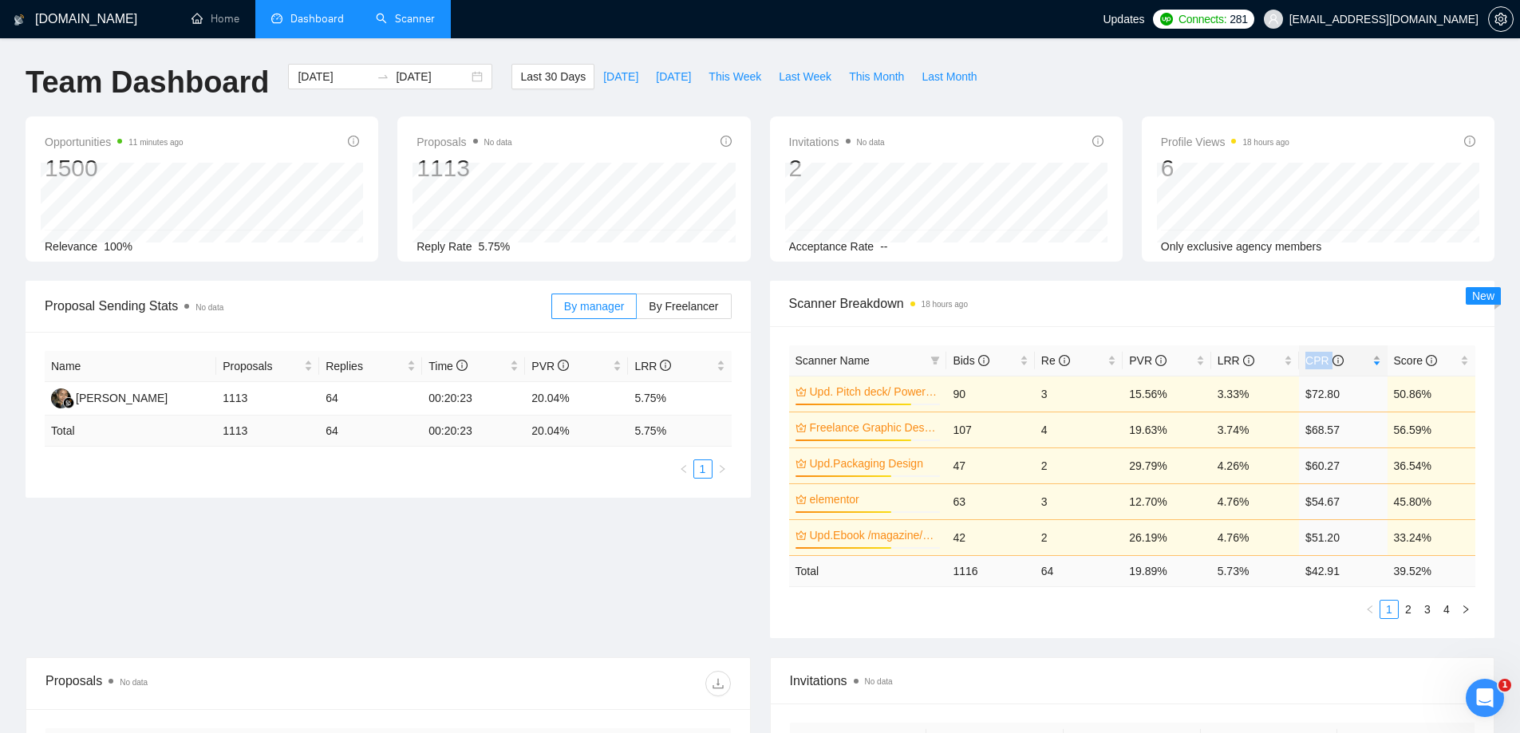
click at [1318, 359] on span "CPR" at bounding box center [1323, 360] width 37 height 13
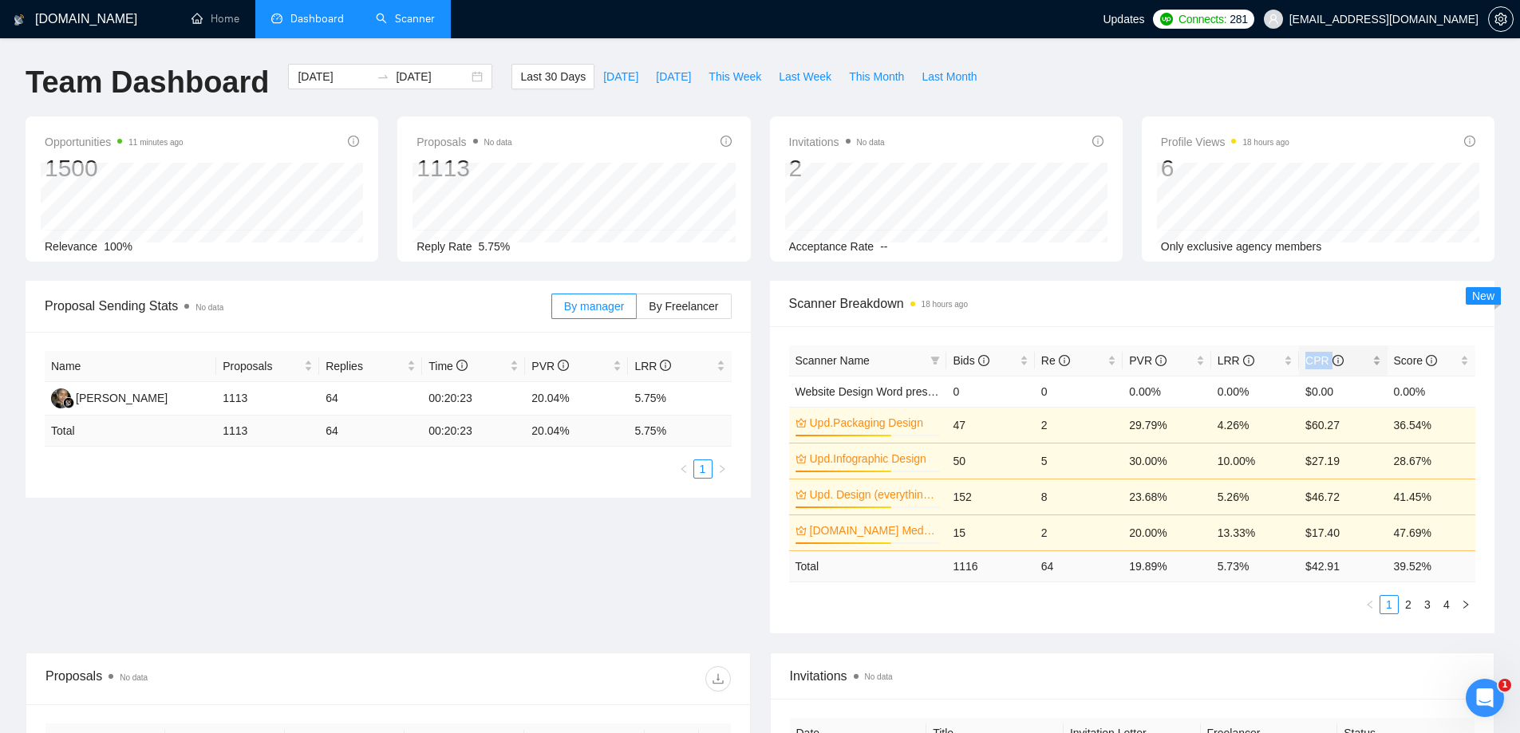
click at [1318, 359] on span "CPR" at bounding box center [1323, 360] width 37 height 13
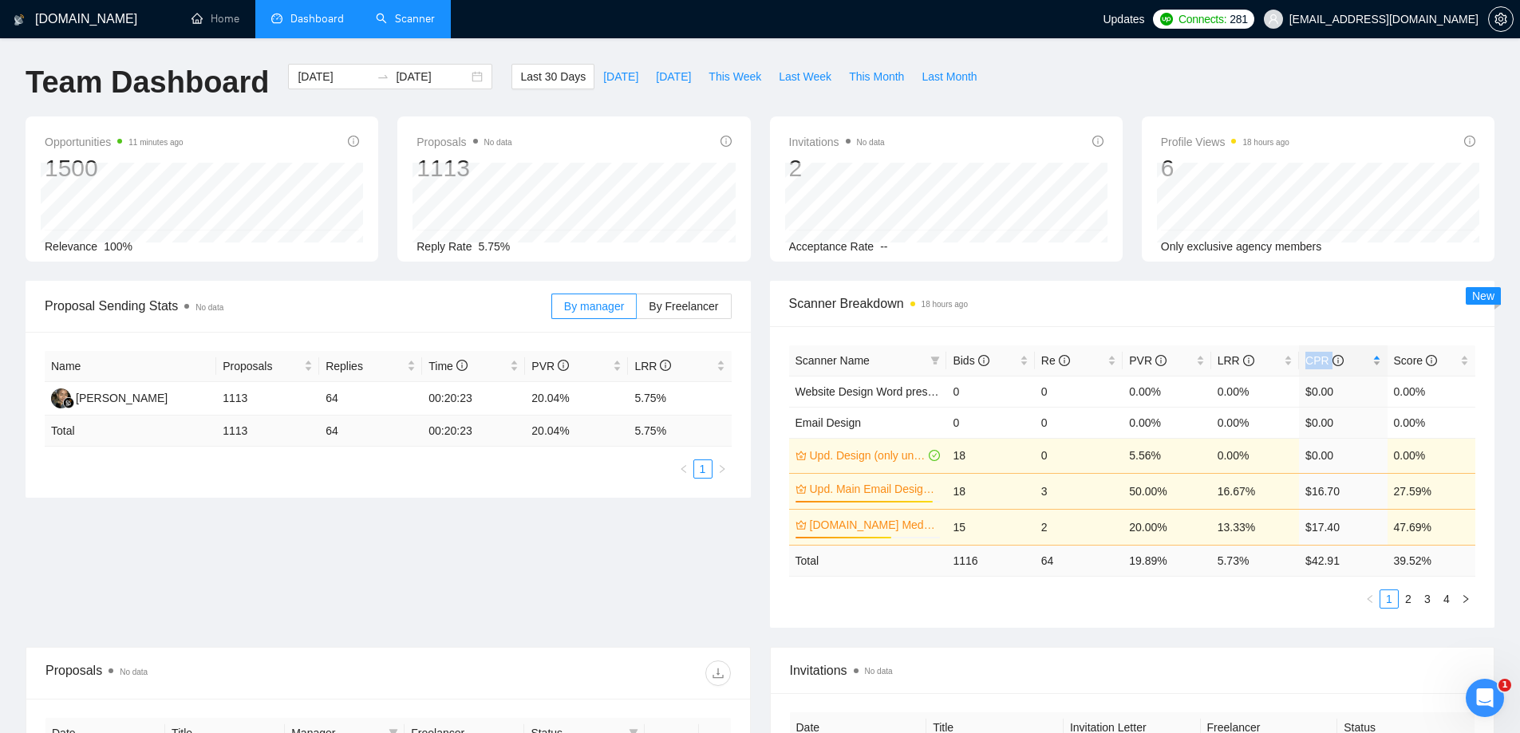
click at [1318, 359] on span "CPR" at bounding box center [1323, 360] width 37 height 13
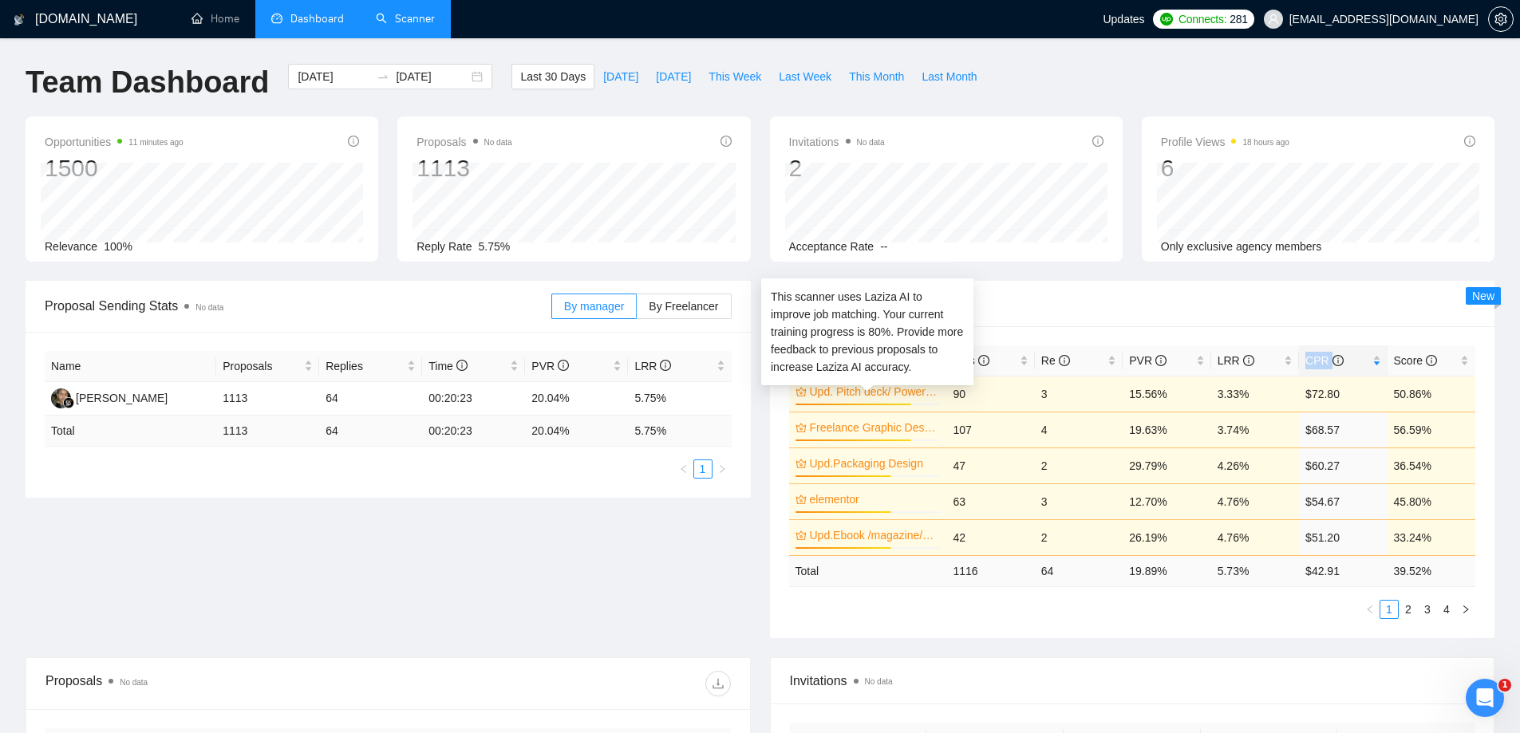
click at [885, 387] on link "Upd. Pitch deck/ PowerPoint Designer" at bounding box center [874, 392] width 128 height 18
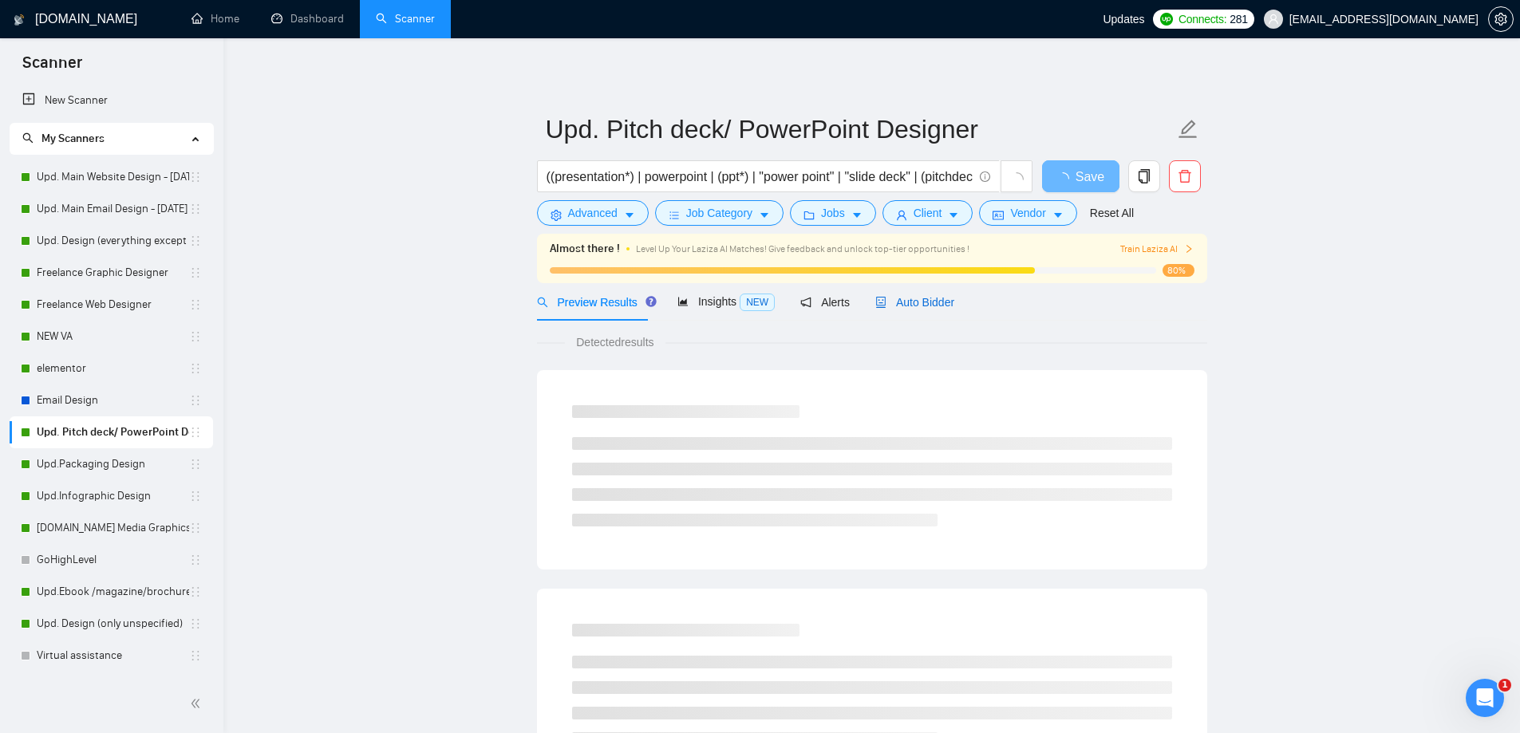
click at [892, 300] on span "Auto Bidder" at bounding box center [914, 302] width 79 height 13
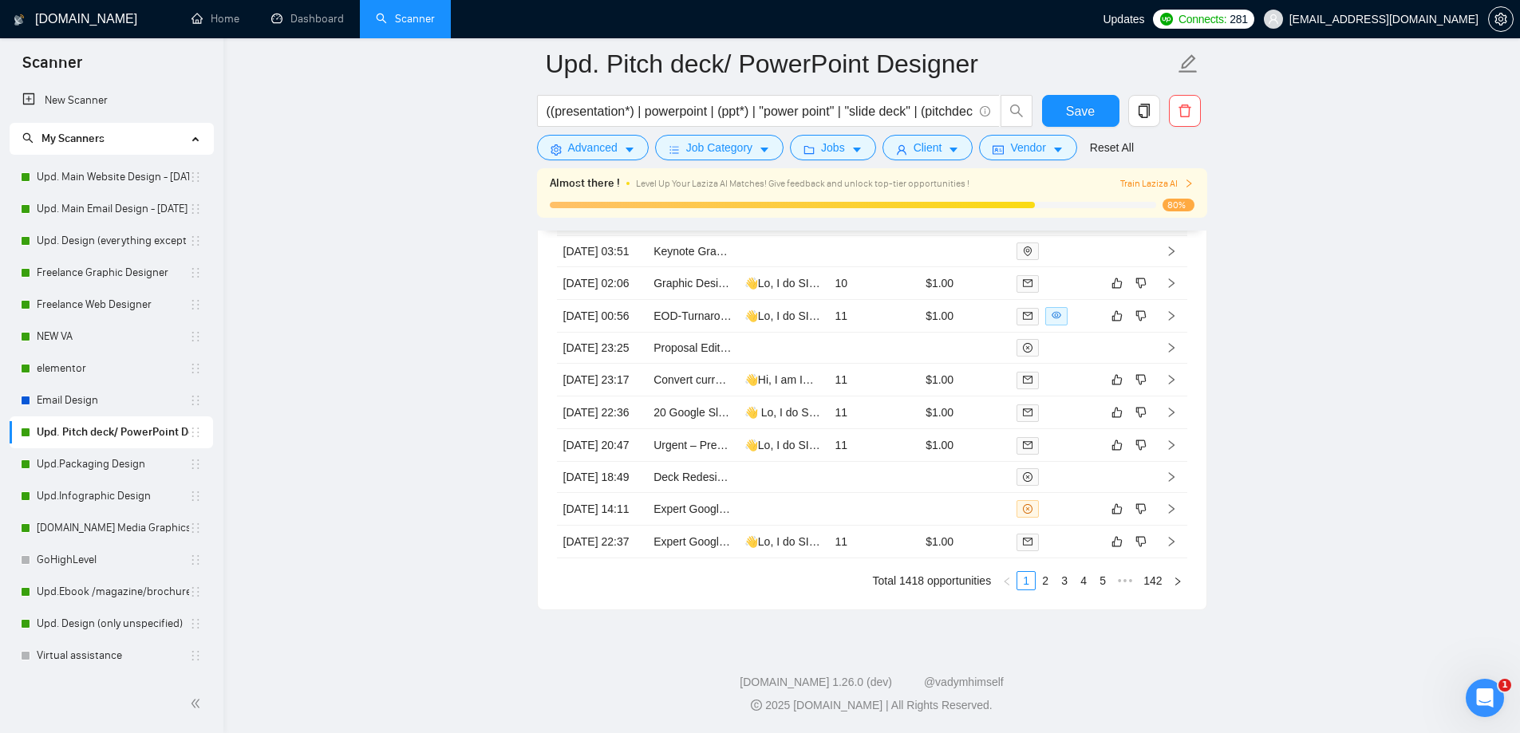
scroll to position [4308, 0]
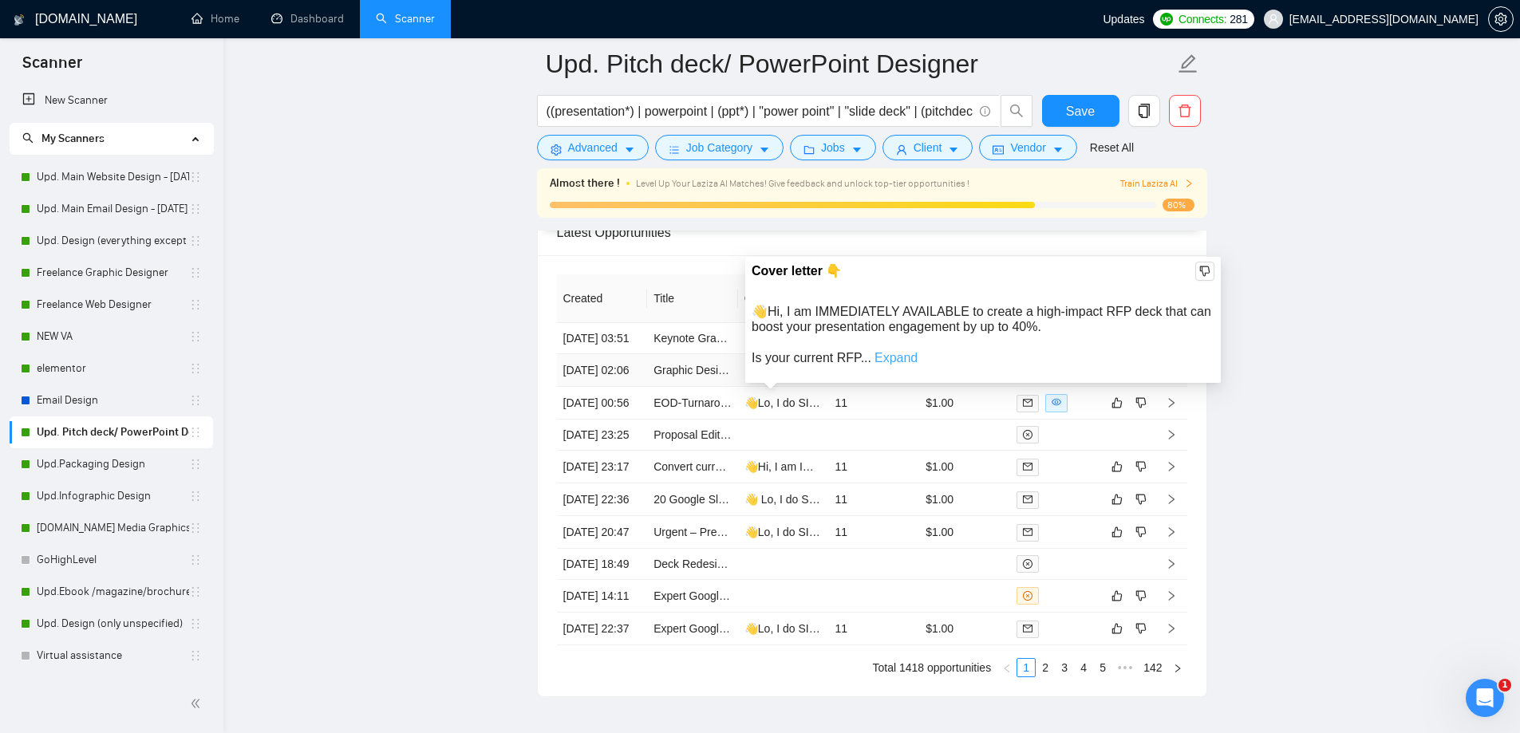
click at [898, 353] on link "Expand" at bounding box center [895, 358] width 43 height 14
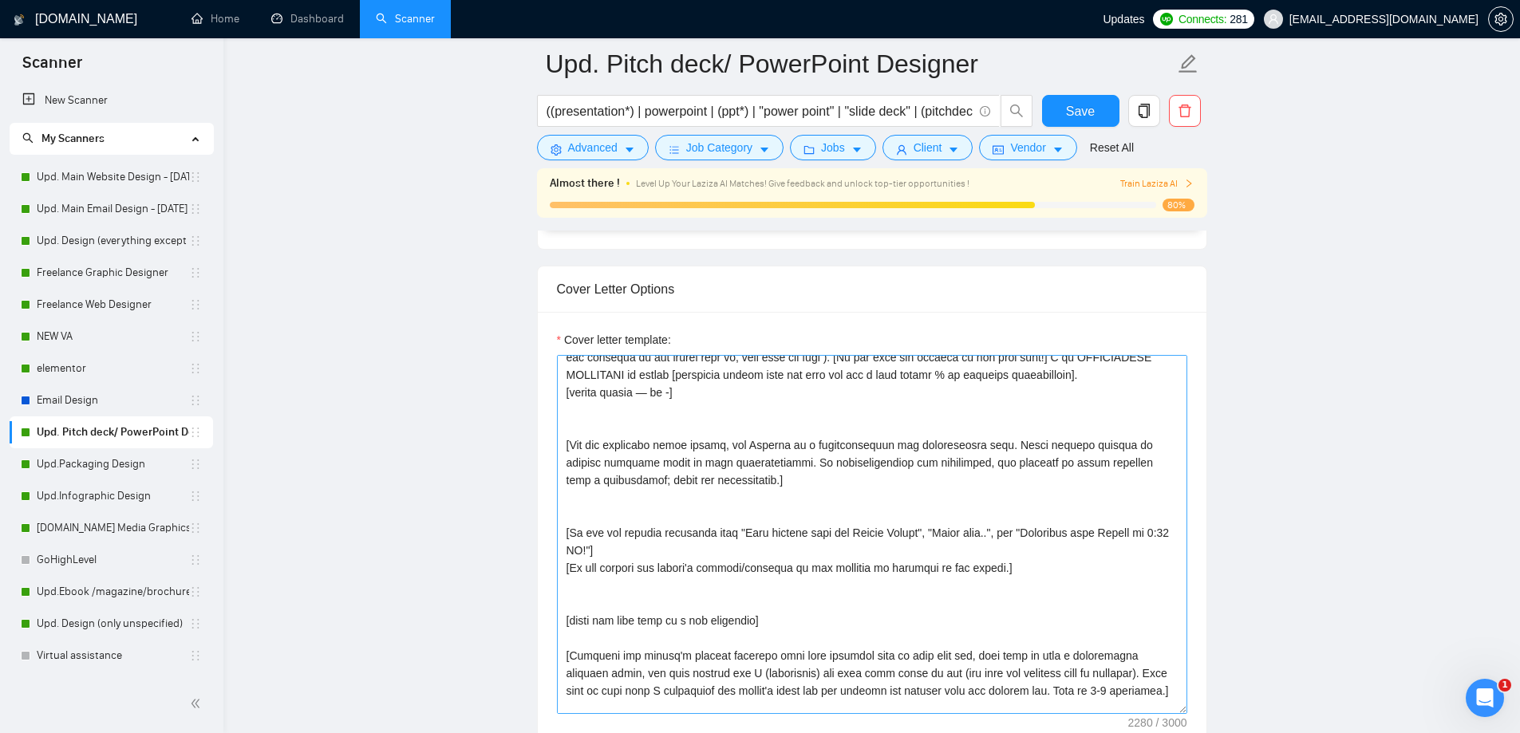
scroll to position [0, 0]
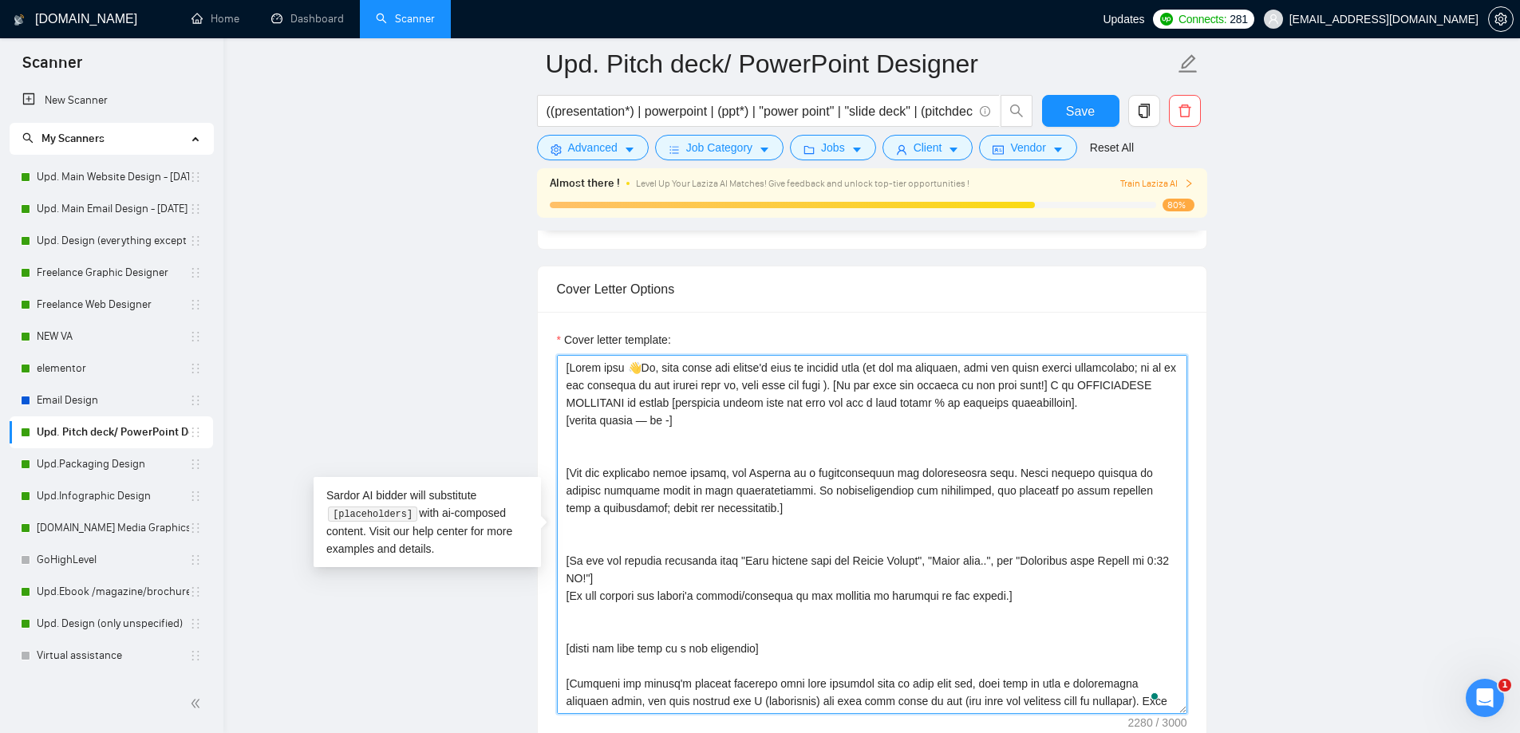
drag, startPoint x: 701, startPoint y: 420, endPoint x: 556, endPoint y: 368, distance: 154.4
click at [557, 368] on textarea "Cover letter template:" at bounding box center [872, 534] width 630 height 359
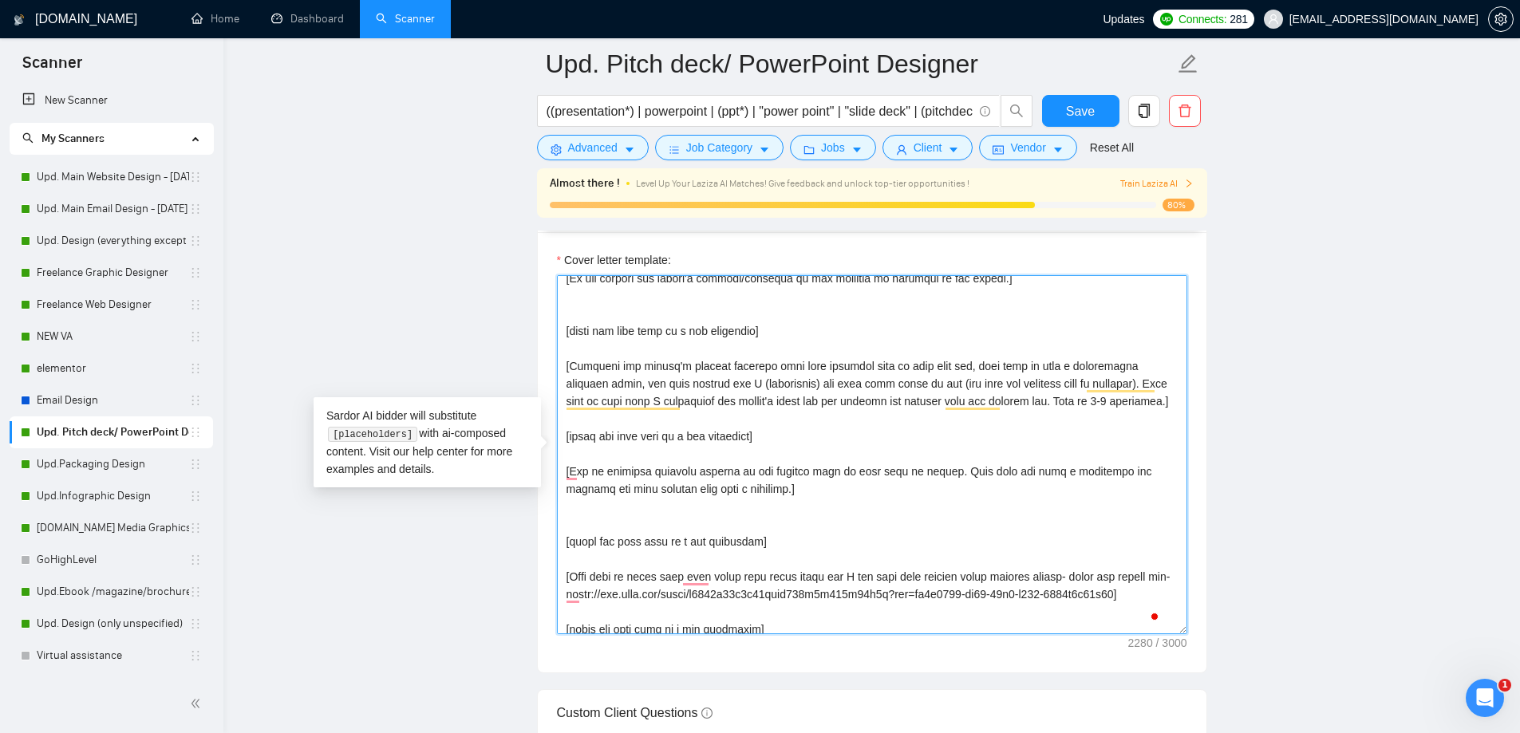
scroll to position [239, 0]
click at [773, 494] on textarea "Cover letter template:" at bounding box center [872, 454] width 630 height 359
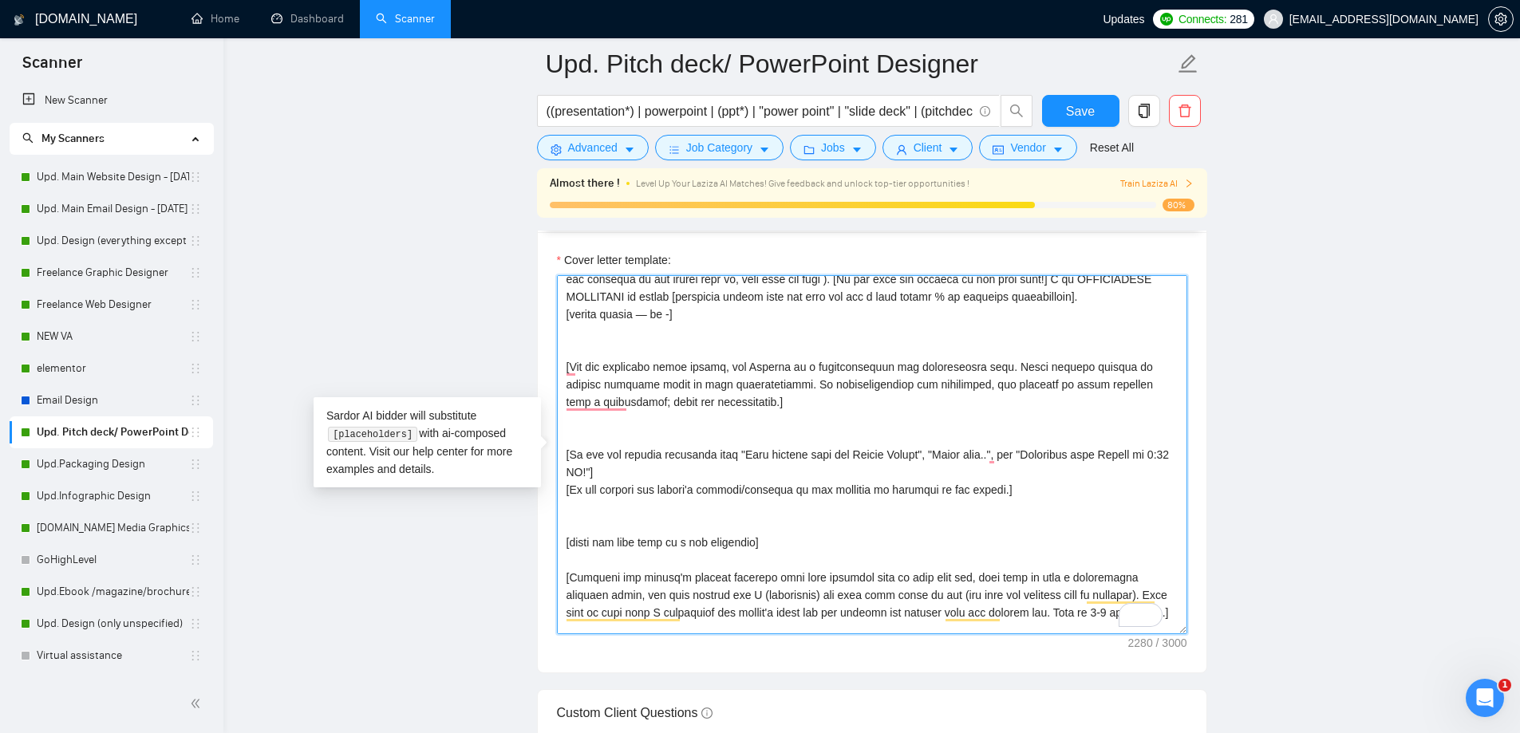
scroll to position [0, 0]
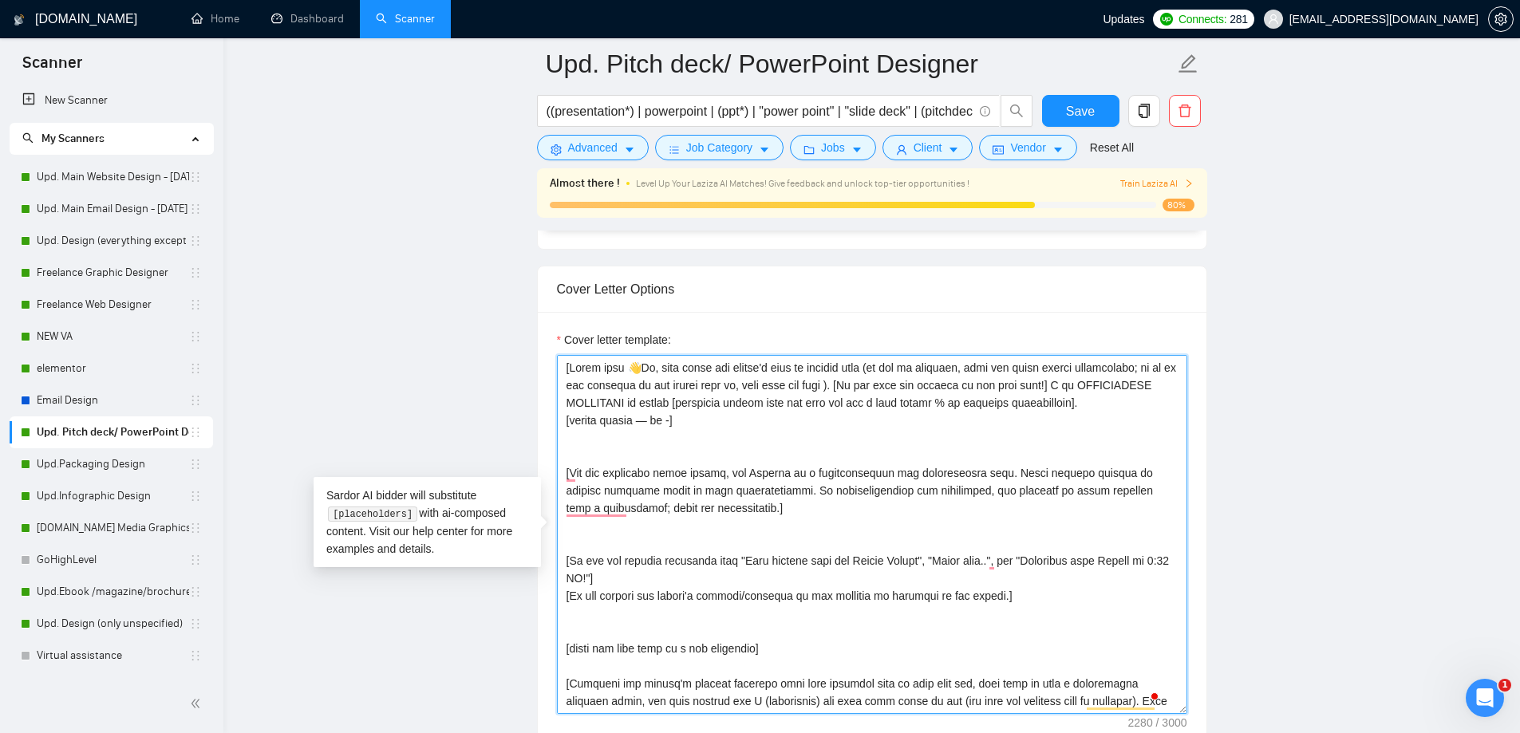
click at [702, 420] on textarea "Cover letter template:" at bounding box center [872, 534] width 630 height 359
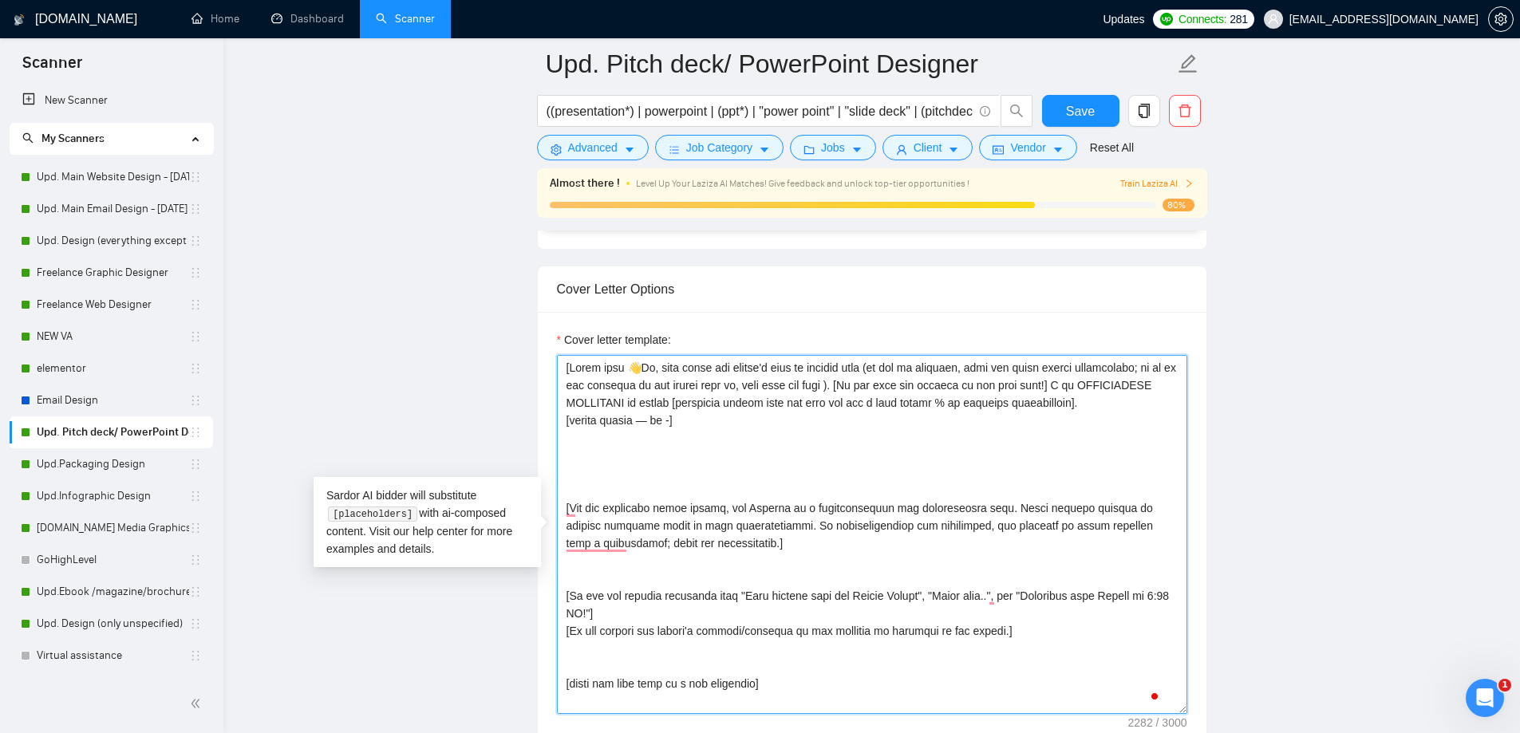
paste textarea "[Ask very specific open question about specific detail outlined in the project …"
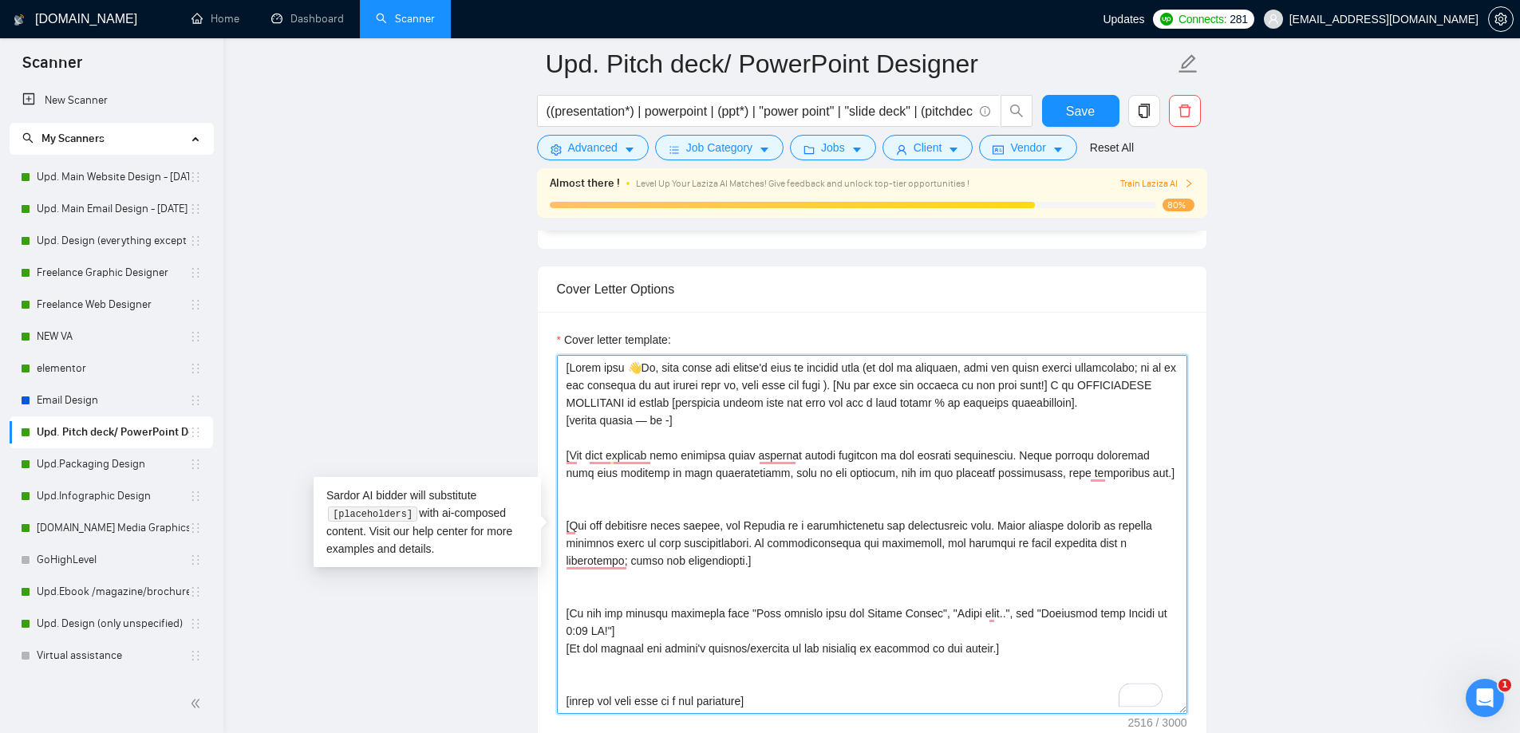
click at [566, 504] on textarea "Cover letter template:" at bounding box center [872, 534] width 630 height 359
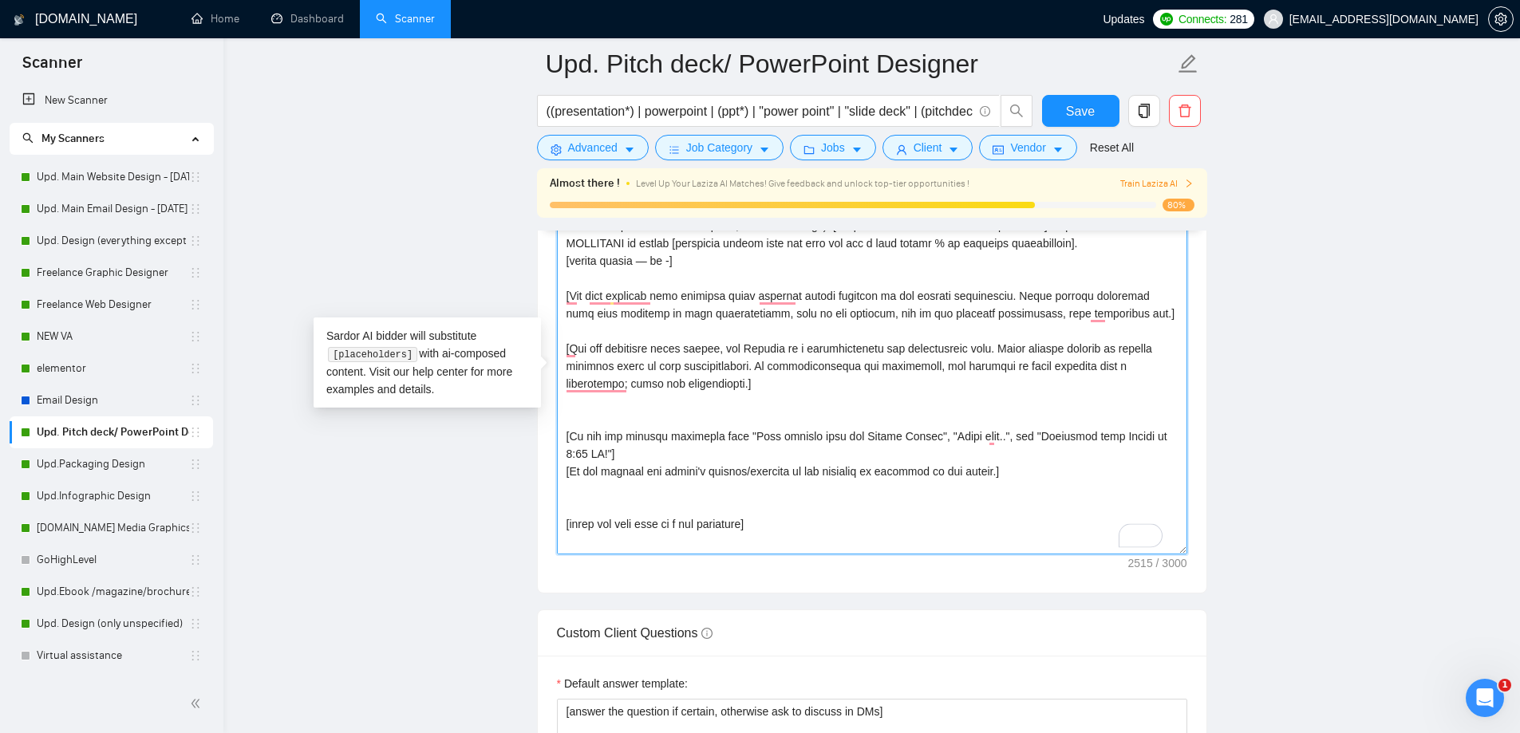
click at [593, 280] on textarea "Cover letter template:" at bounding box center [872, 374] width 630 height 359
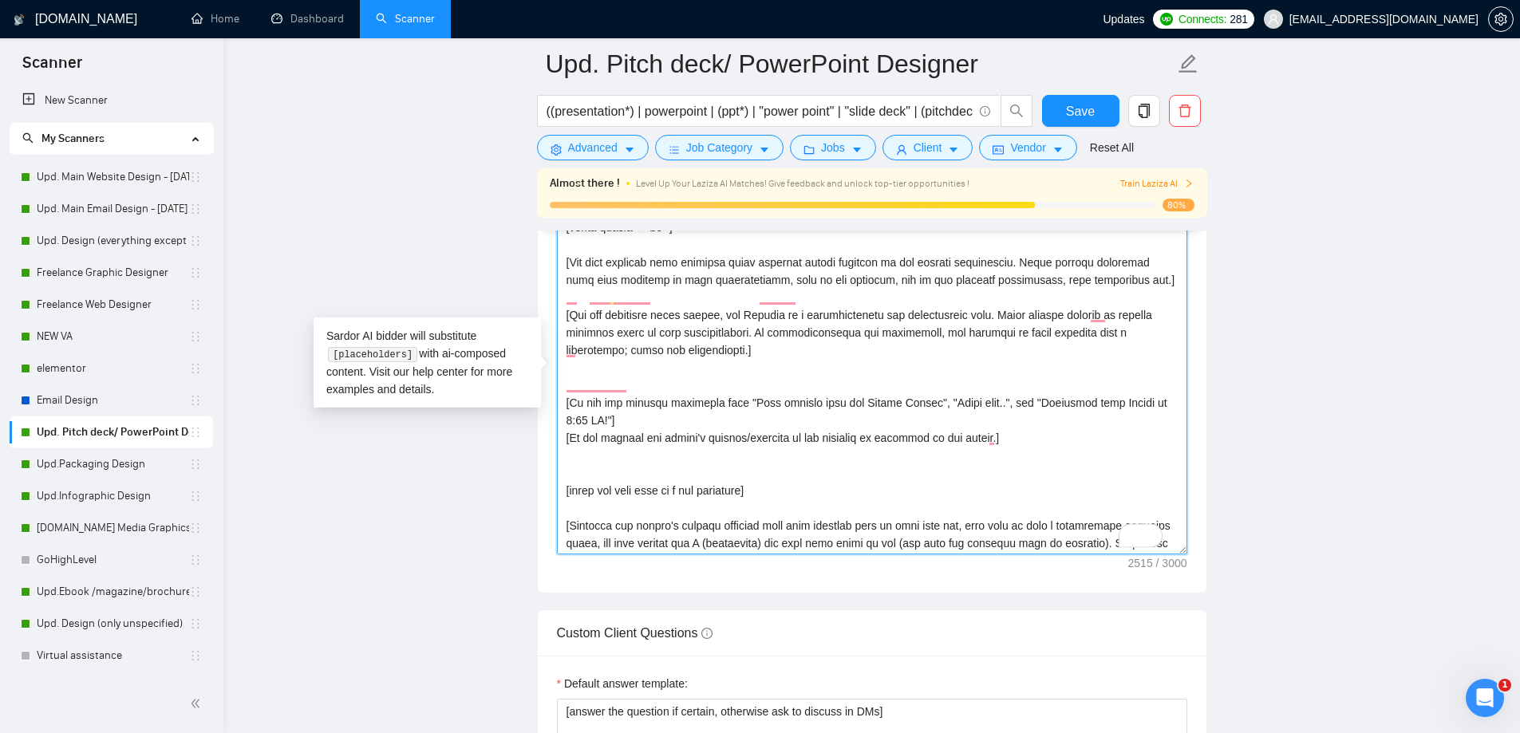
scroll to position [80, 0]
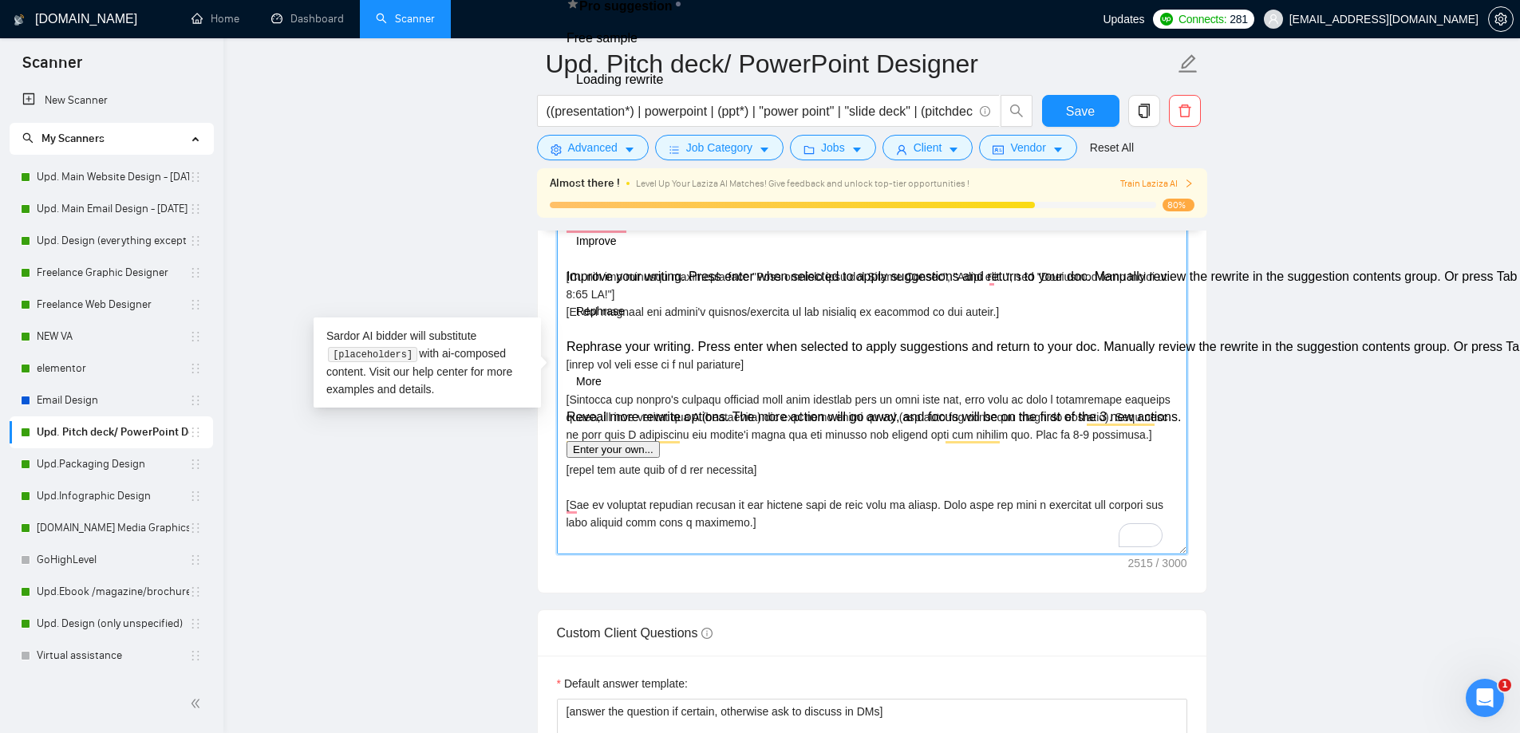
drag, startPoint x: 774, startPoint y: 530, endPoint x: 561, endPoint y: 473, distance: 220.4
click at [560, 473] on div "Cover Letter Options Cover letter template:" at bounding box center [872, 349] width 670 height 487
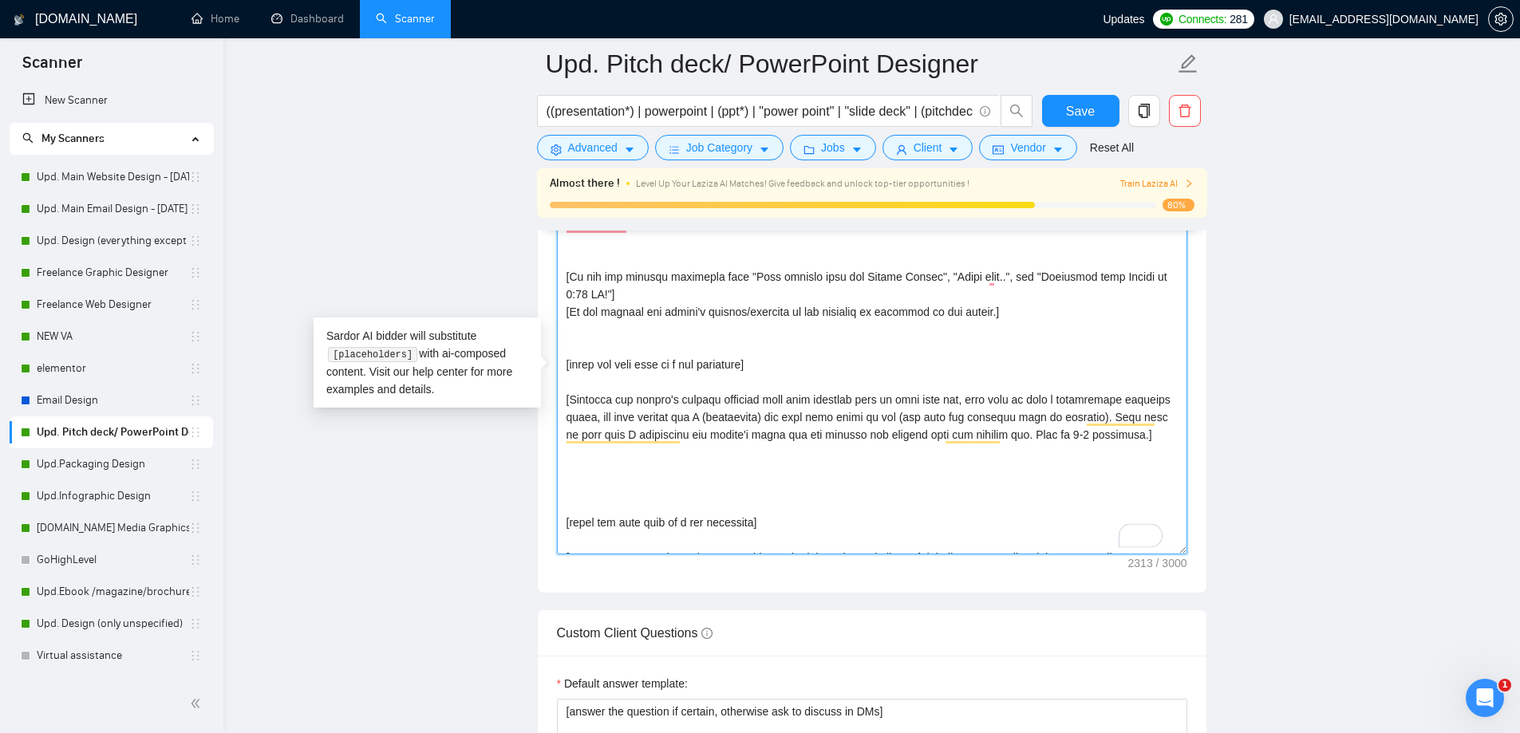
click at [582, 503] on textarea "Cover letter template:" at bounding box center [872, 374] width 630 height 359
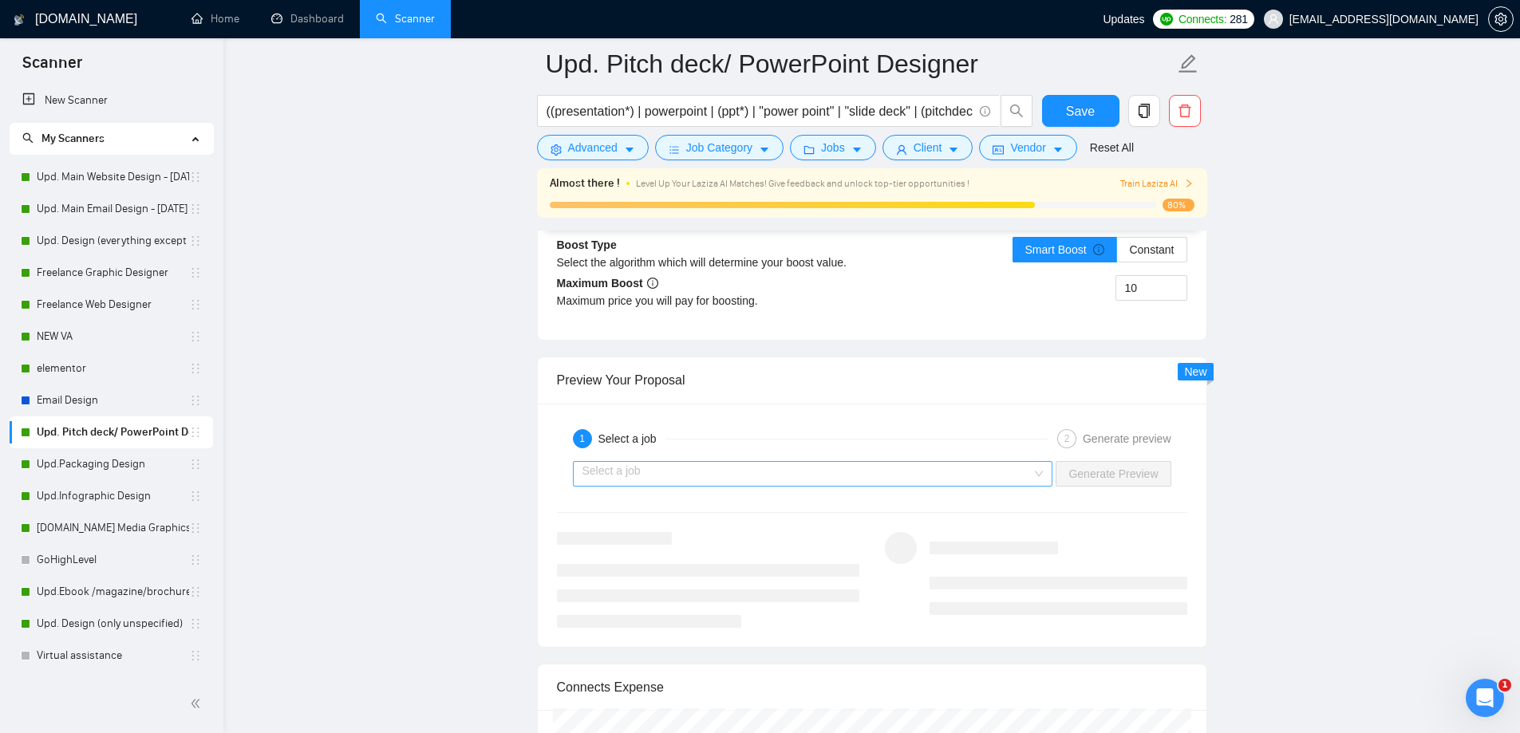
click at [821, 478] on input "search" at bounding box center [807, 474] width 450 height 24
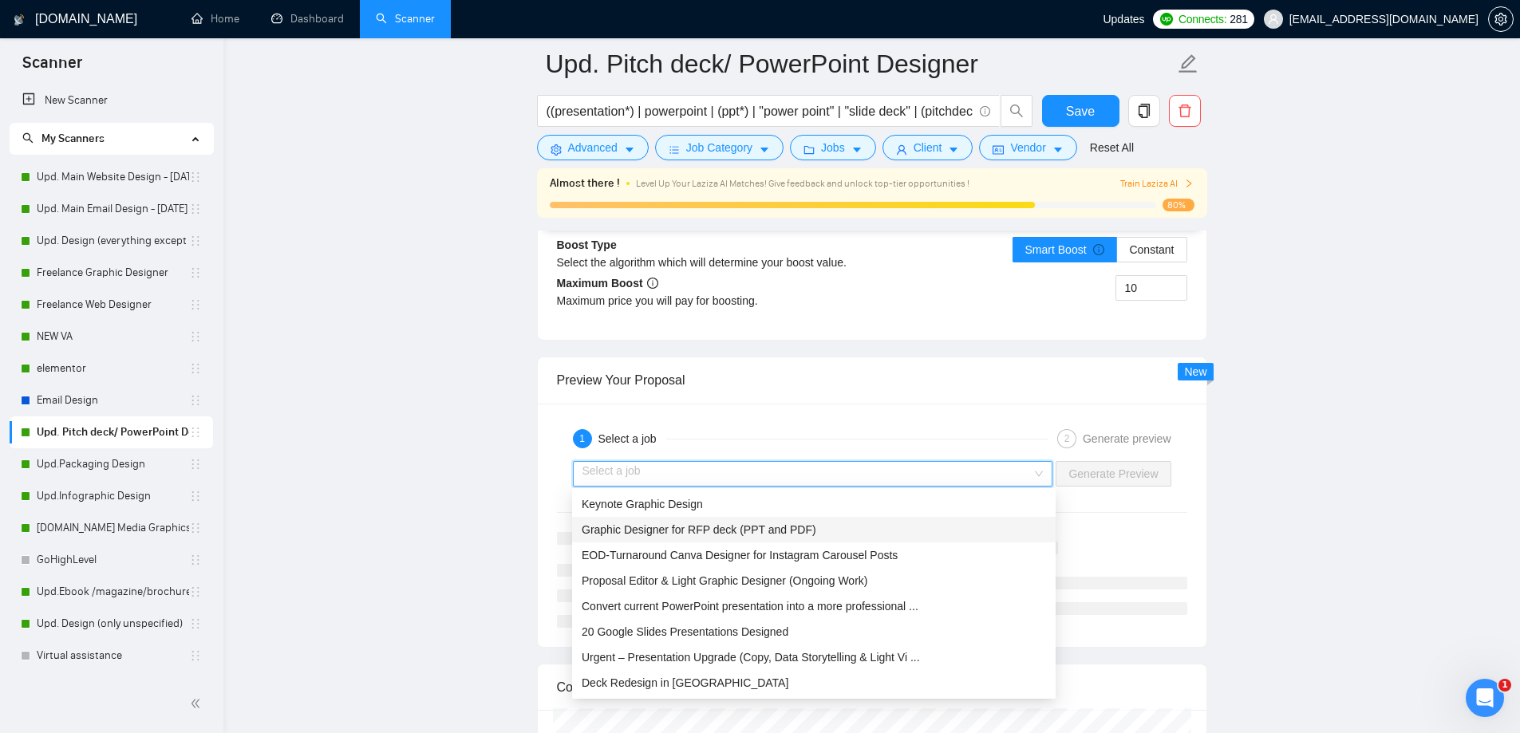
click at [838, 526] on div "Graphic Designer for RFP deck (PPT and PDF)" at bounding box center [814, 530] width 464 height 18
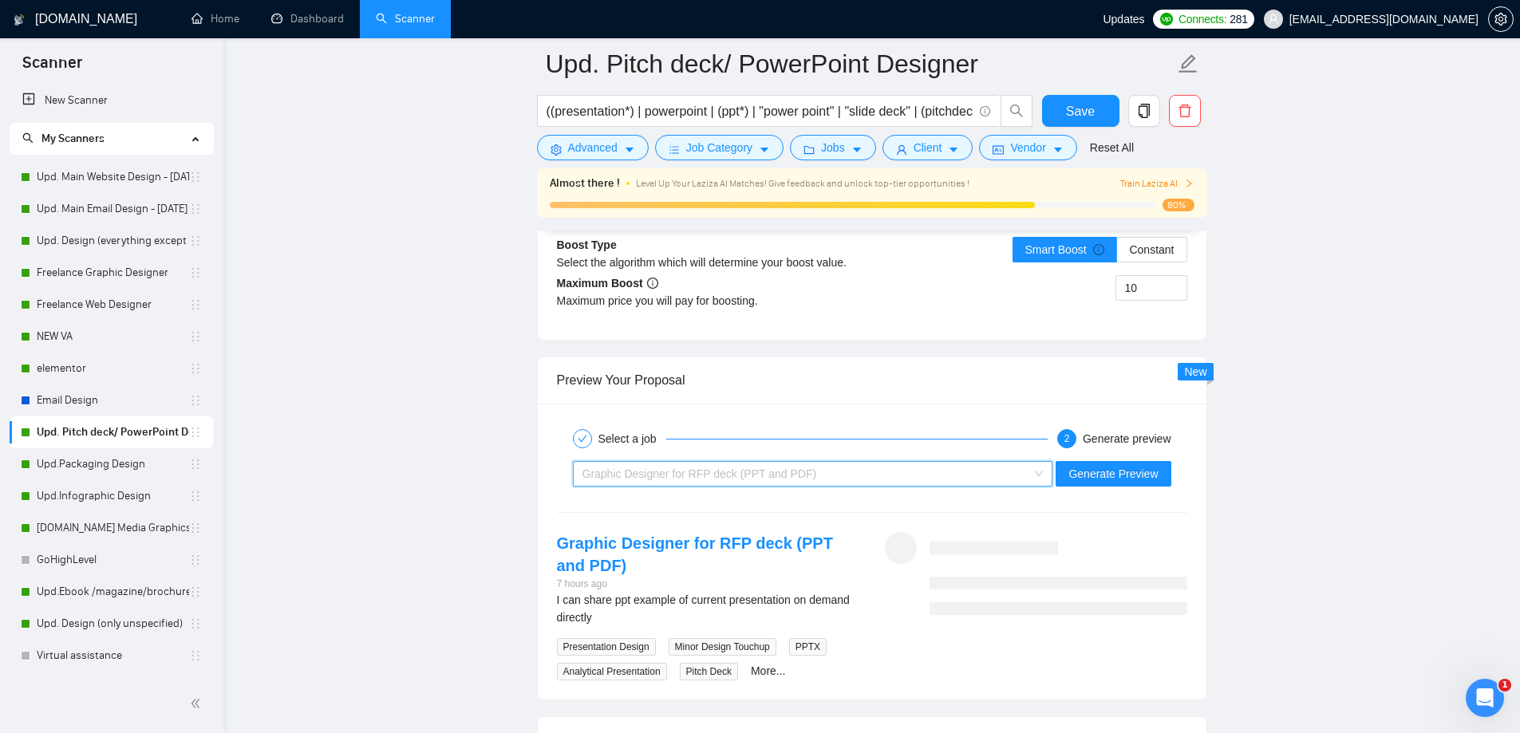
click at [854, 471] on div "Graphic Designer for RFP deck (PPT and PDF)" at bounding box center [805, 474] width 447 height 24
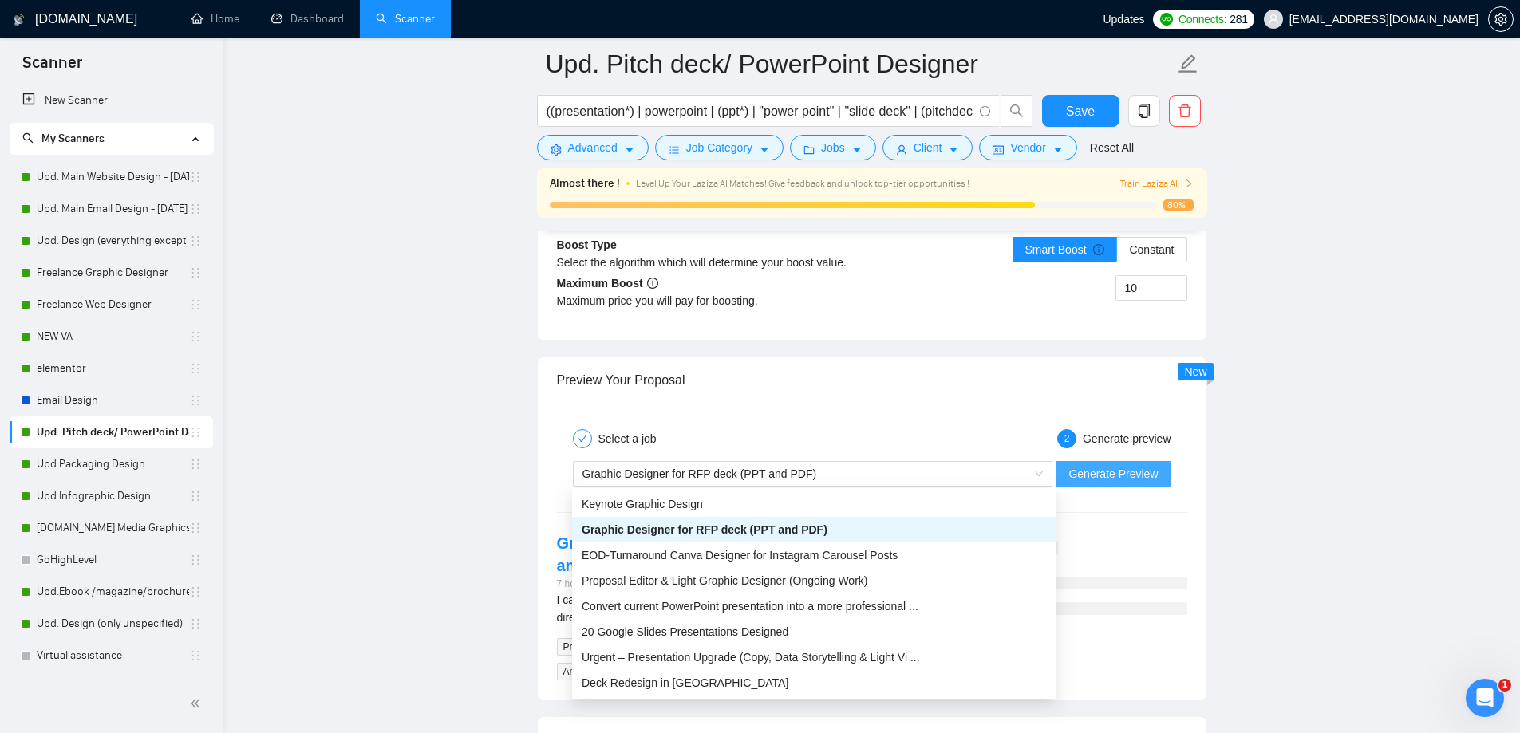
click at [1110, 478] on span "Generate Preview" at bounding box center [1112, 474] width 89 height 18
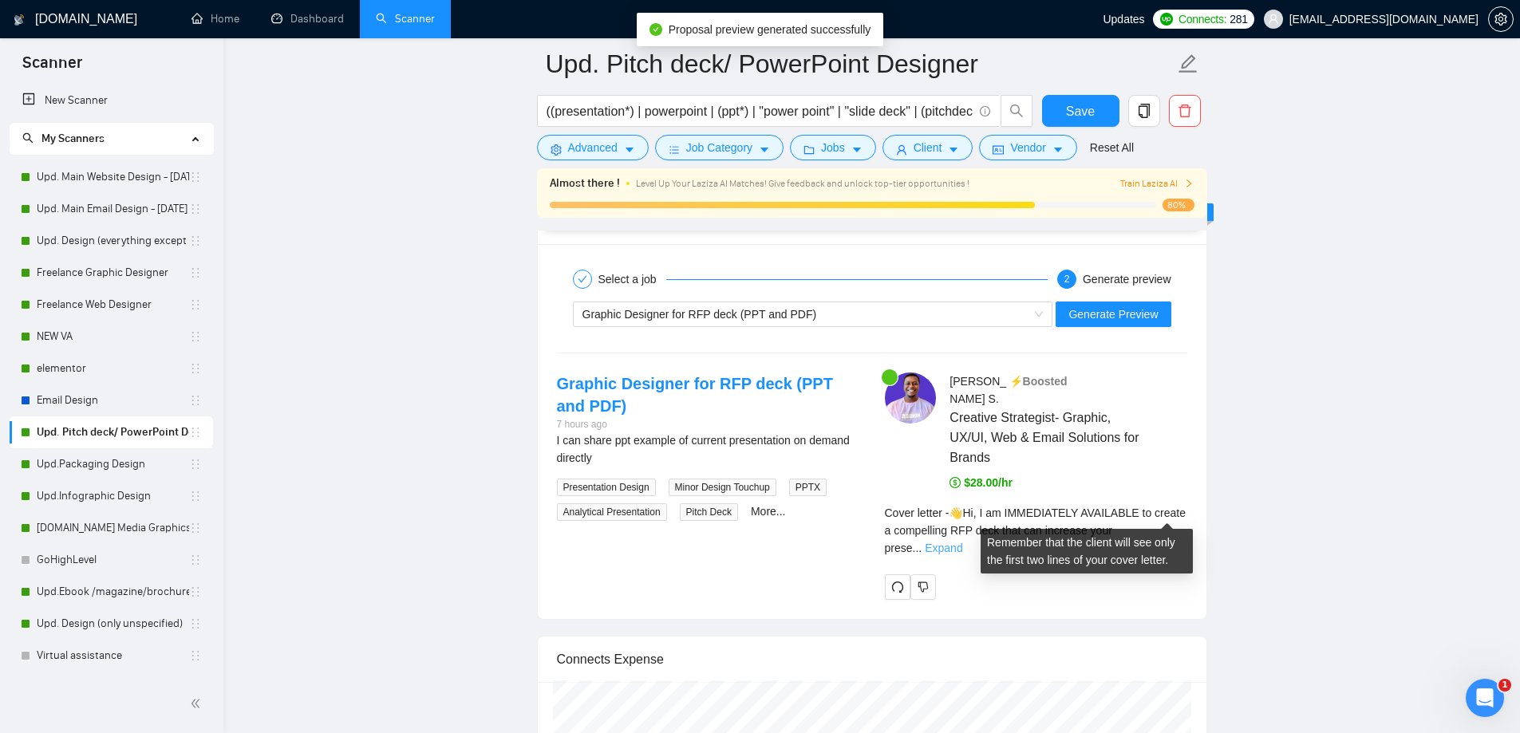
click at [962, 542] on link "Expand" at bounding box center [943, 548] width 37 height 13
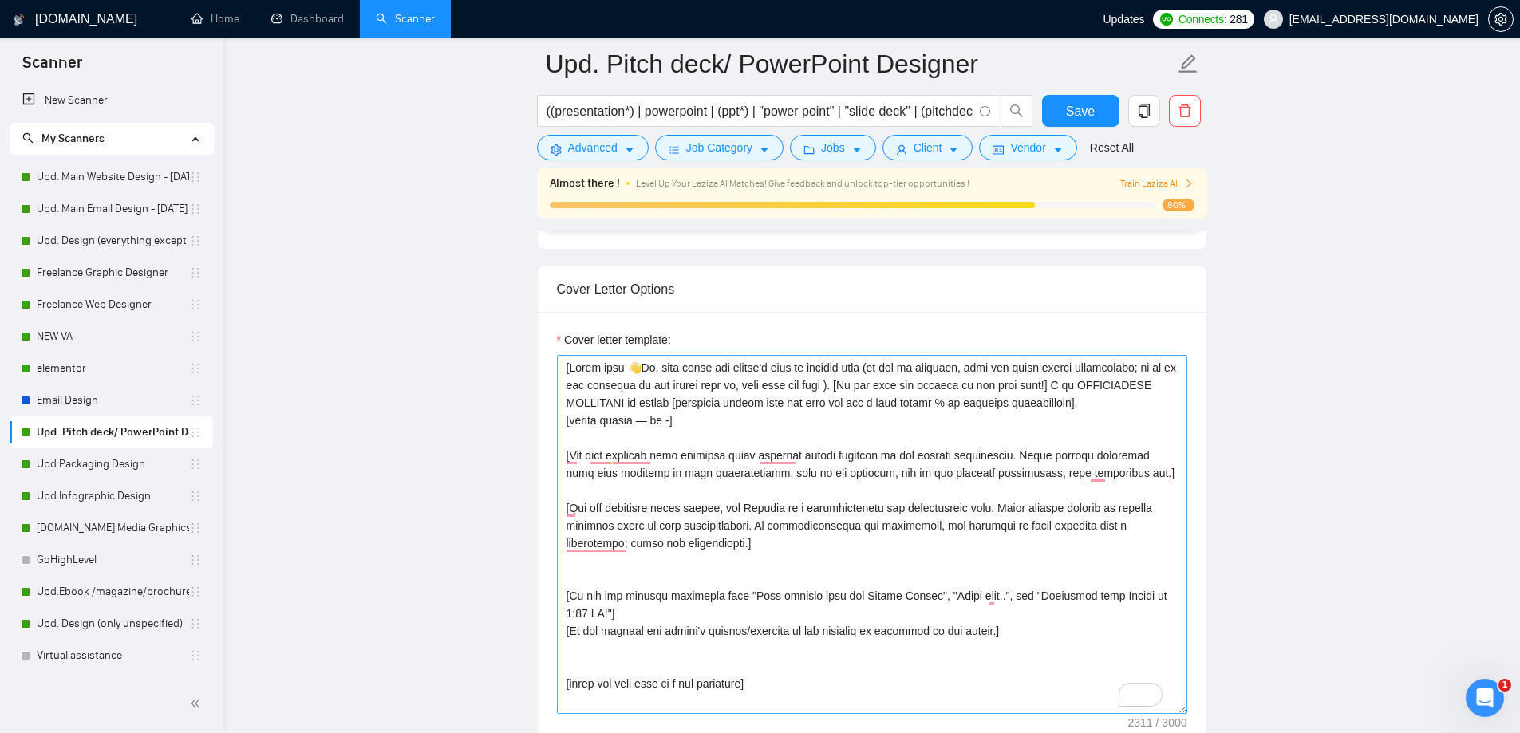
scroll to position [83, 0]
click at [592, 585] on textarea "Cover letter template:" at bounding box center [872, 534] width 630 height 359
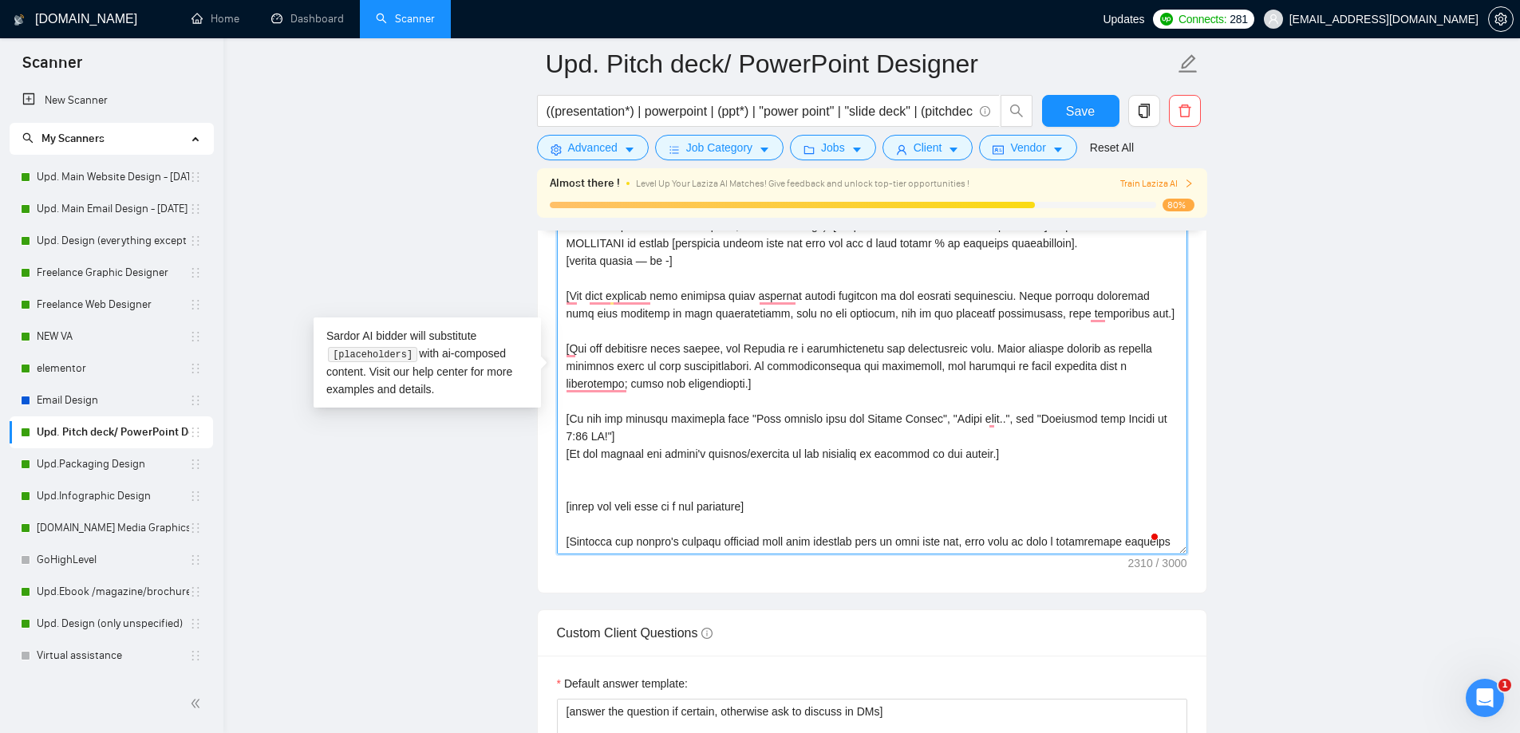
type textarea "[Start with 👋Hi, then input the client's name or company name (if any is provid…"
click at [908, 295] on textarea "Cover letter template:" at bounding box center [872, 374] width 630 height 359
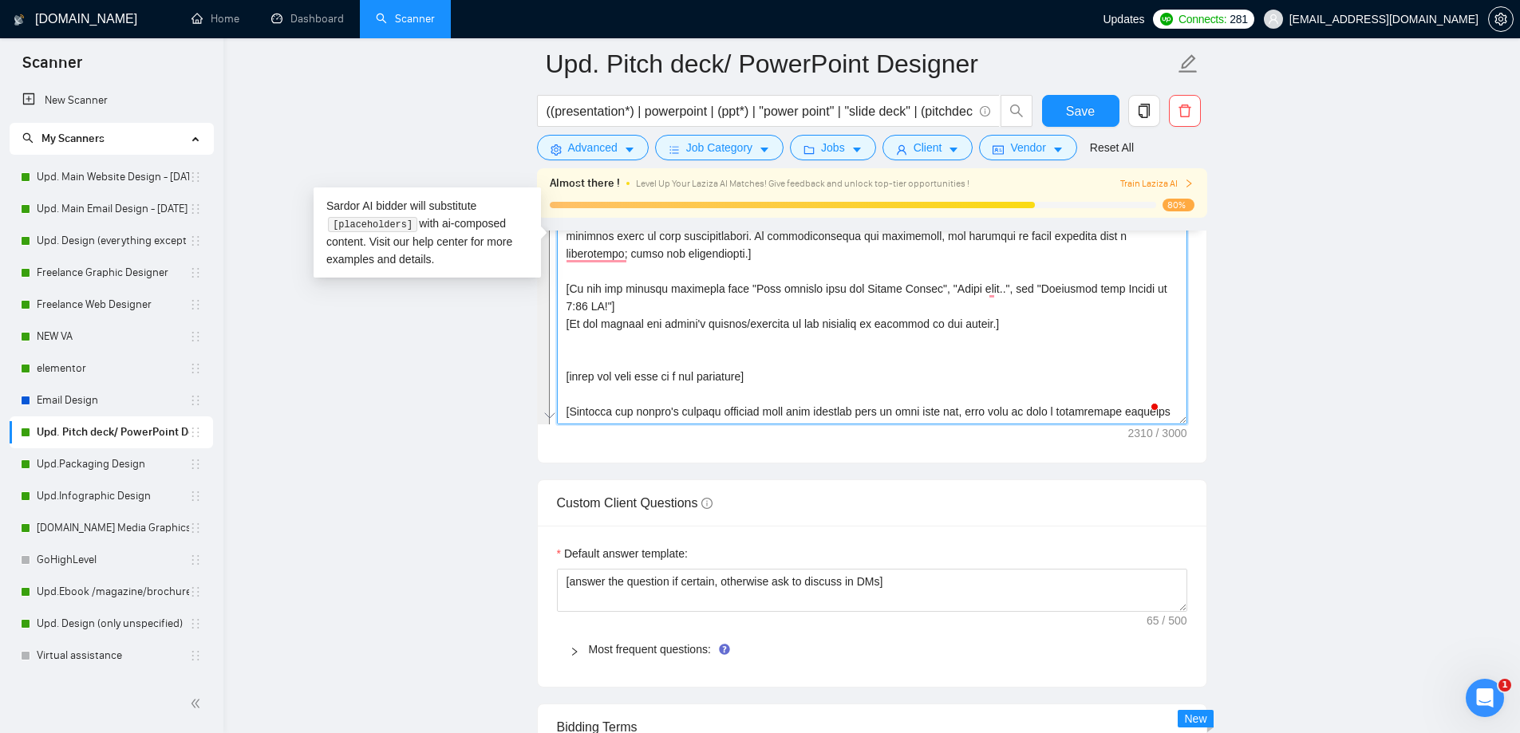
scroll to position [2154, 0]
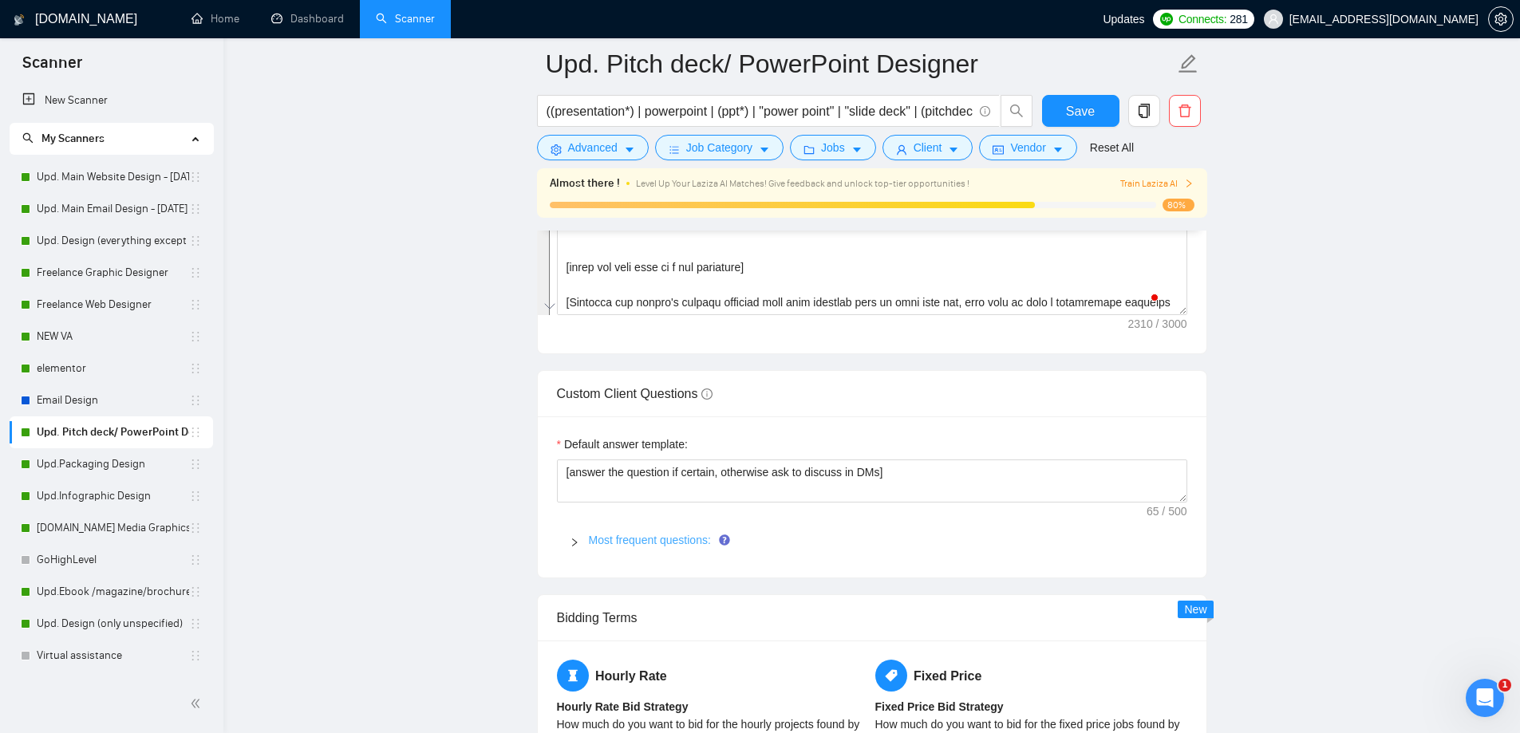
click at [686, 534] on link "Most frequent questions:" at bounding box center [650, 540] width 122 height 13
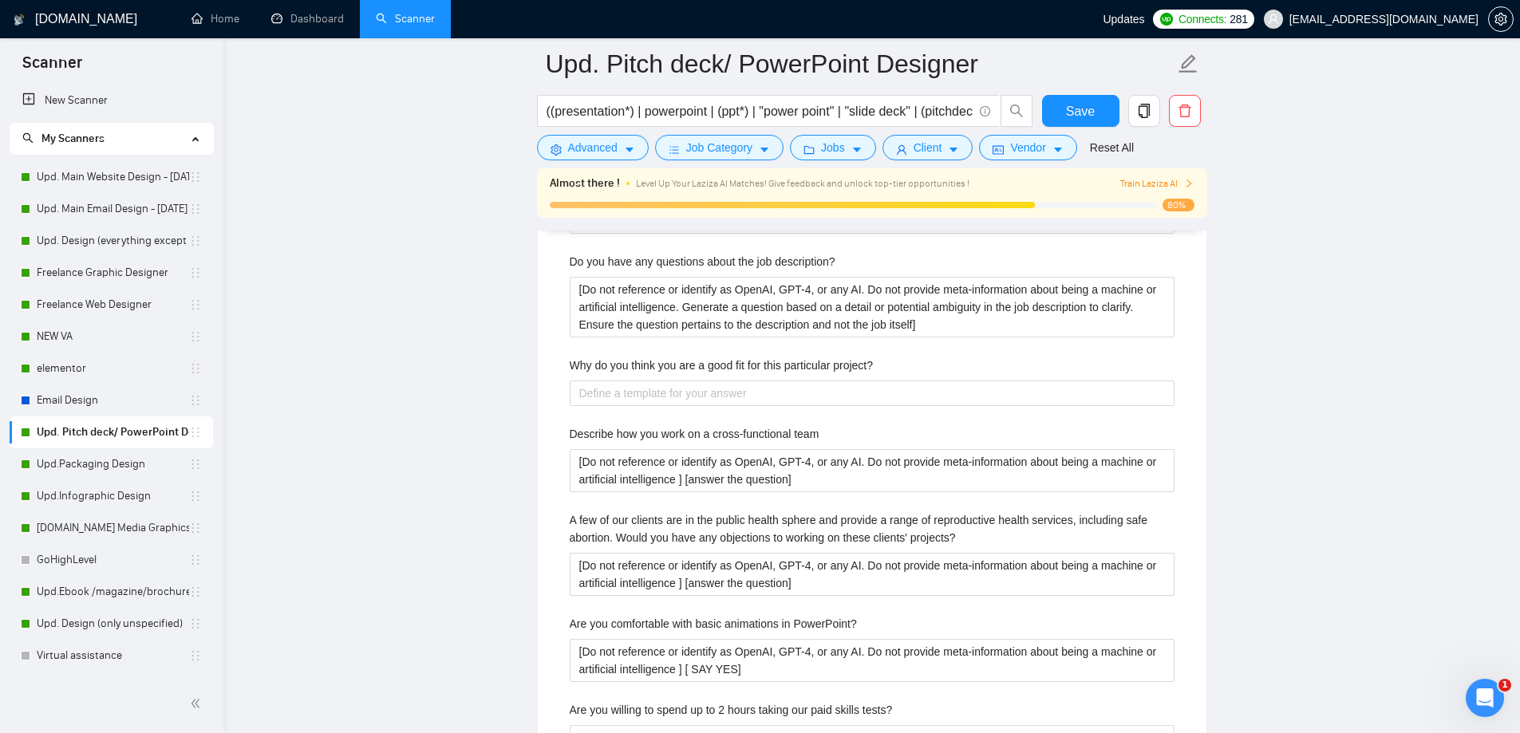
scroll to position [3350, 0]
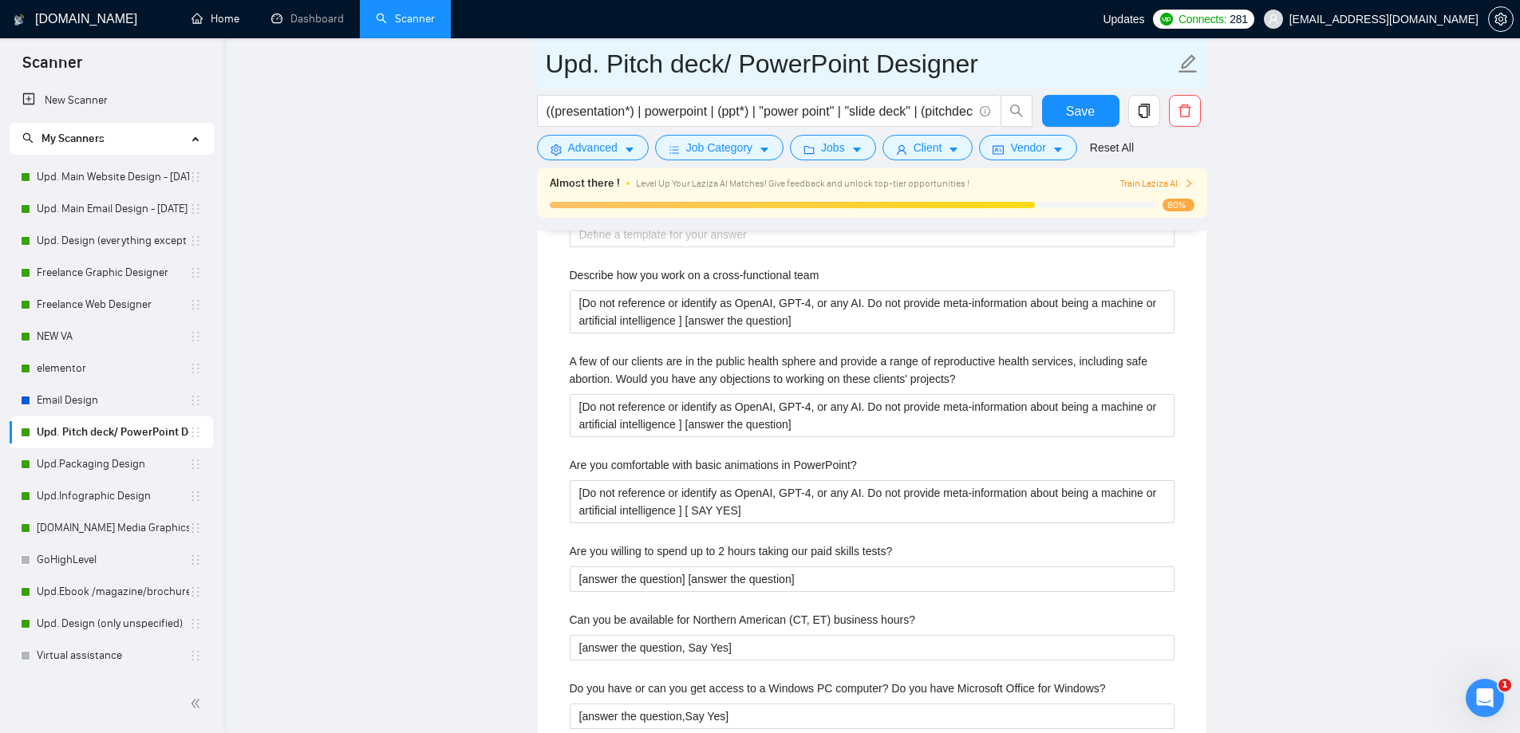
click at [316, 20] on link "Dashboard" at bounding box center [307, 19] width 73 height 14
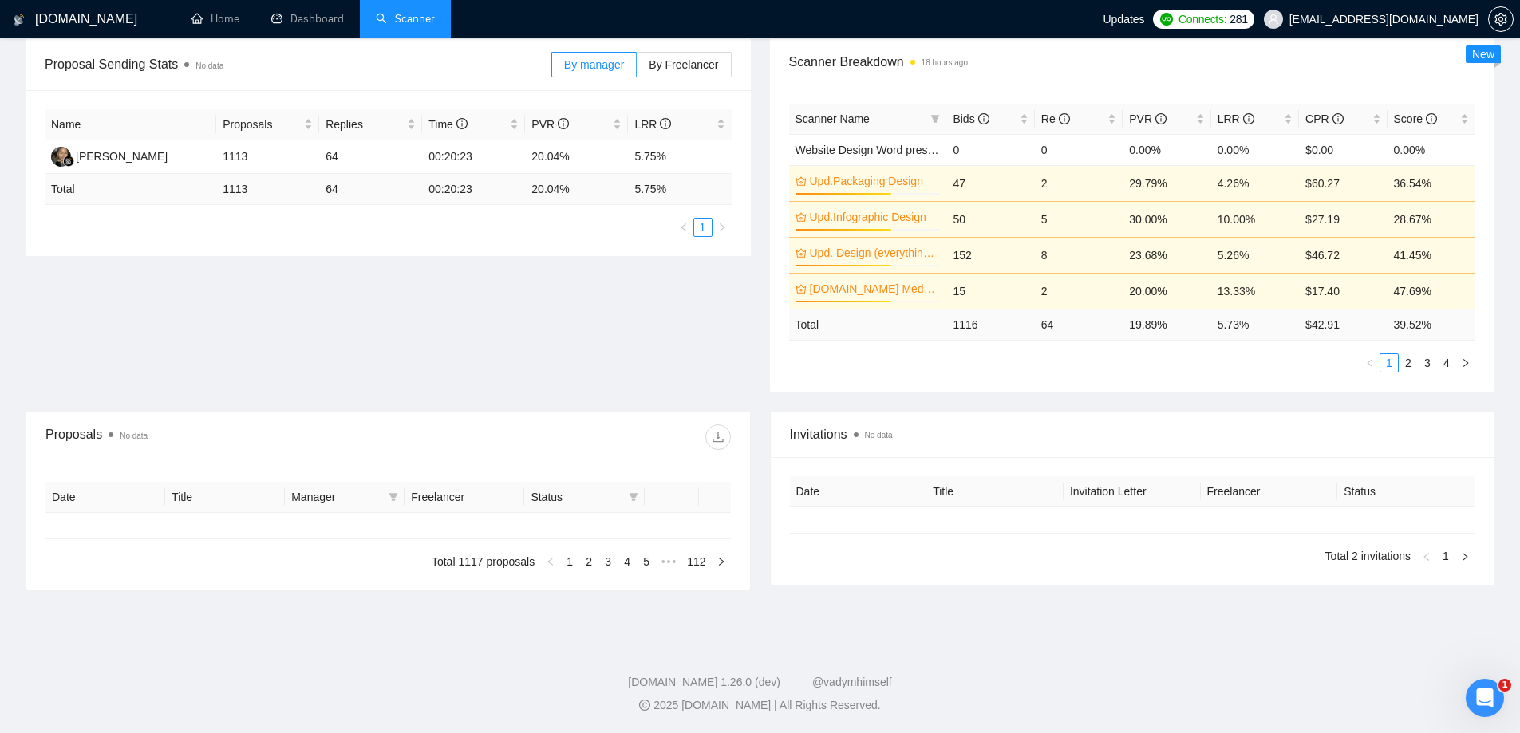
type input "[DATE]"
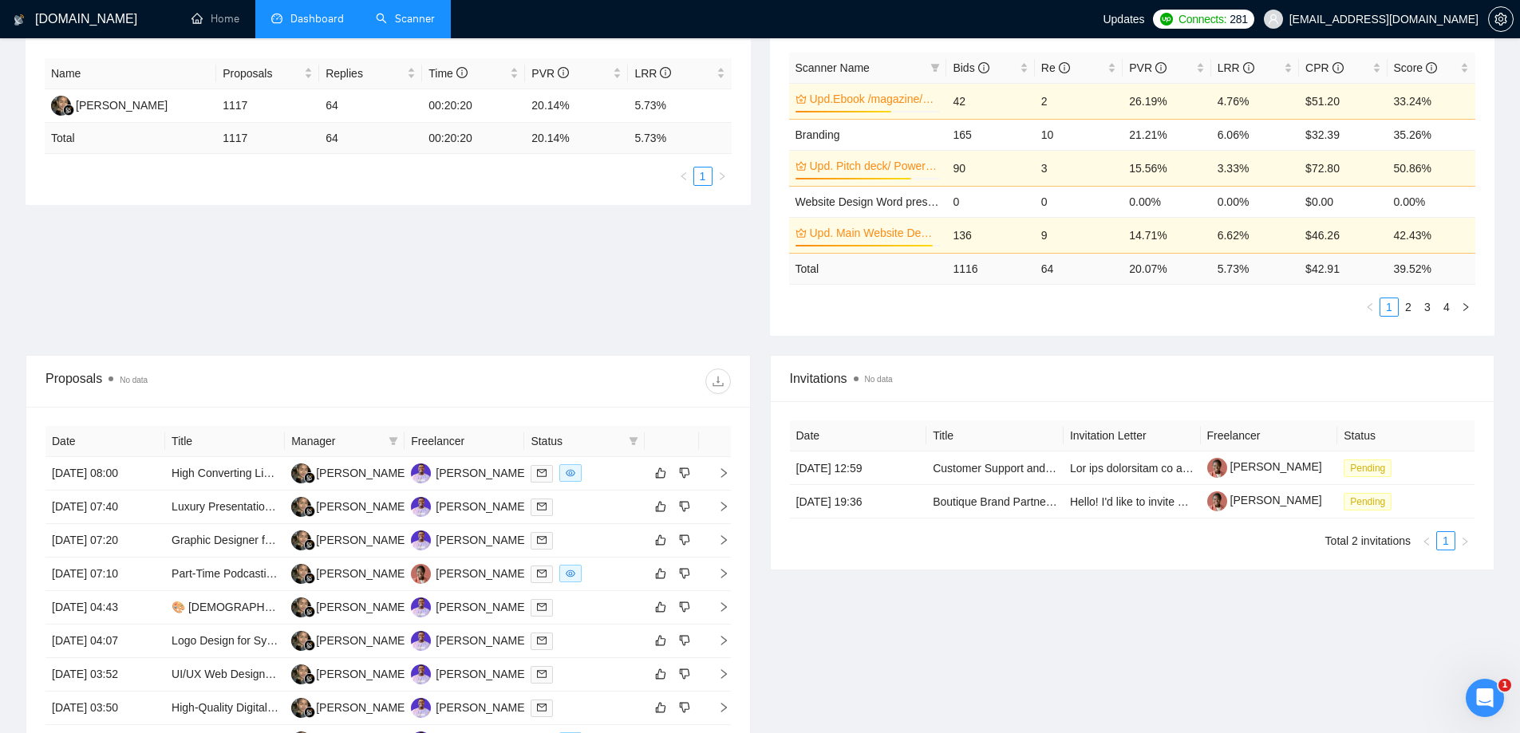
scroll to position [321, 0]
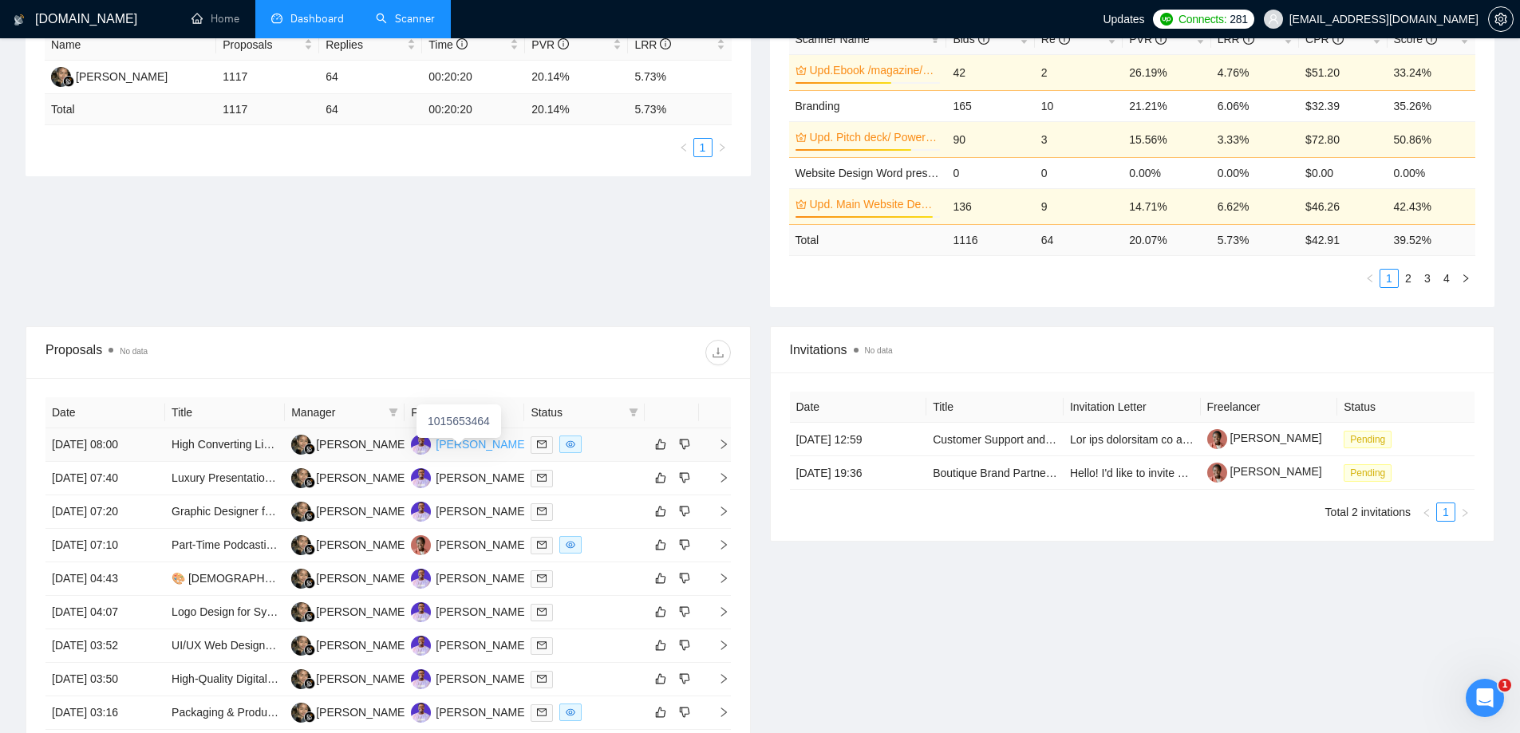
click at [448, 440] on div "[PERSON_NAME]" at bounding box center [482, 445] width 92 height 18
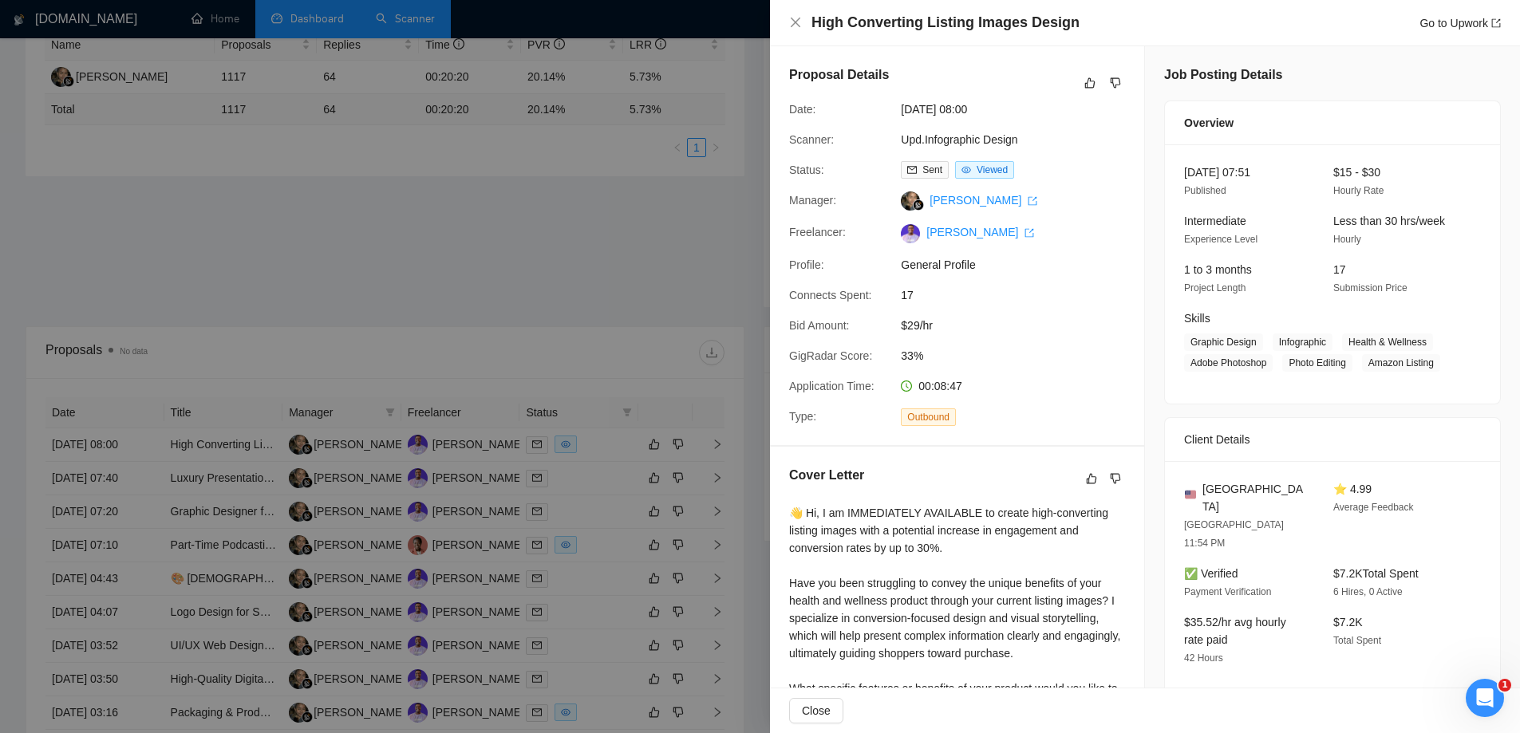
click at [627, 244] on div at bounding box center [760, 366] width 1520 height 733
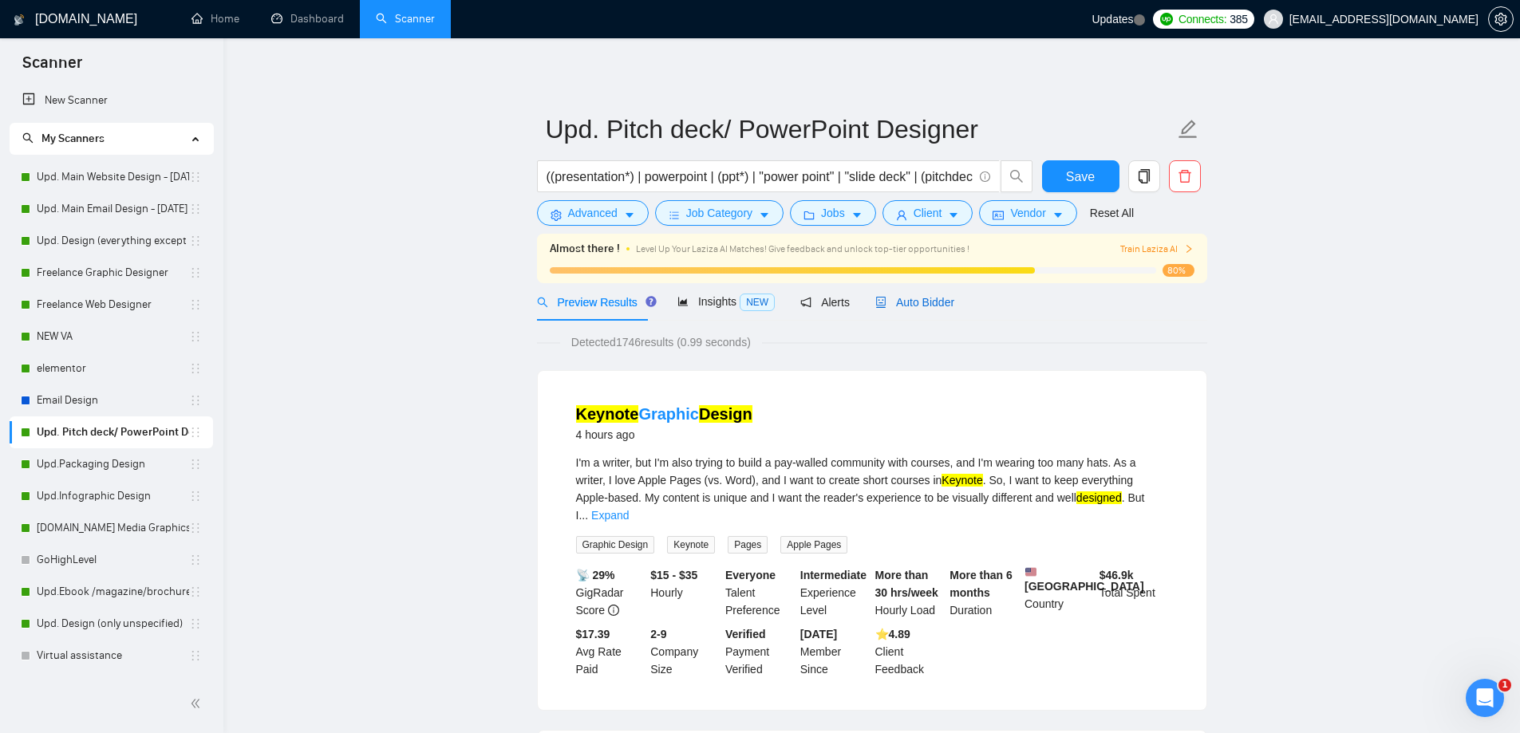
click at [936, 301] on span "Auto Bidder" at bounding box center [914, 302] width 79 height 13
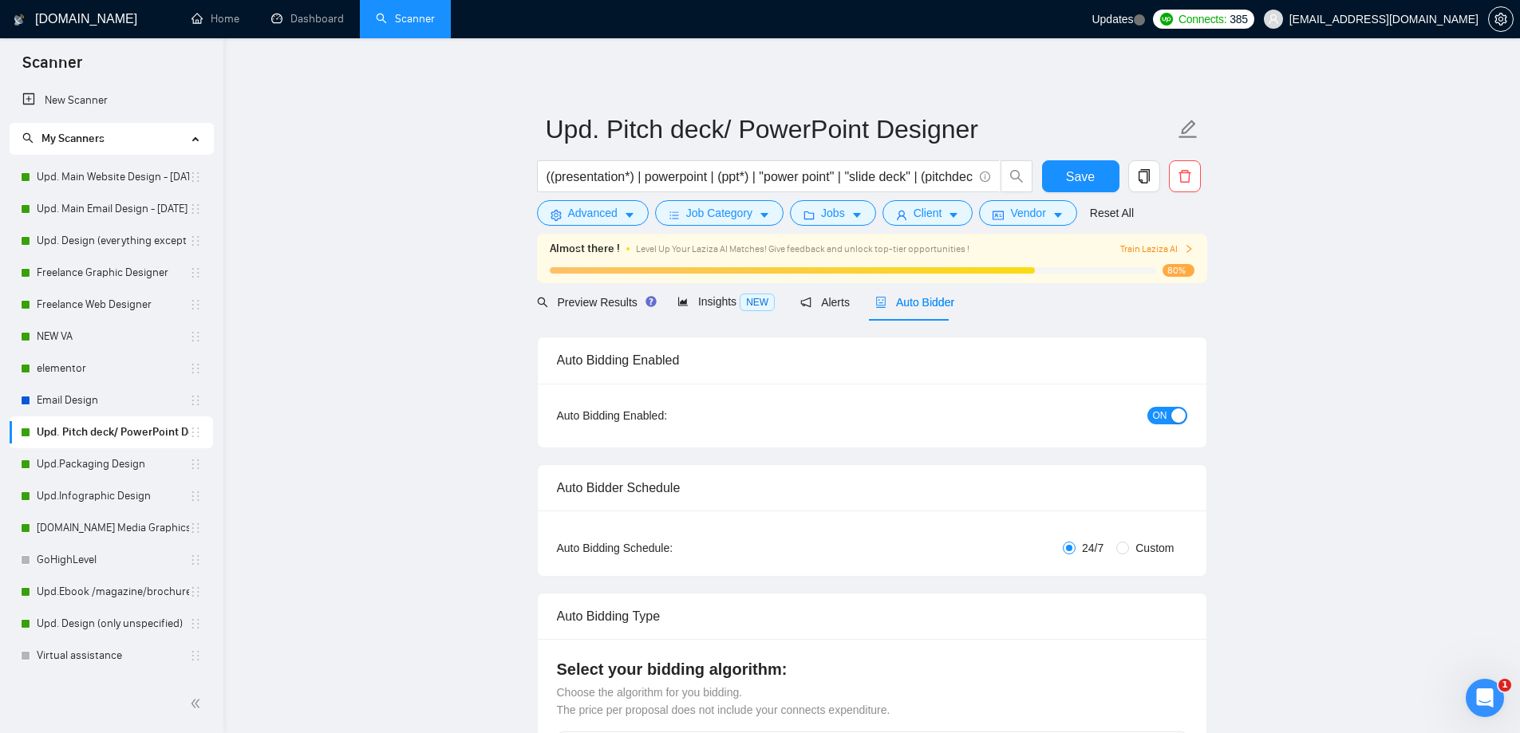
checkbox input "true"
click at [588, 301] on span "Preview Results" at bounding box center [594, 302] width 115 height 13
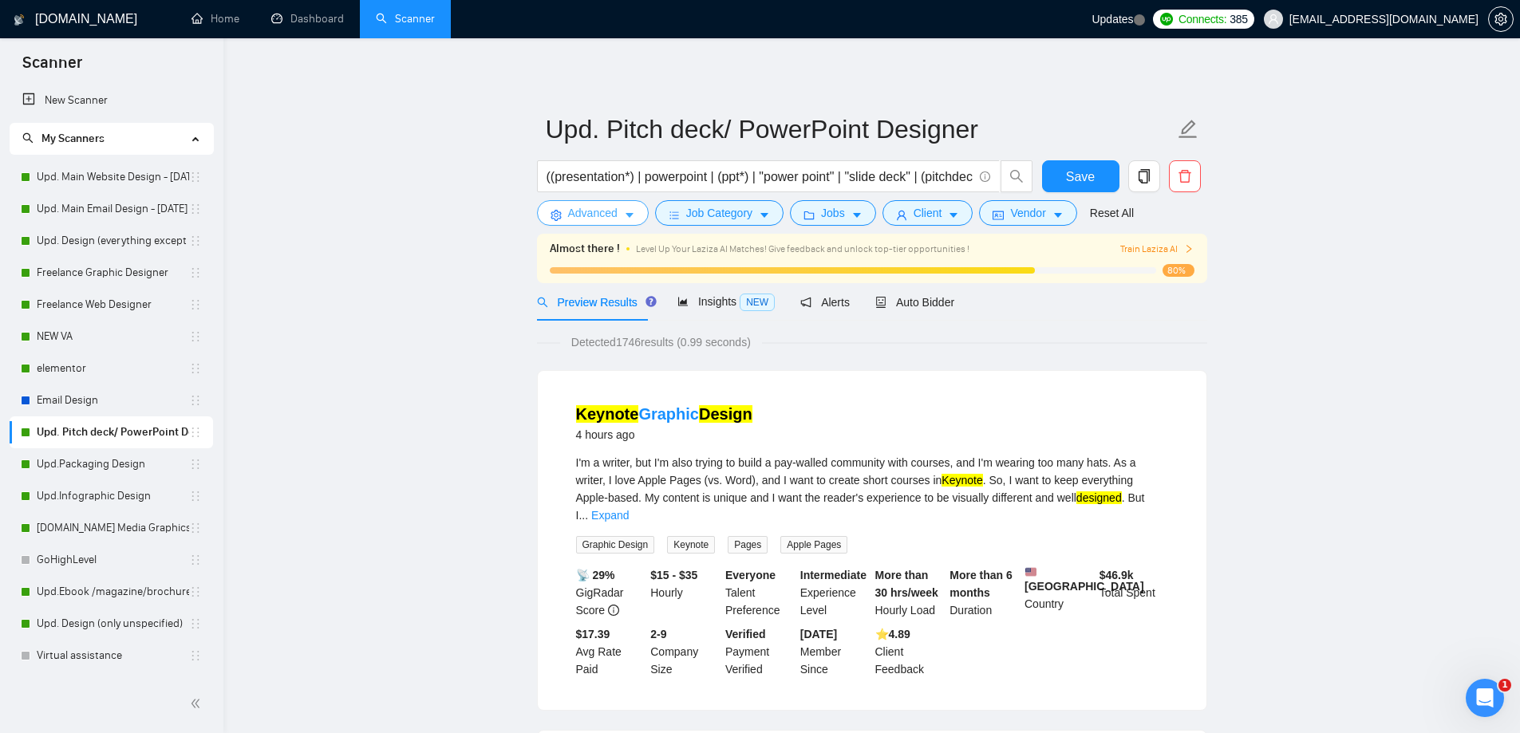
click at [622, 207] on button "Advanced" at bounding box center [593, 213] width 112 height 26
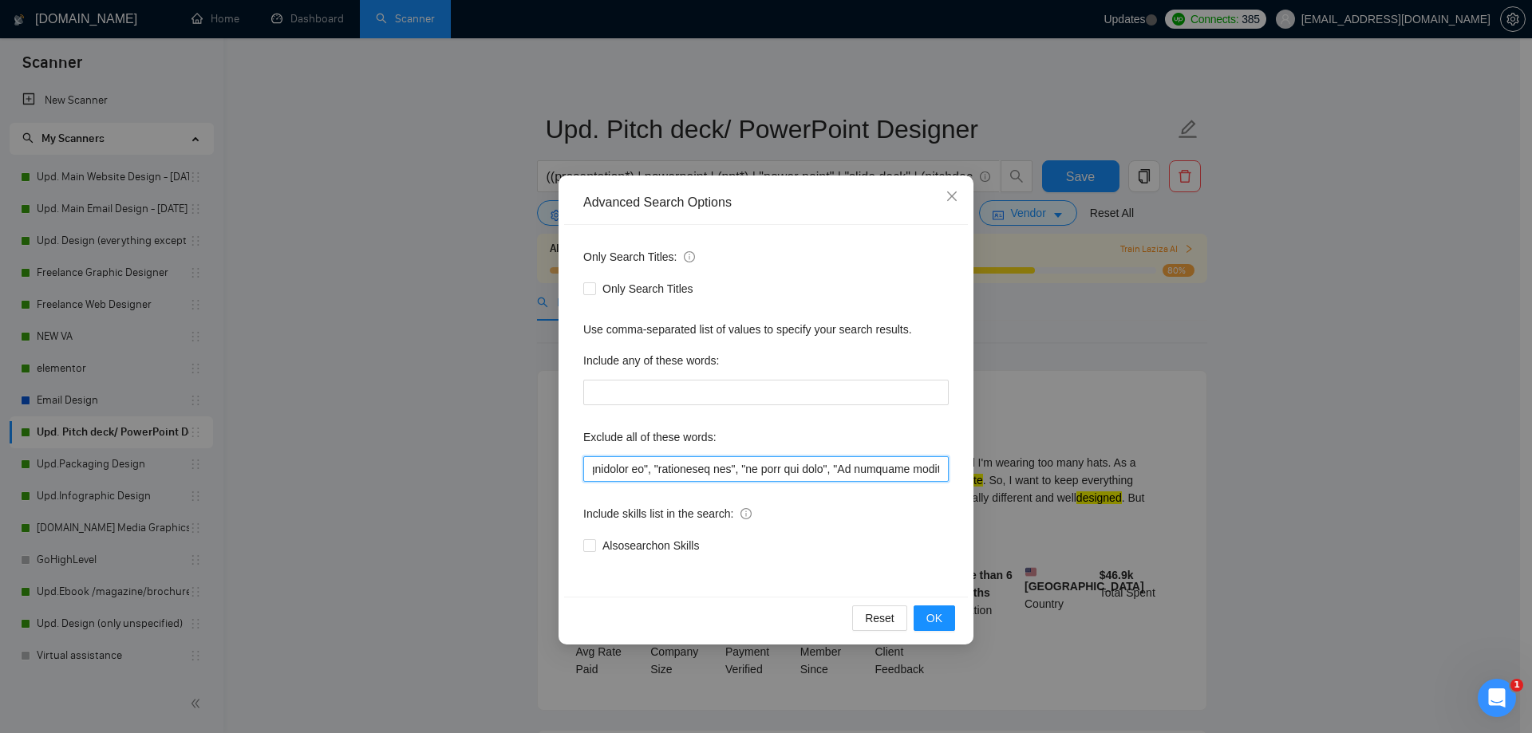
scroll to position [0, 4702]
drag, startPoint x: 811, startPoint y: 471, endPoint x: 1091, endPoint y: 474, distance: 280.0
click at [1091, 474] on div "Advanced Search Options Only Search Titles: Only Search Titles Use comma-separa…" at bounding box center [766, 366] width 1532 height 733
click at [1279, 361] on div "Advanced Search Options Only Search Titles: Only Search Titles Use comma-separa…" at bounding box center [766, 366] width 1532 height 733
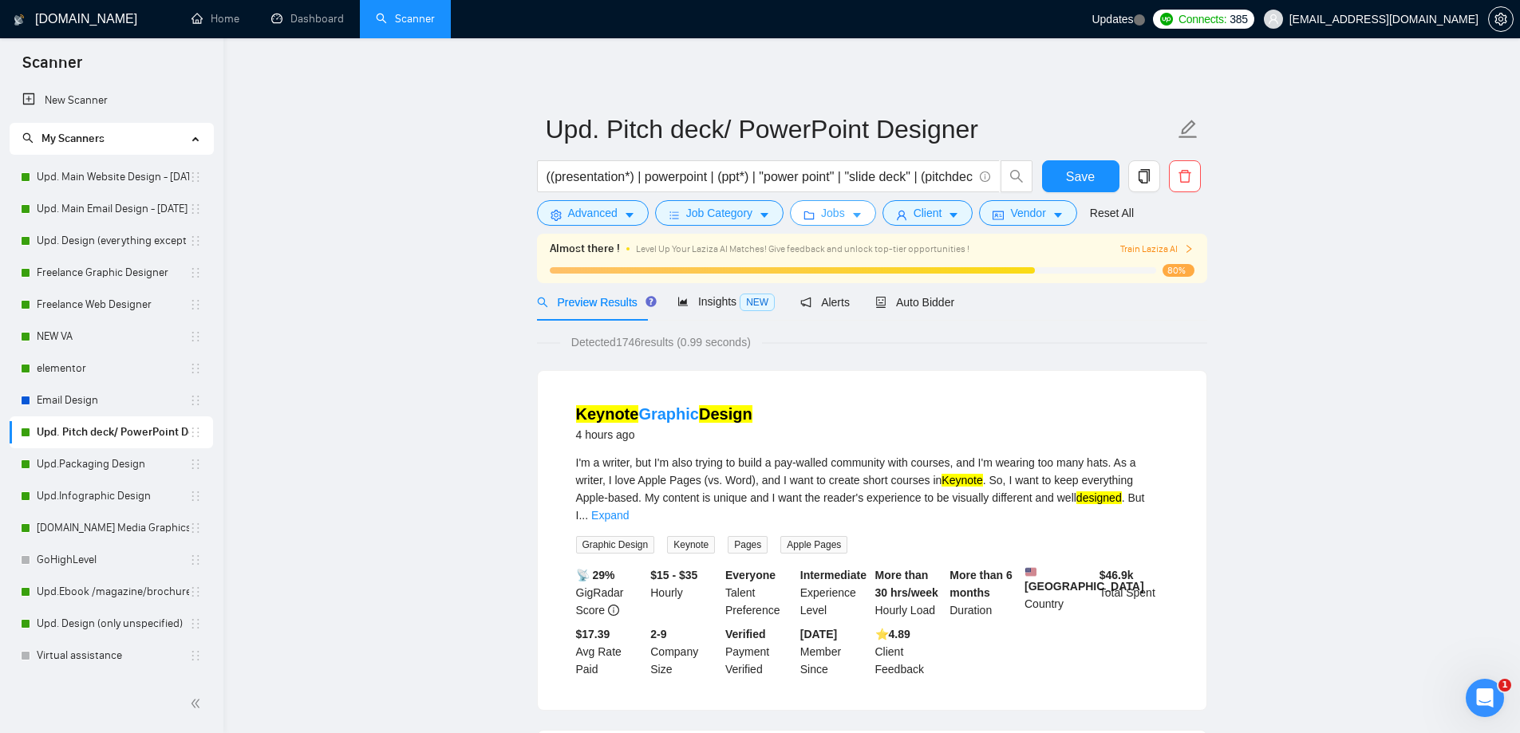
click at [846, 217] on button "Jobs" at bounding box center [833, 213] width 86 height 26
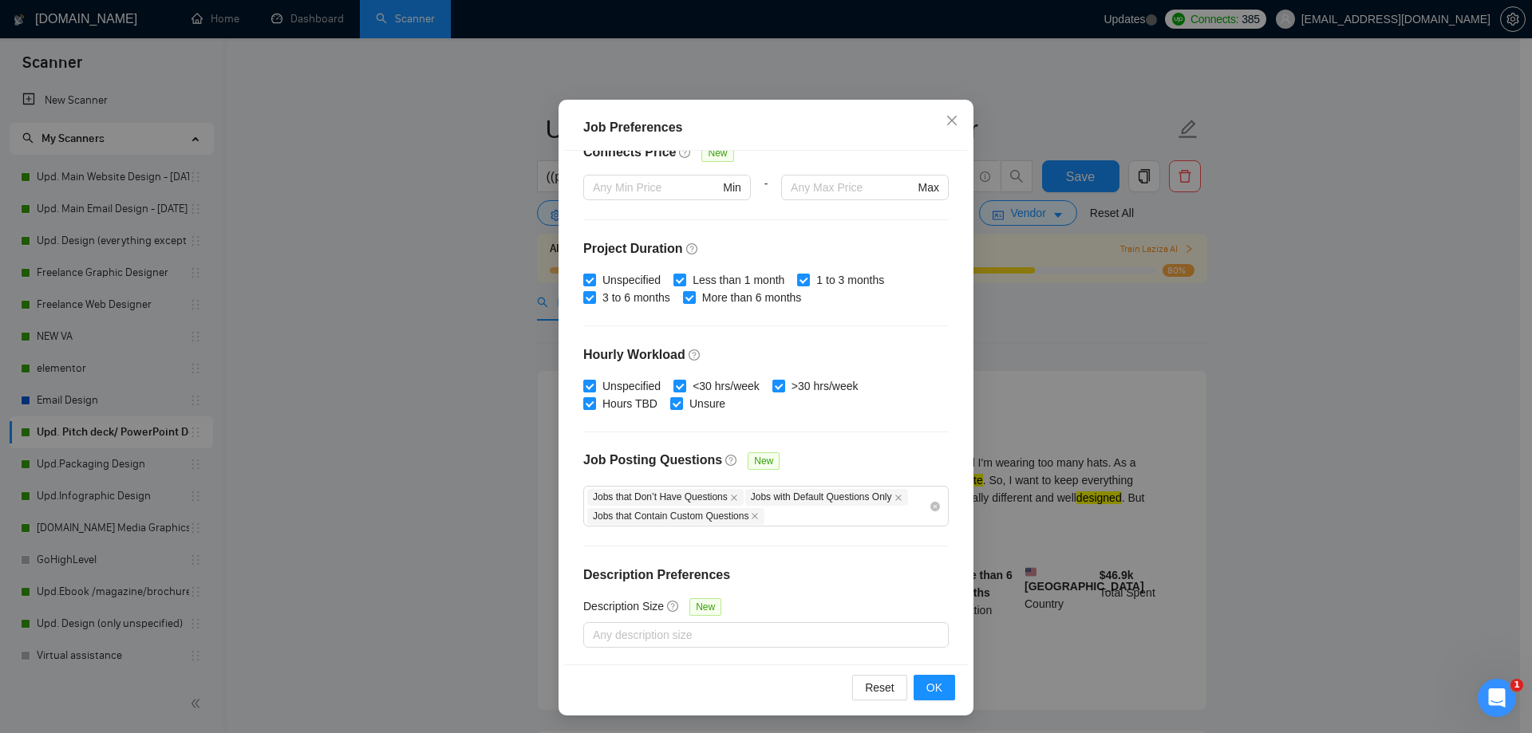
scroll to position [88, 0]
click at [1363, 431] on div "Job Preferences Budget Project Type All Fixed Price Hourly Rate Fixed Price Bud…" at bounding box center [766, 366] width 1532 height 733
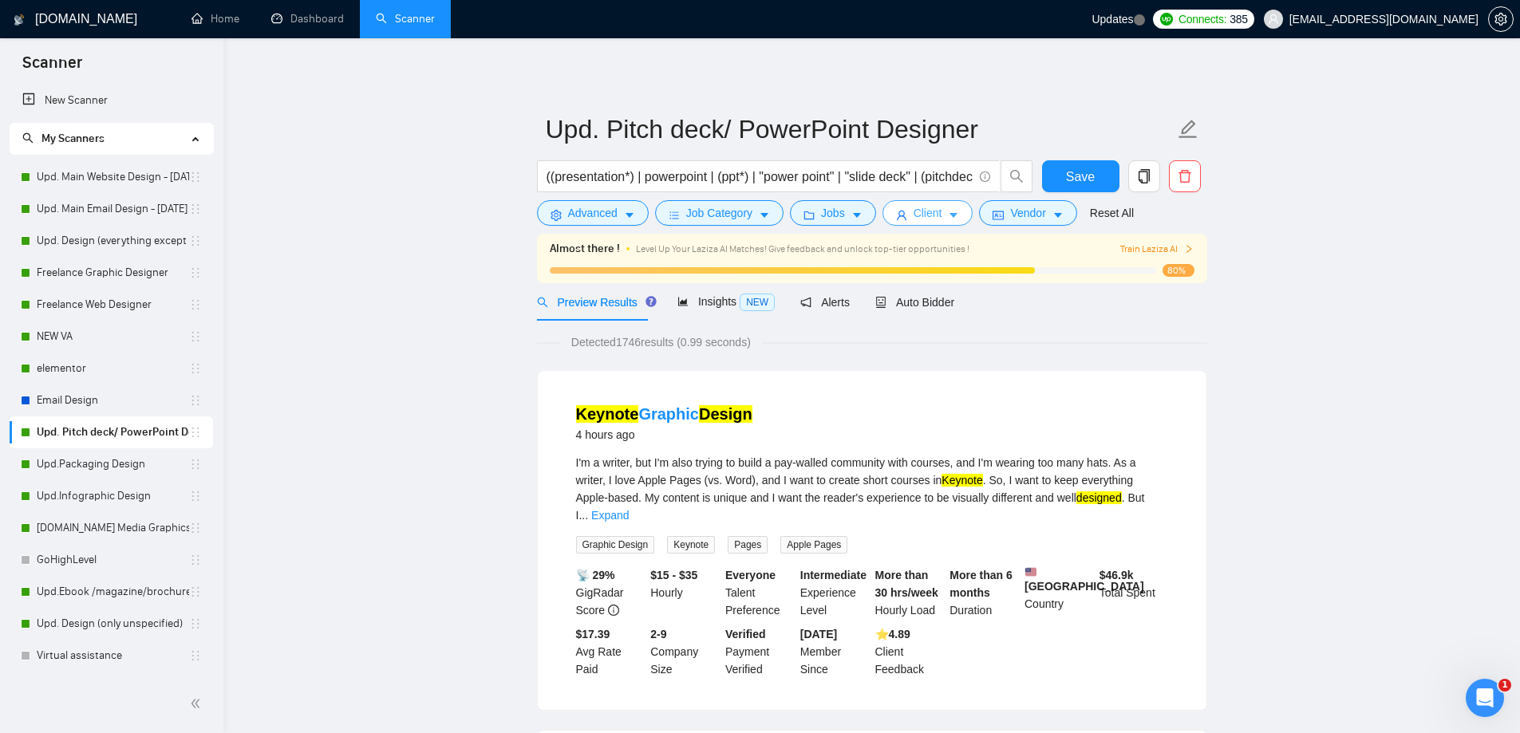
click at [939, 217] on button "Client" at bounding box center [927, 213] width 91 height 26
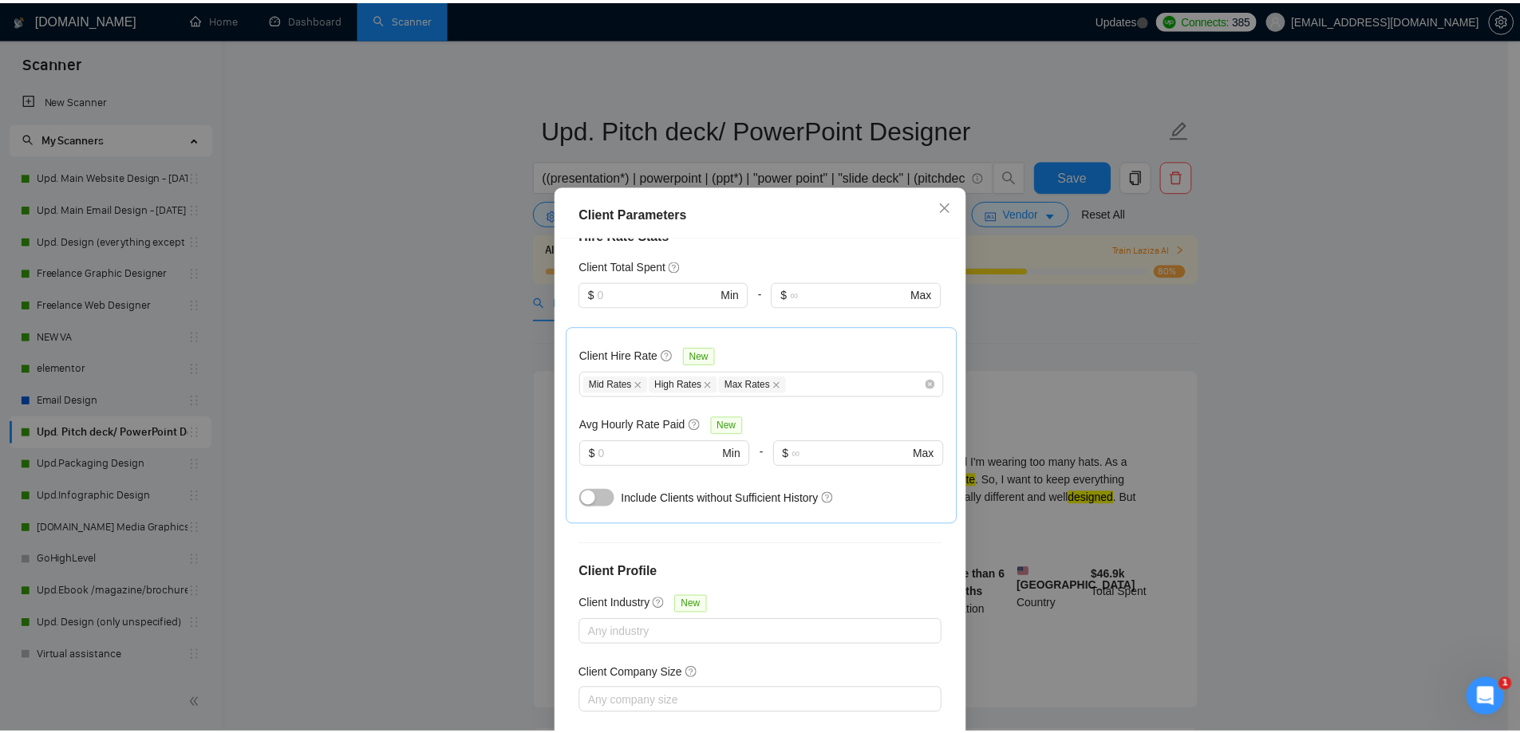
scroll to position [502, 0]
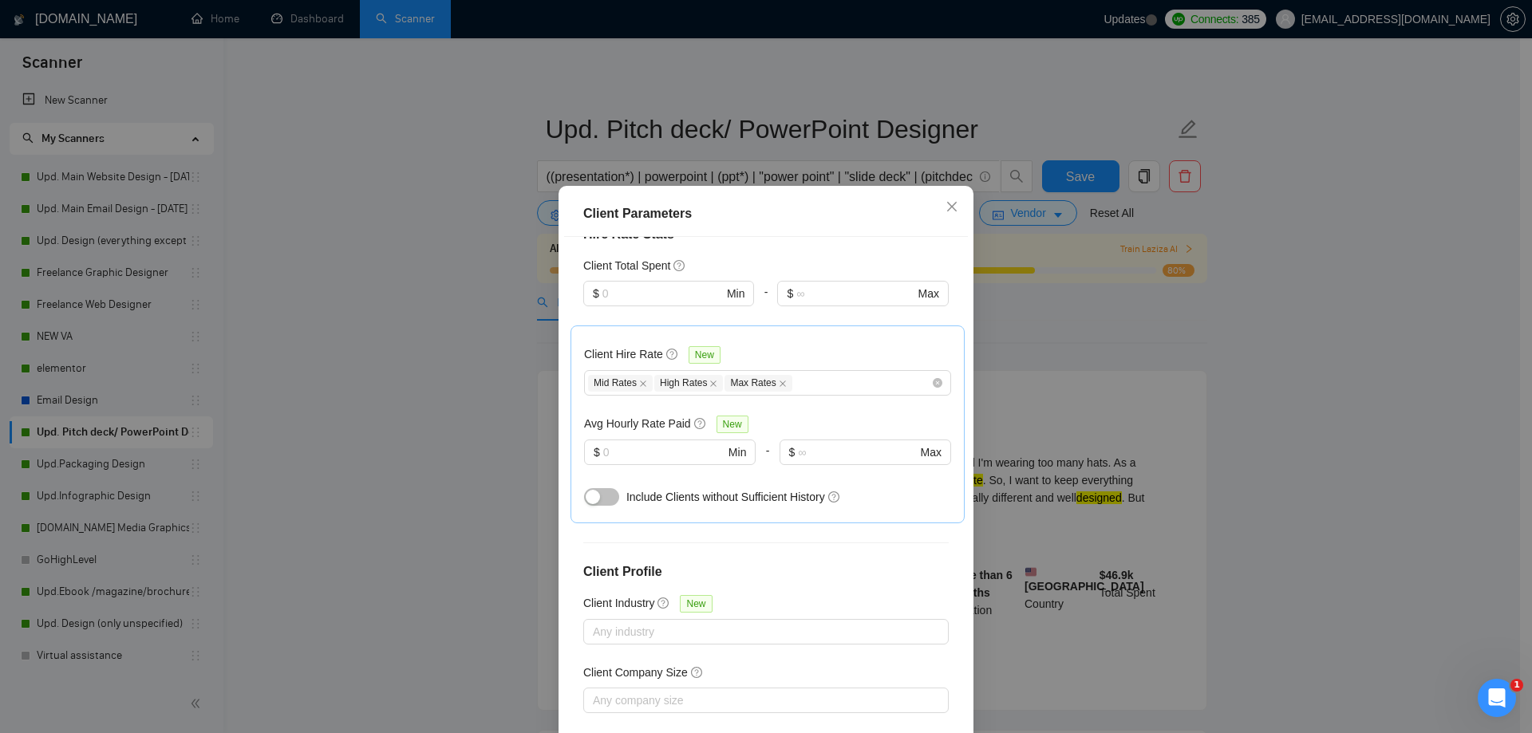
click at [1376, 399] on div "Client Parameters Client Location Include Client Countries [GEOGRAPHIC_DATA] [G…" at bounding box center [766, 366] width 1532 height 733
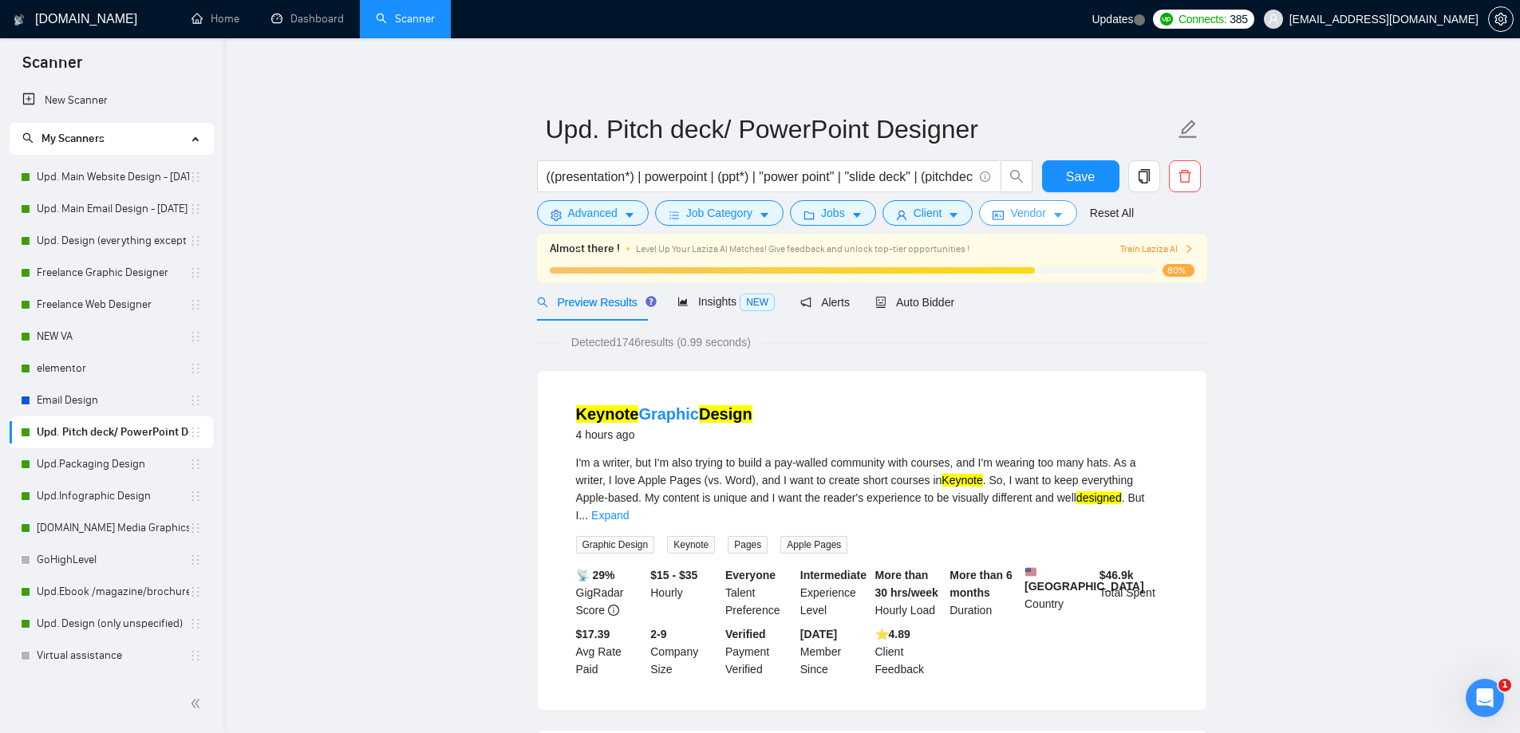
click at [1036, 218] on span "Vendor" at bounding box center [1027, 213] width 35 height 18
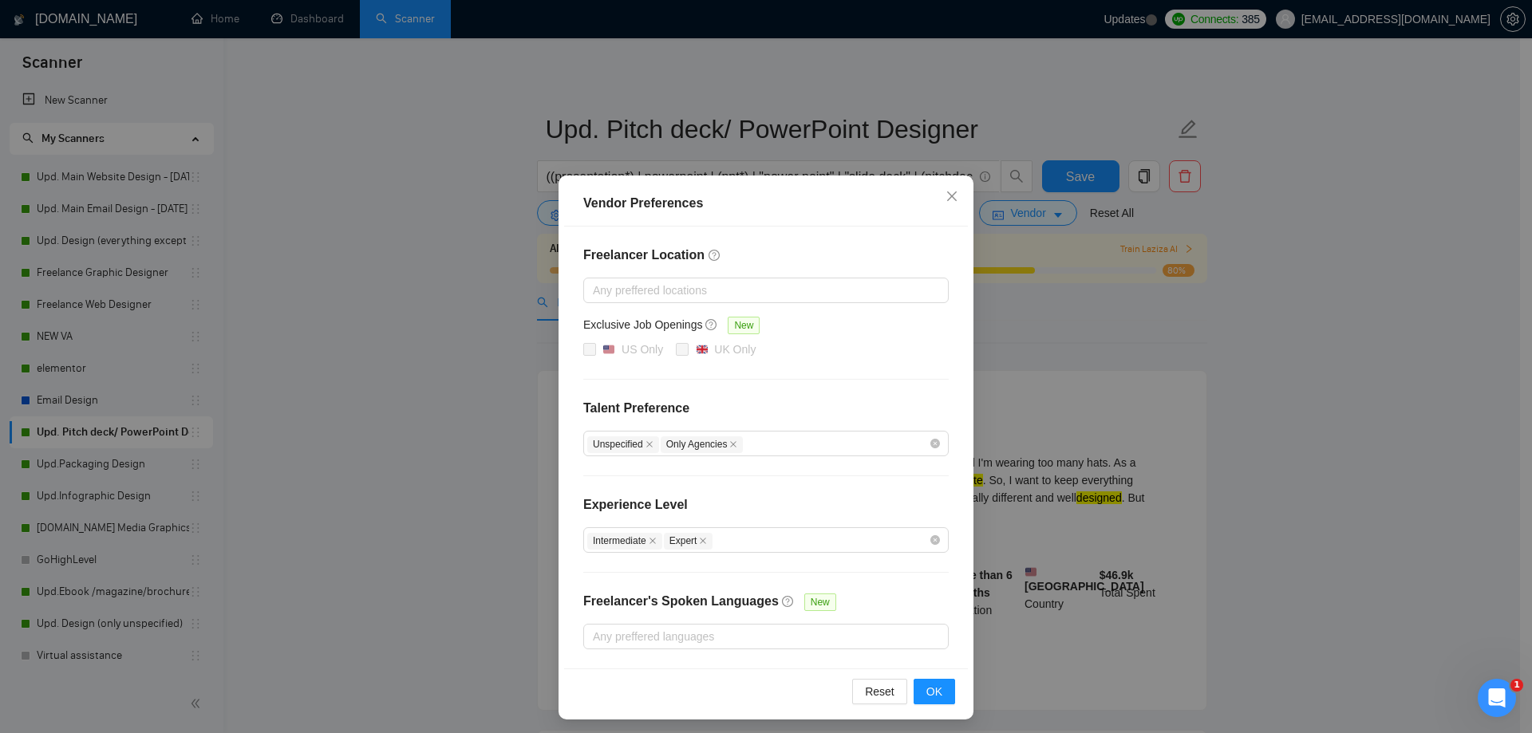
click at [1417, 420] on div "Vendor Preferences Freelancer Location Any preffered locations Exclusive Job Op…" at bounding box center [766, 366] width 1532 height 733
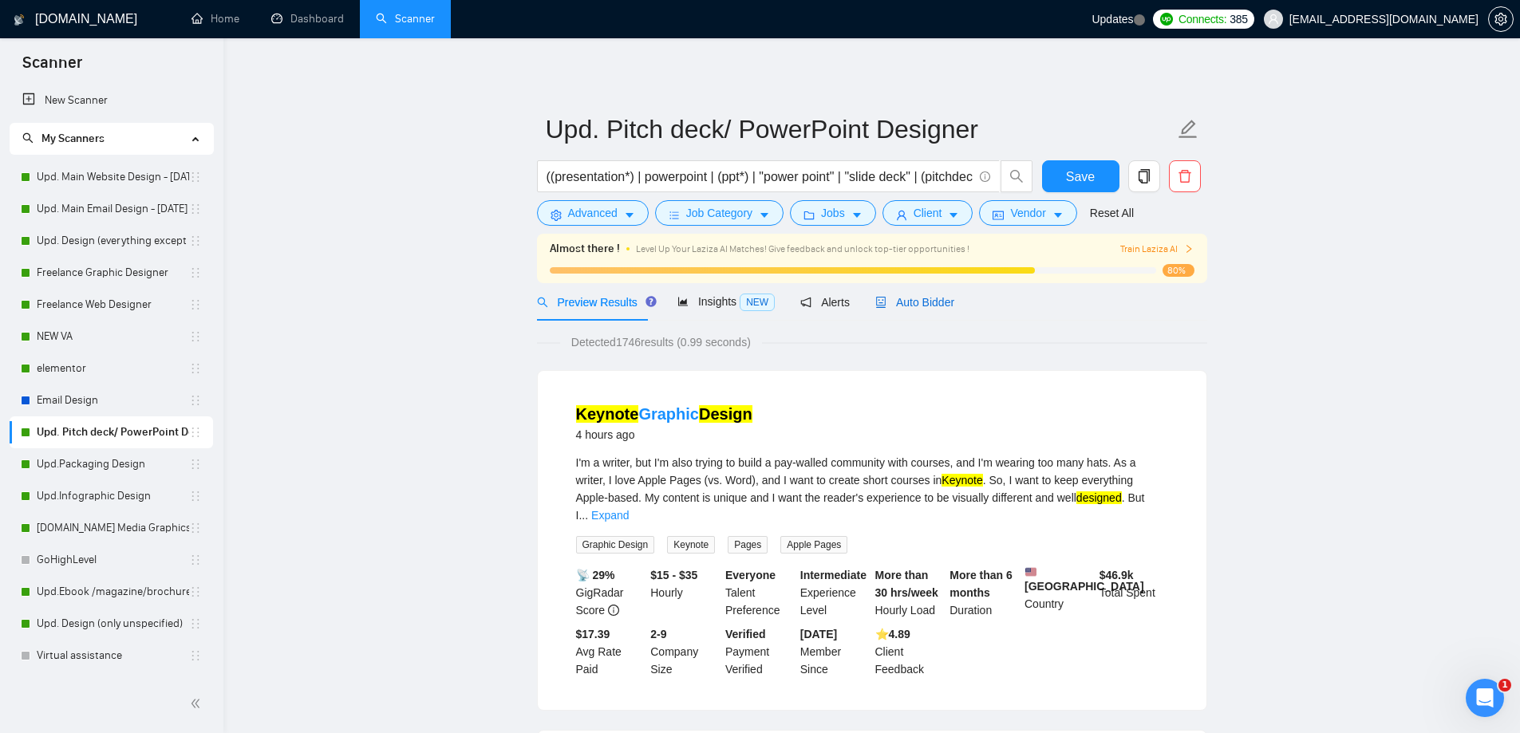
click at [930, 310] on div "Auto Bidder" at bounding box center [914, 303] width 79 height 18
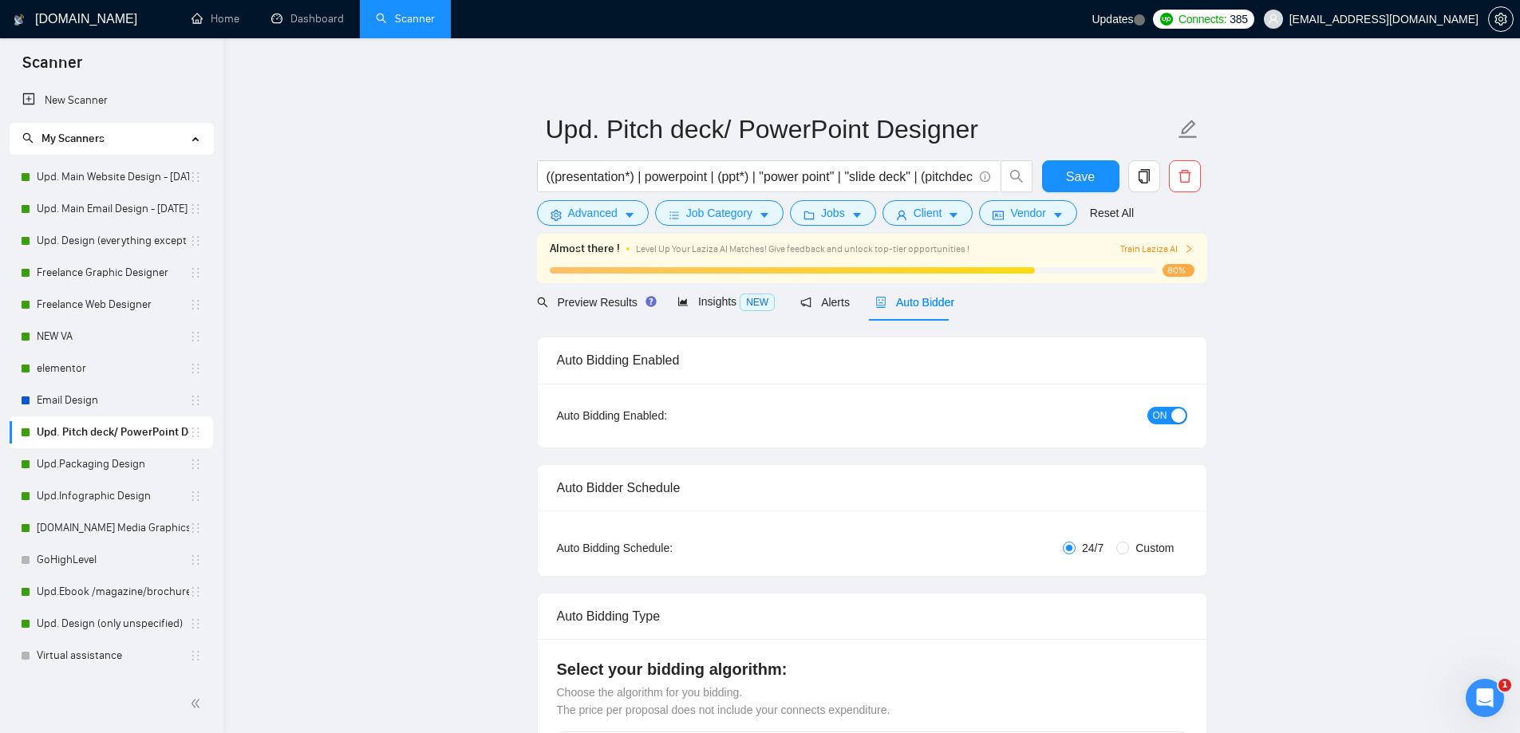
checkbox input "true"
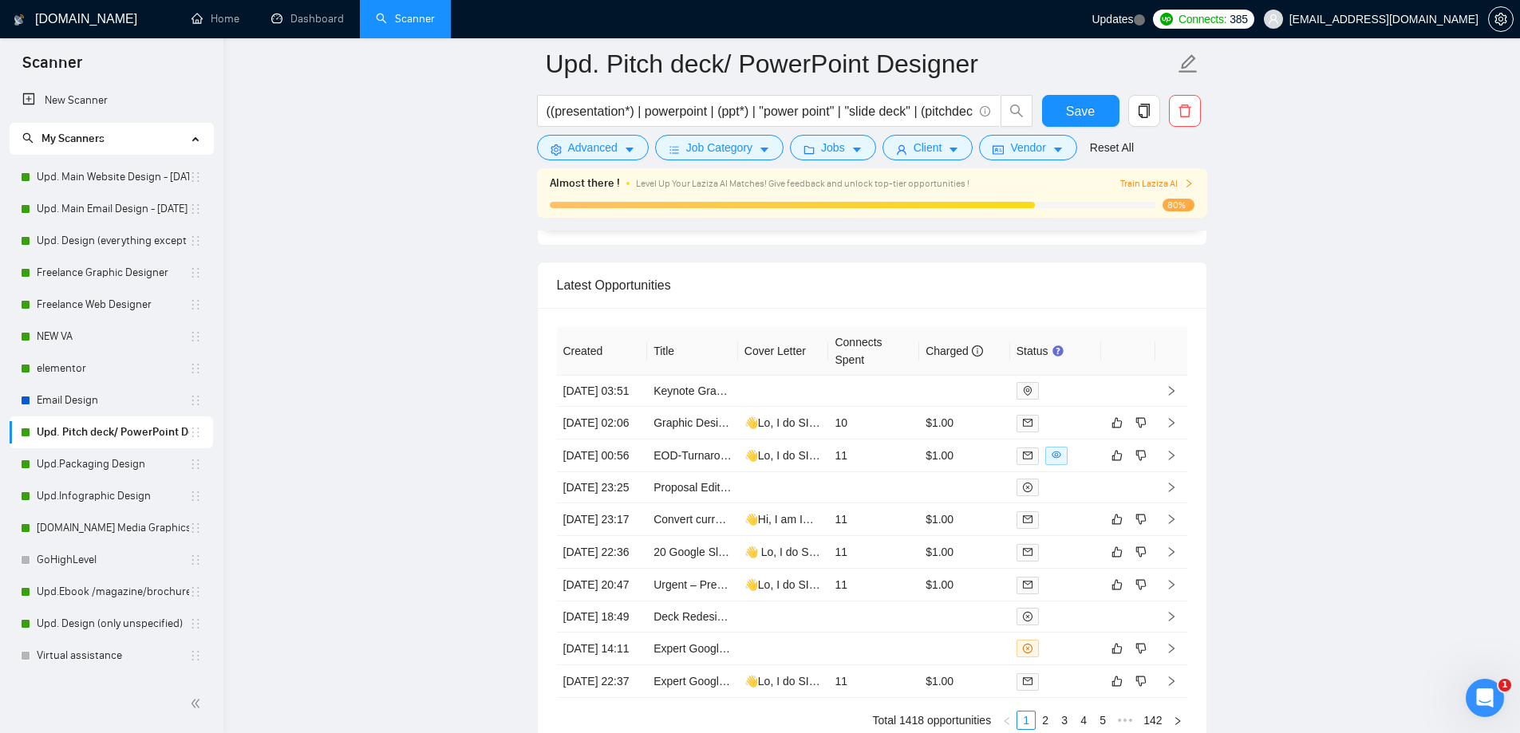
scroll to position [4228, 0]
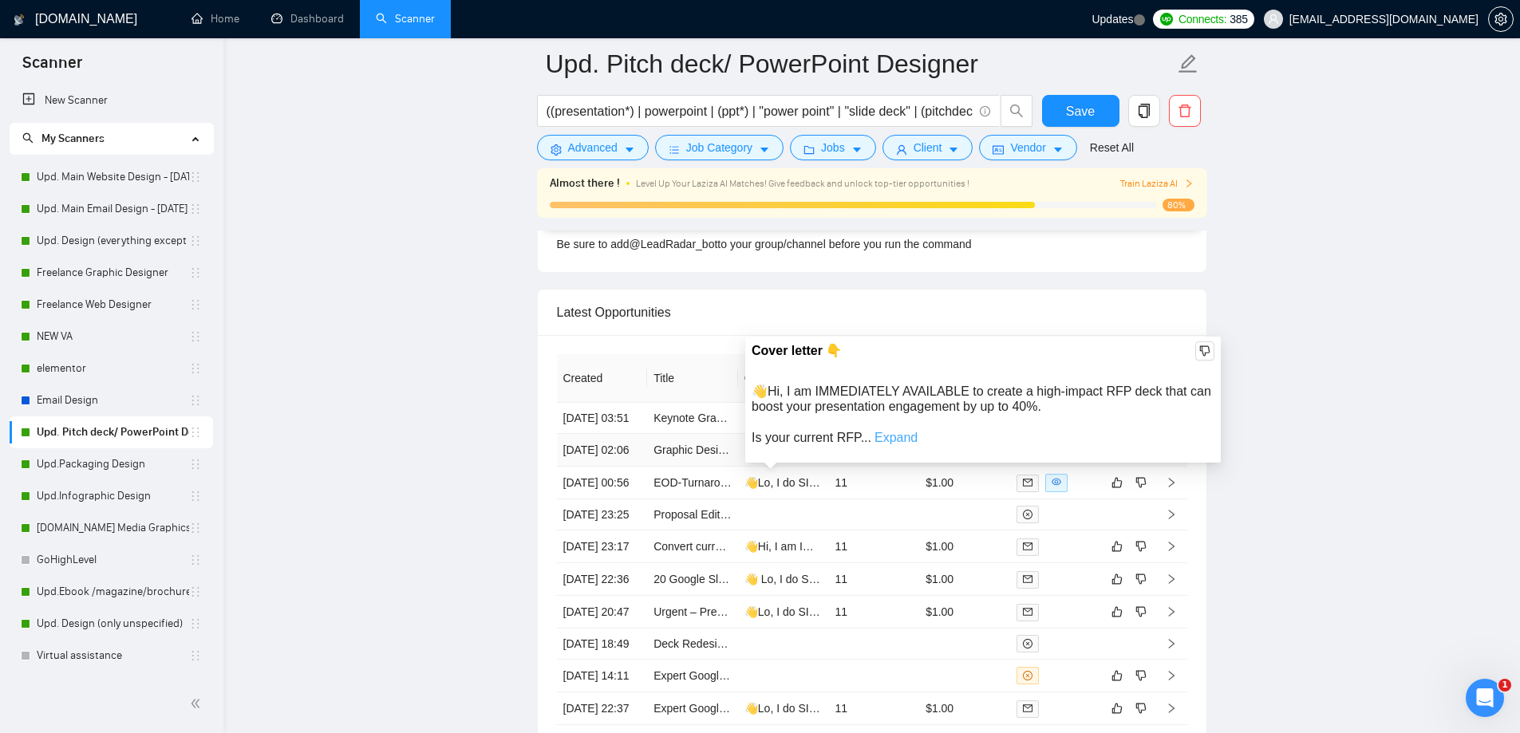
click at [896, 443] on link "Expand" at bounding box center [895, 438] width 43 height 14
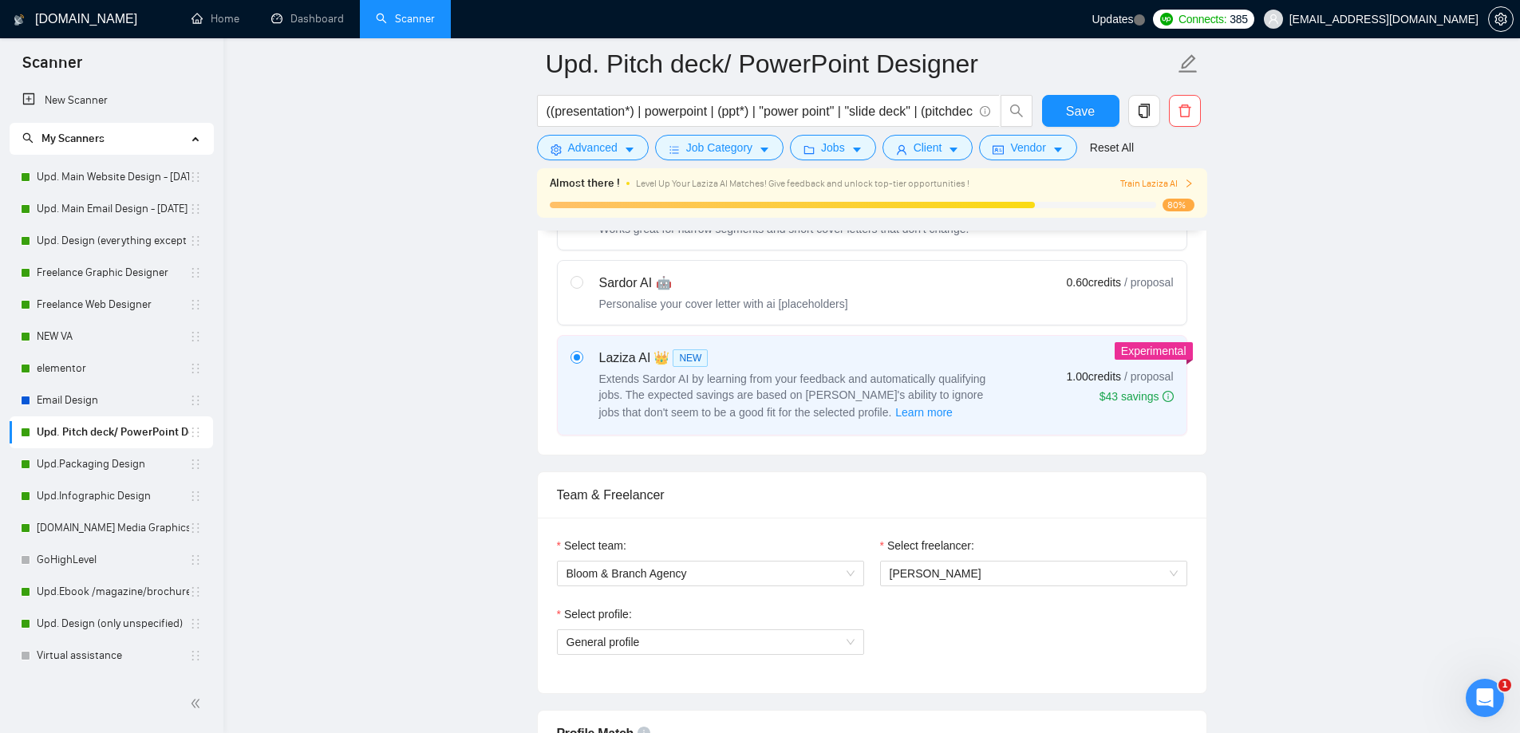
scroll to position [558, 0]
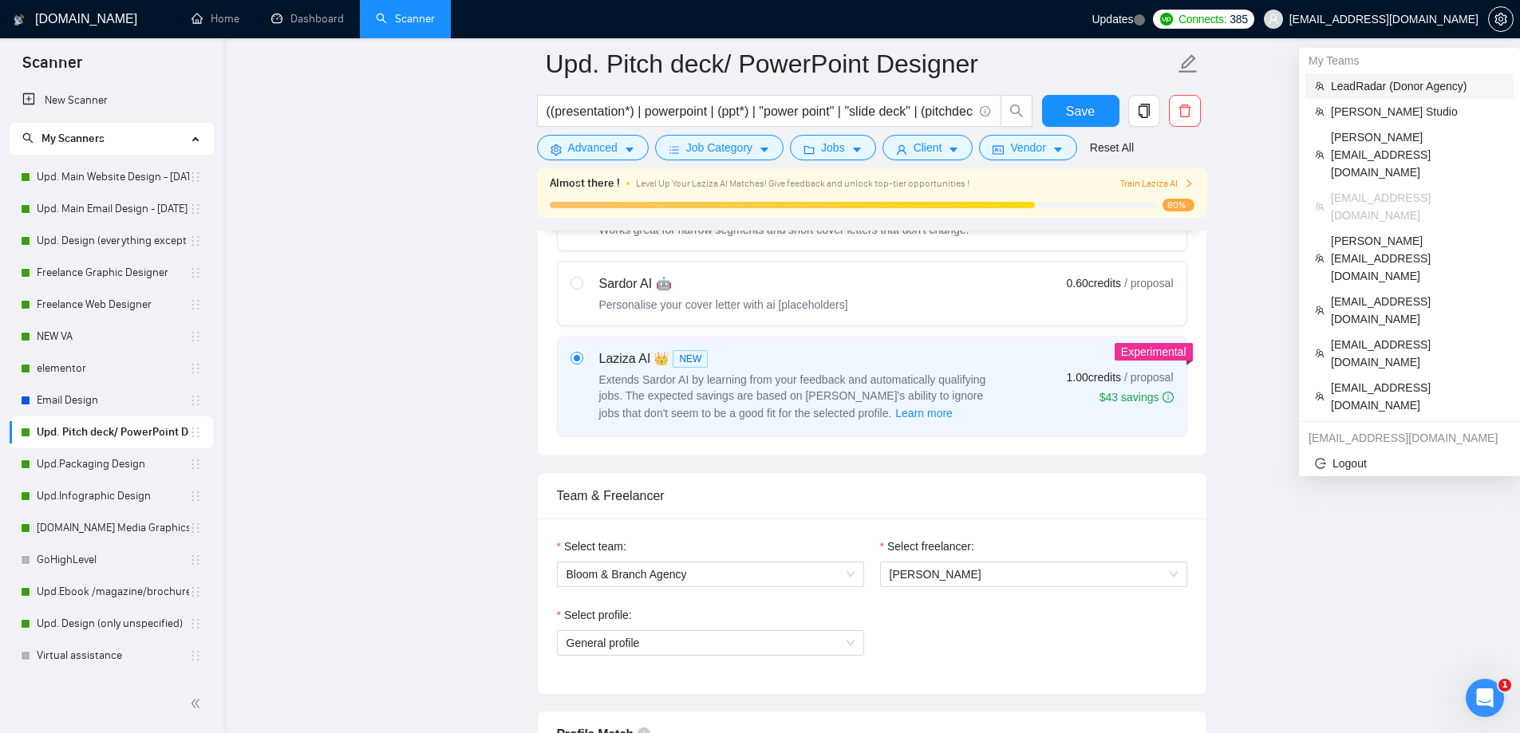
click at [1346, 83] on span "LeadRadar (Donor Agency)" at bounding box center [1417, 86] width 173 height 18
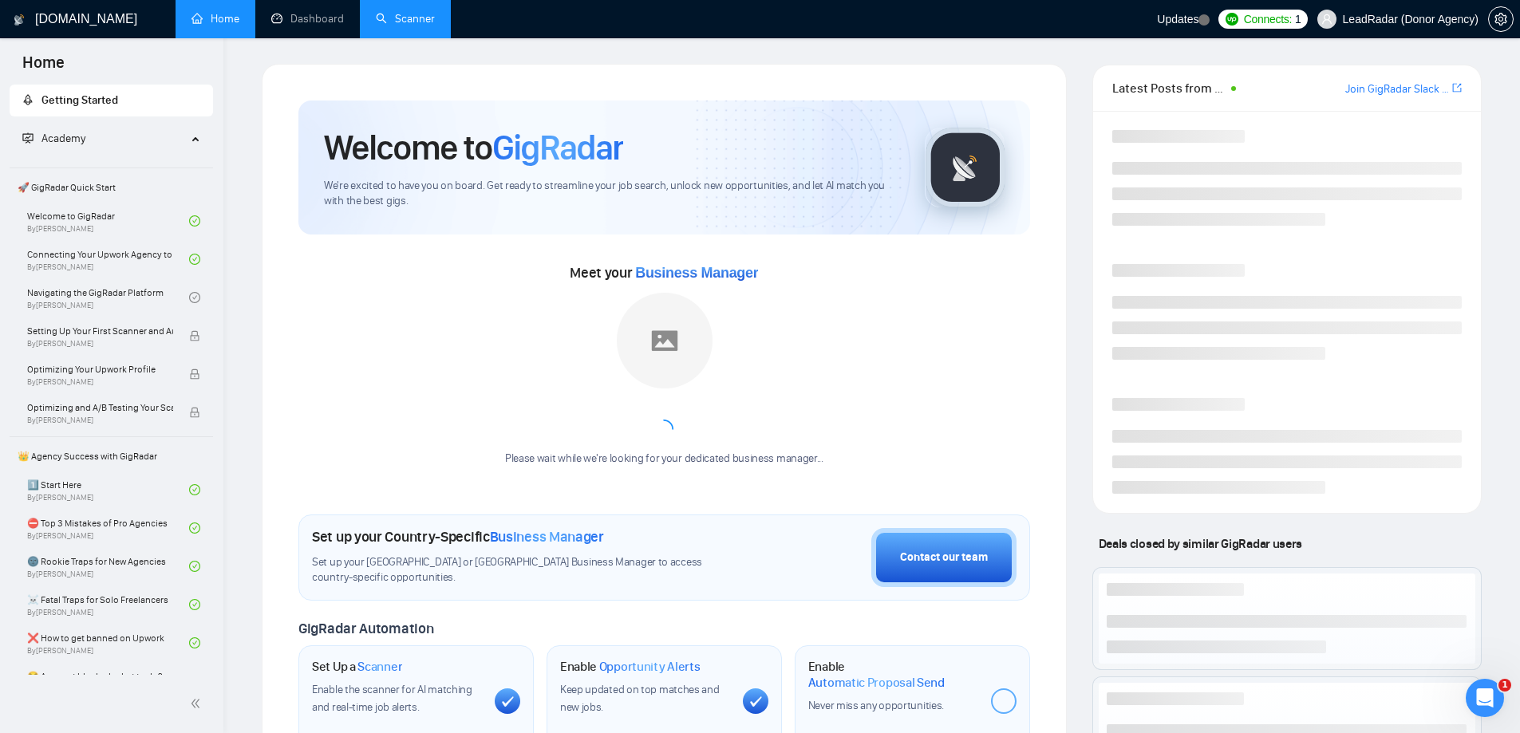
click at [414, 18] on link "Scanner" at bounding box center [405, 19] width 59 height 14
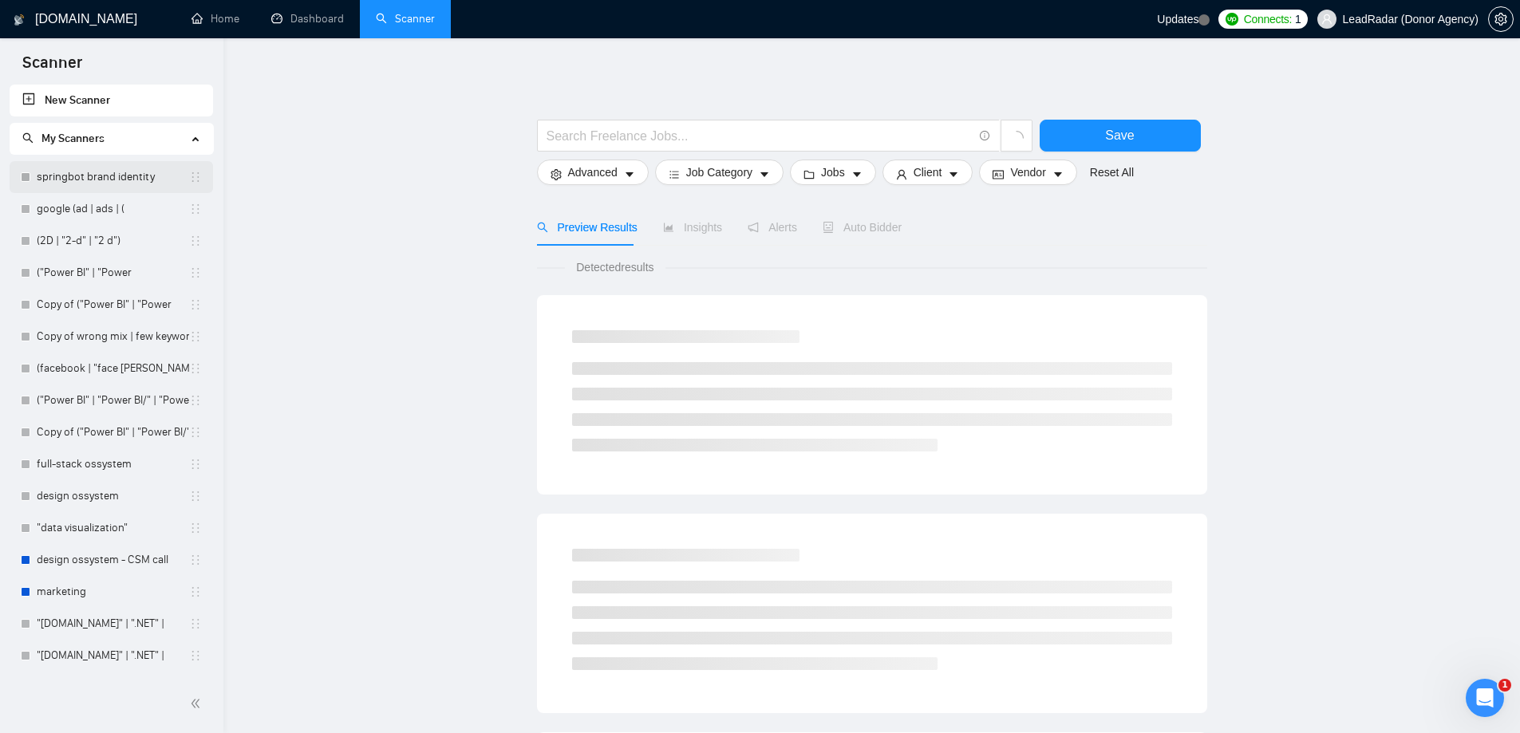
click at [91, 179] on link "springbot brand identity" at bounding box center [113, 177] width 152 height 32
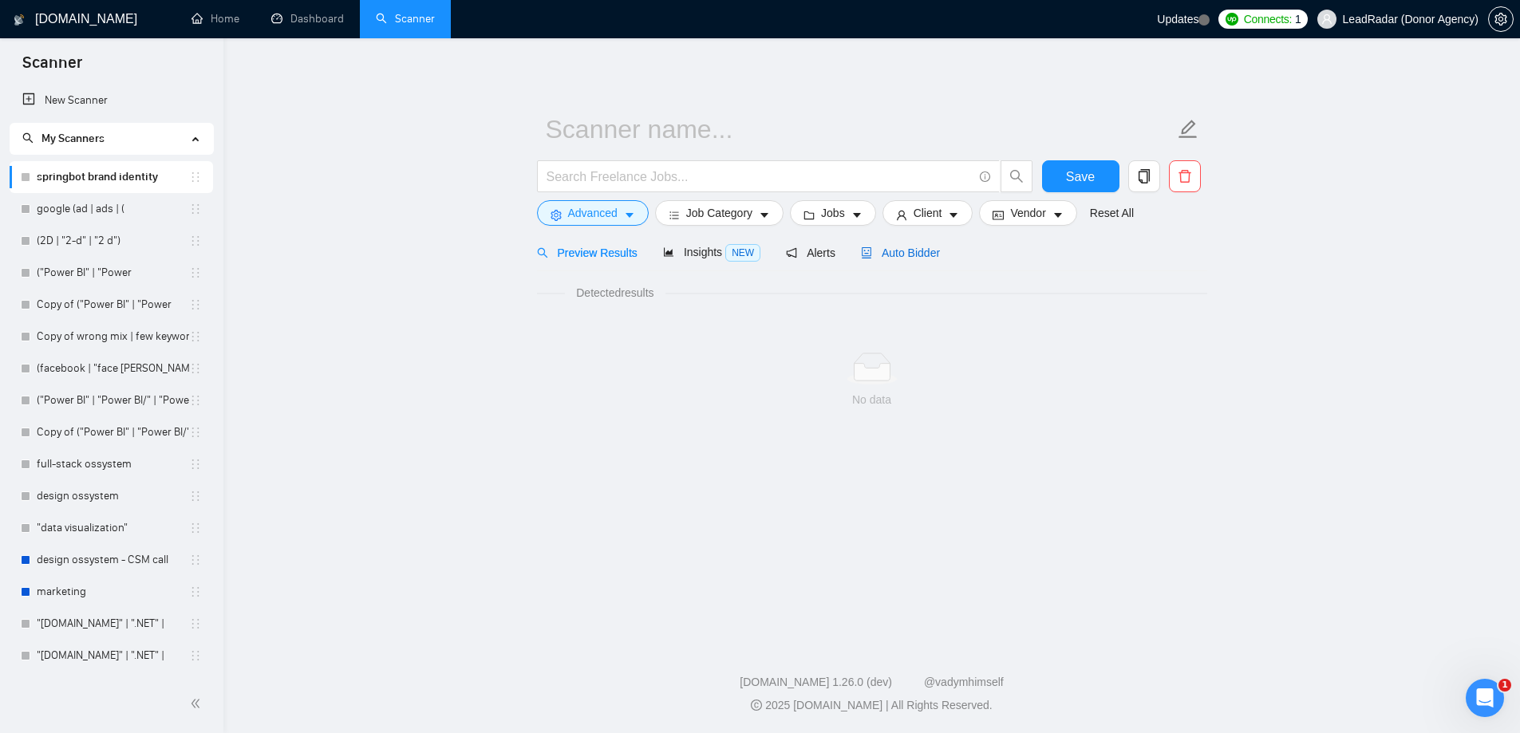
click at [909, 250] on span "Auto Bidder" at bounding box center [900, 252] width 79 height 13
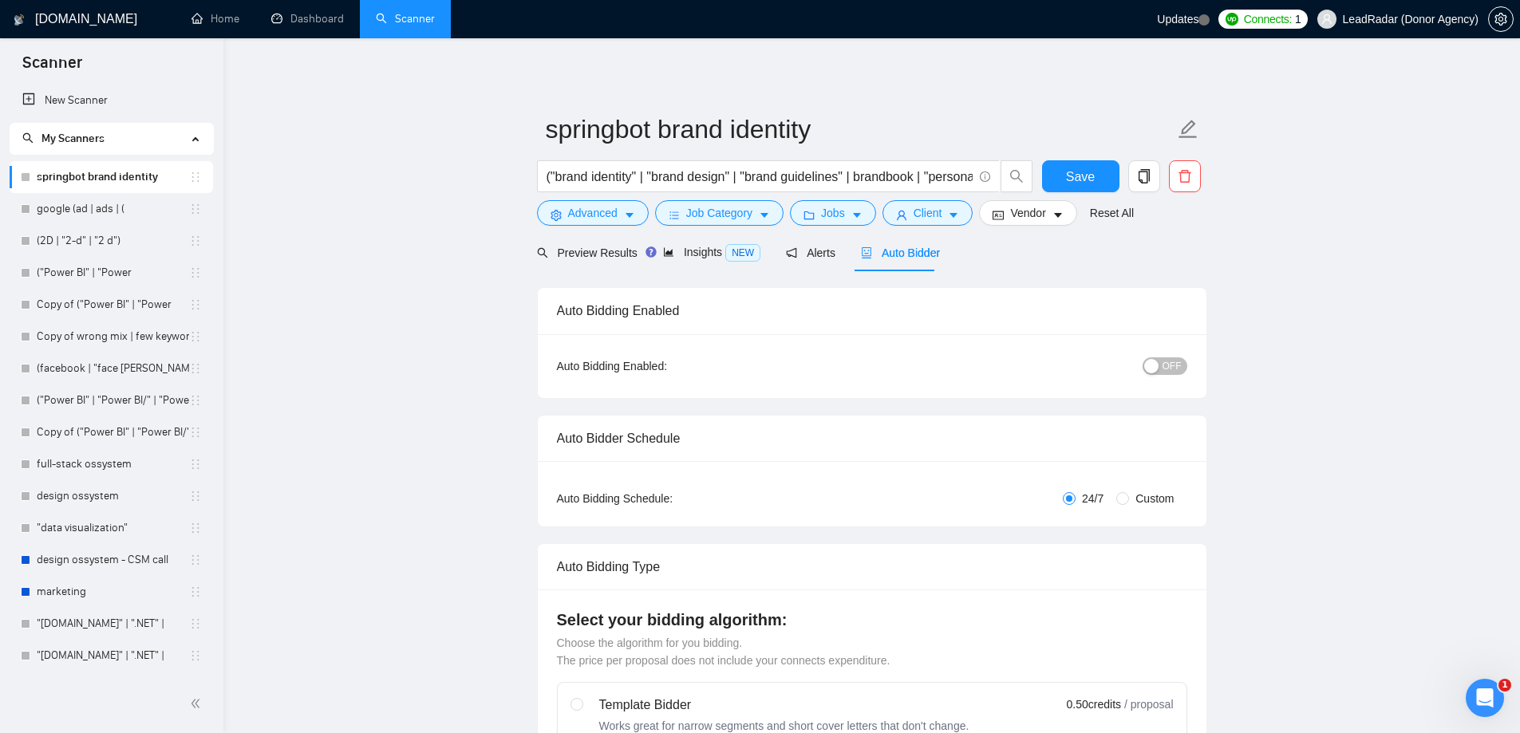
click at [1143, 503] on span "Custom" at bounding box center [1154, 499] width 51 height 18
click at [1129, 503] on input "Custom" at bounding box center [1122, 498] width 13 height 13
radio input "true"
radio input "false"
checkbox input "true"
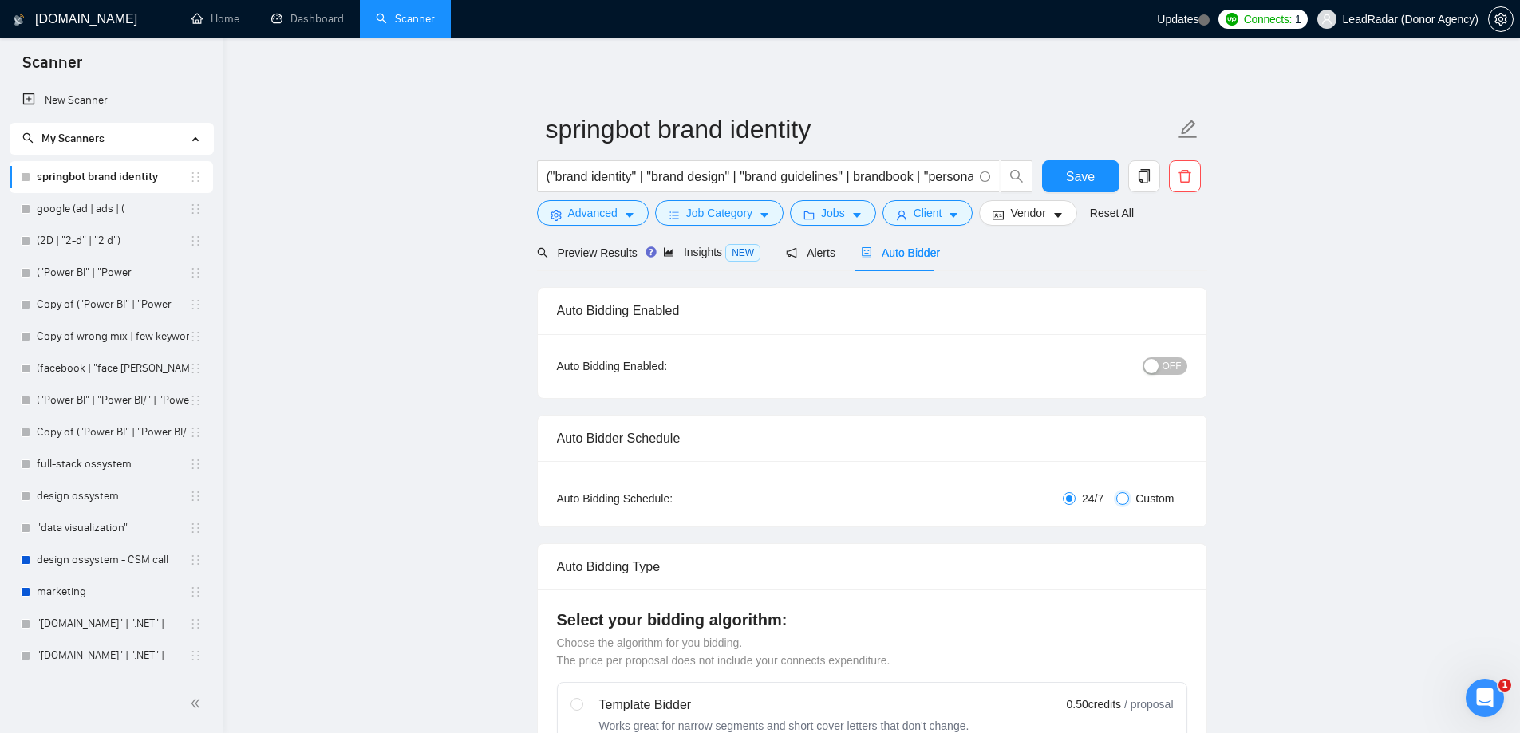
checkbox input "true"
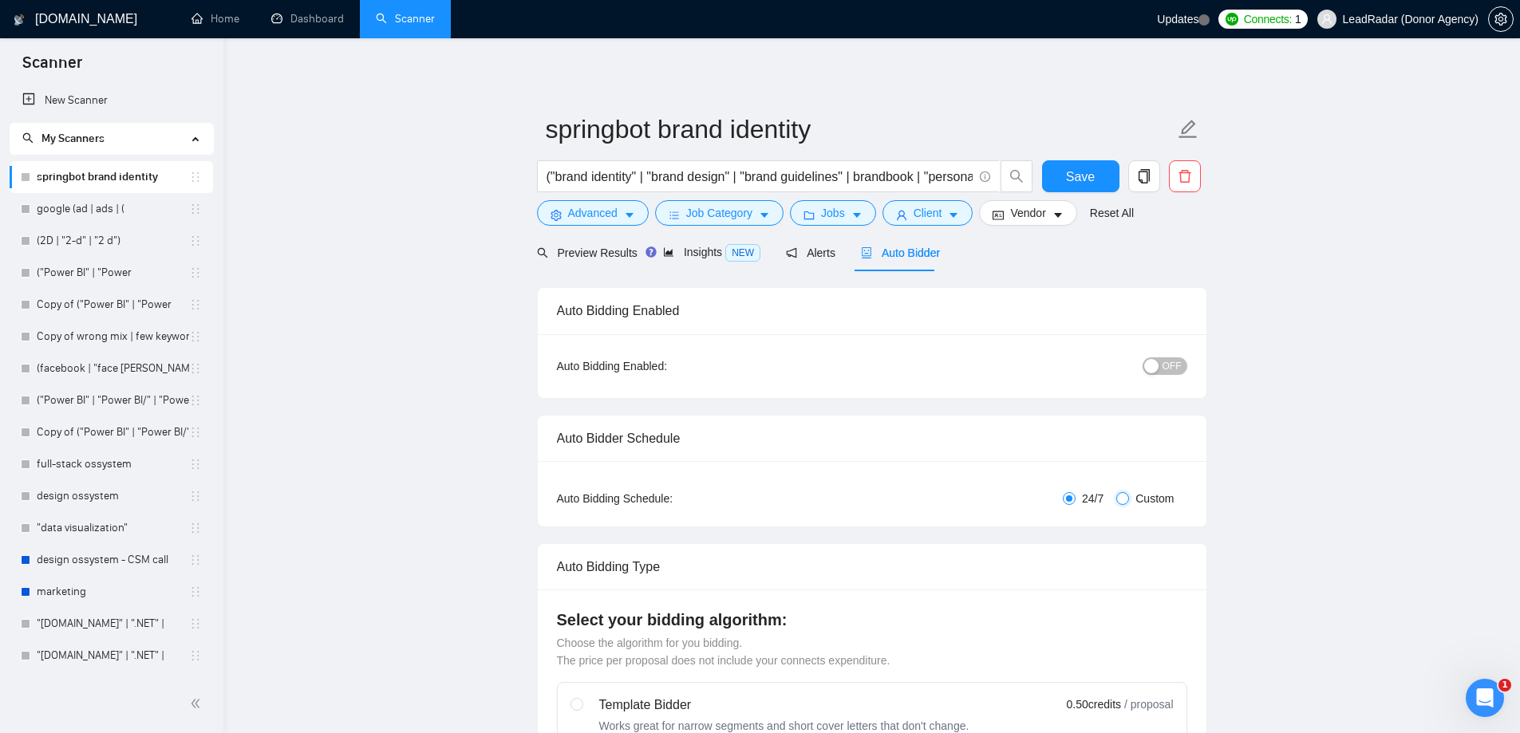
checkbox input "true"
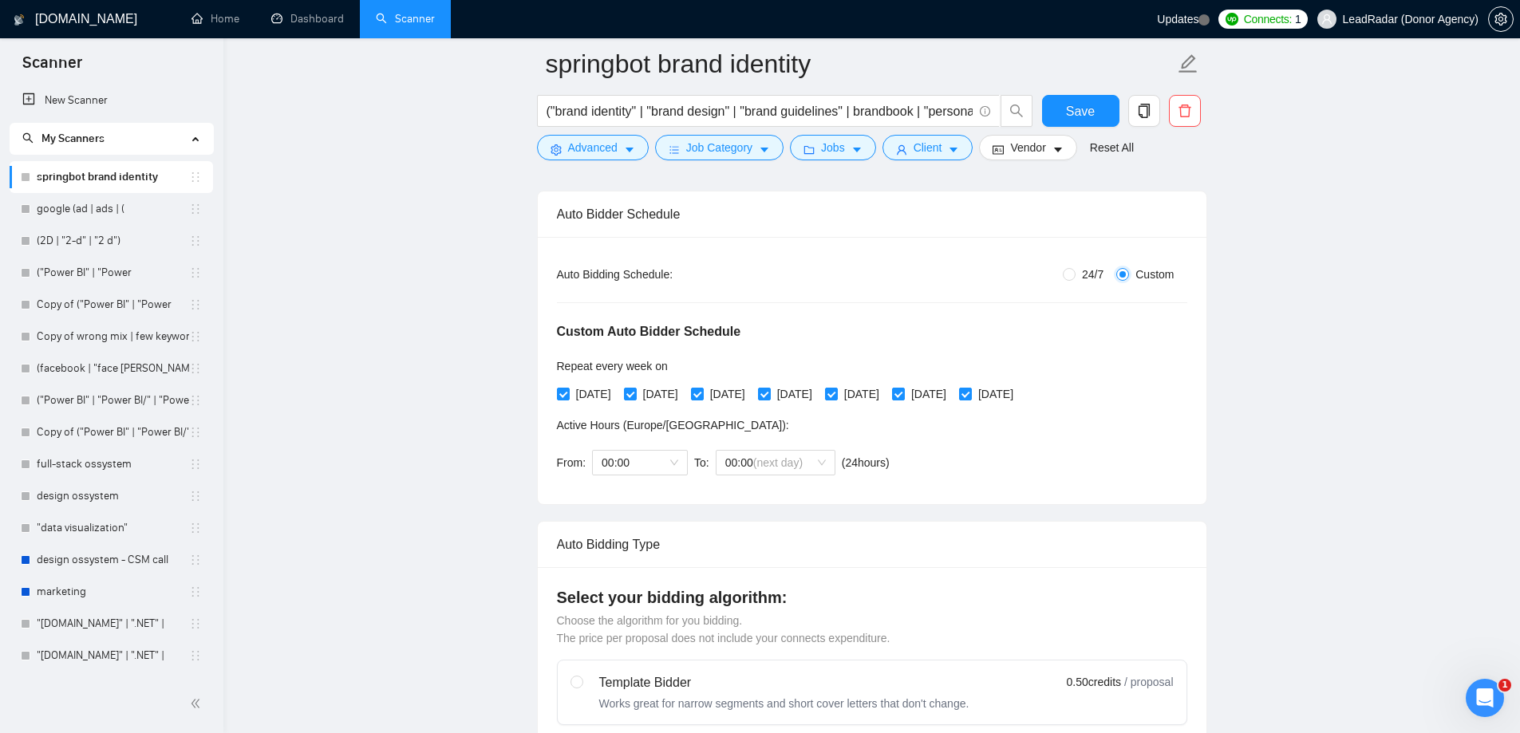
scroll to position [239, 0]
click at [677, 463] on div "00:00" at bounding box center [640, 461] width 96 height 26
click at [633, 520] on div "01:00" at bounding box center [638, 516] width 77 height 18
click at [795, 464] on span "(next day)" at bounding box center [777, 460] width 49 height 13
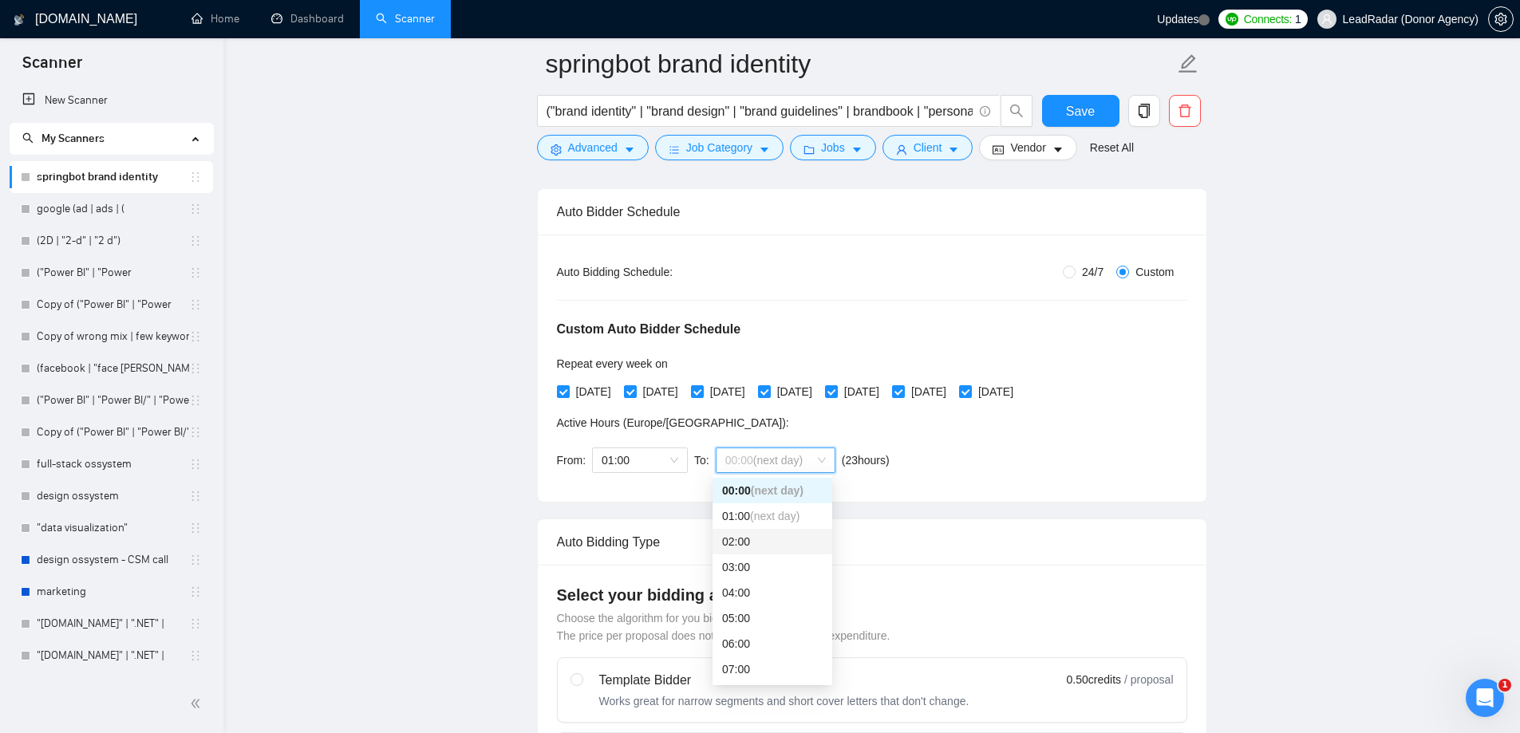
click at [746, 542] on div "02:00" at bounding box center [772, 542] width 101 height 18
click at [958, 460] on div "Custom Auto Bidder Schedule Repeat every week [DATE] [DATE] [DATE] [DATE] [DATE…" at bounding box center [872, 382] width 630 height 202
drag, startPoint x: 317, startPoint y: 15, endPoint x: 1005, endPoint y: 1, distance: 687.8
click at [317, 14] on link "Dashboard" at bounding box center [307, 19] width 73 height 14
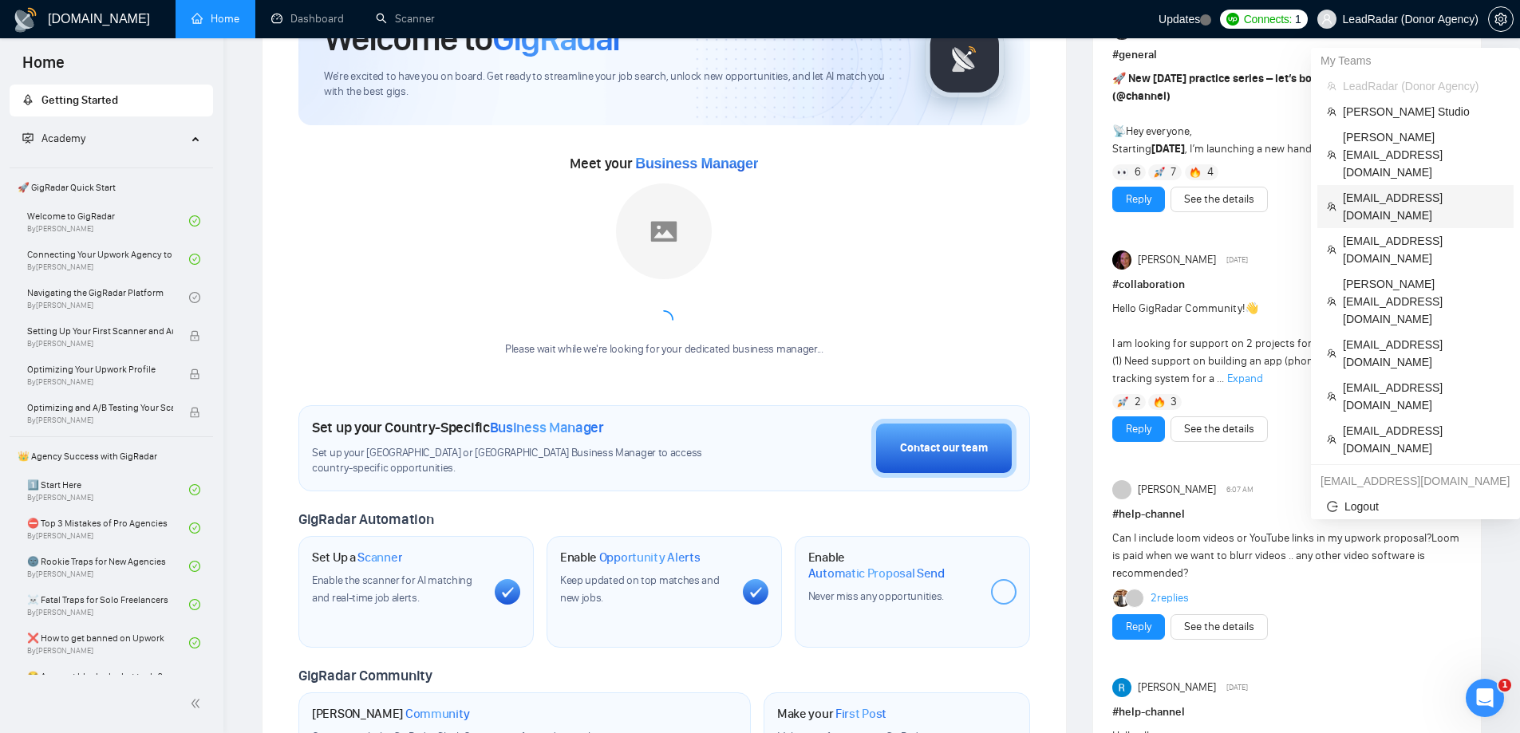
click at [1357, 189] on span "kirill@auq.io" at bounding box center [1423, 206] width 161 height 35
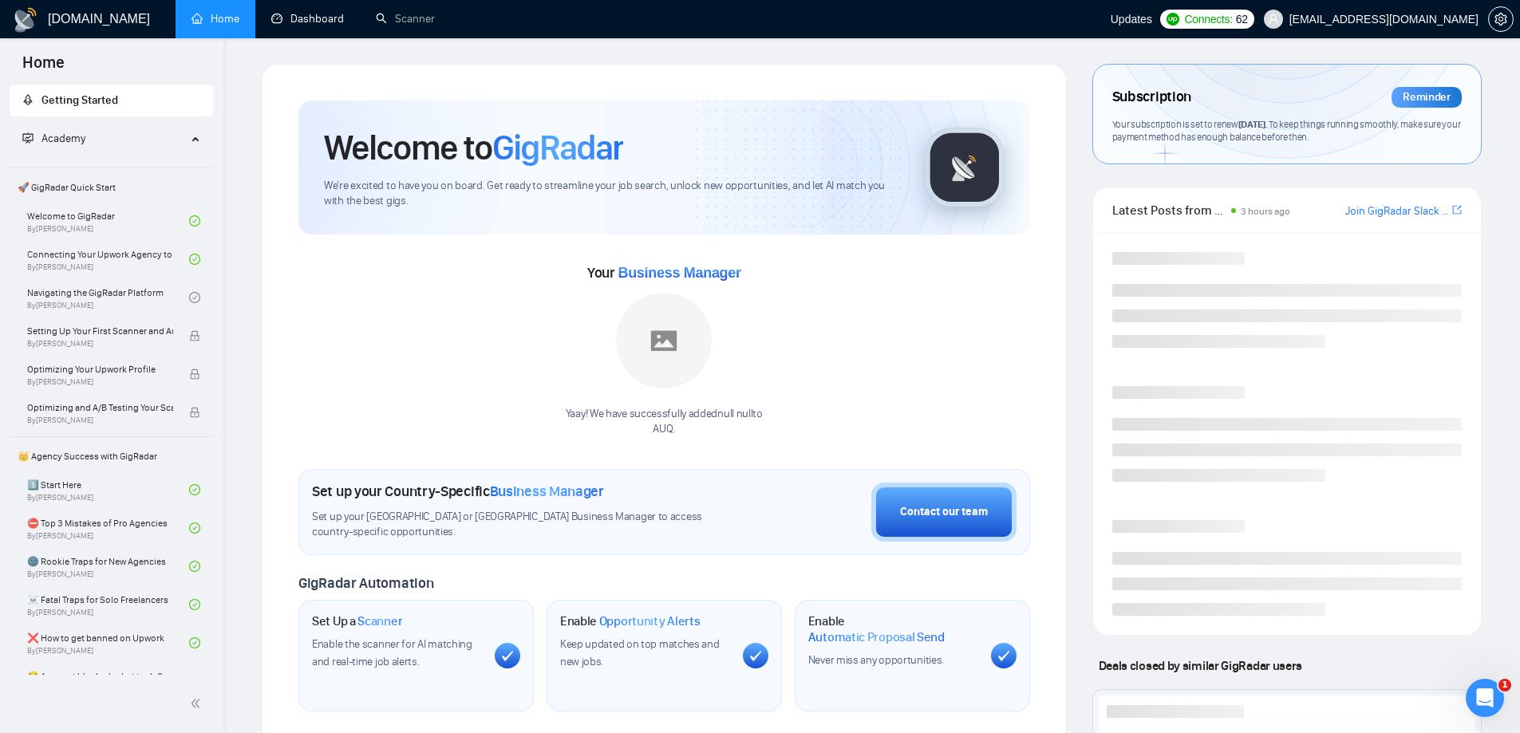
drag, startPoint x: 305, startPoint y: 16, endPoint x: 328, endPoint y: 45, distance: 36.9
click at [305, 16] on link "Dashboard" at bounding box center [307, 19] width 73 height 14
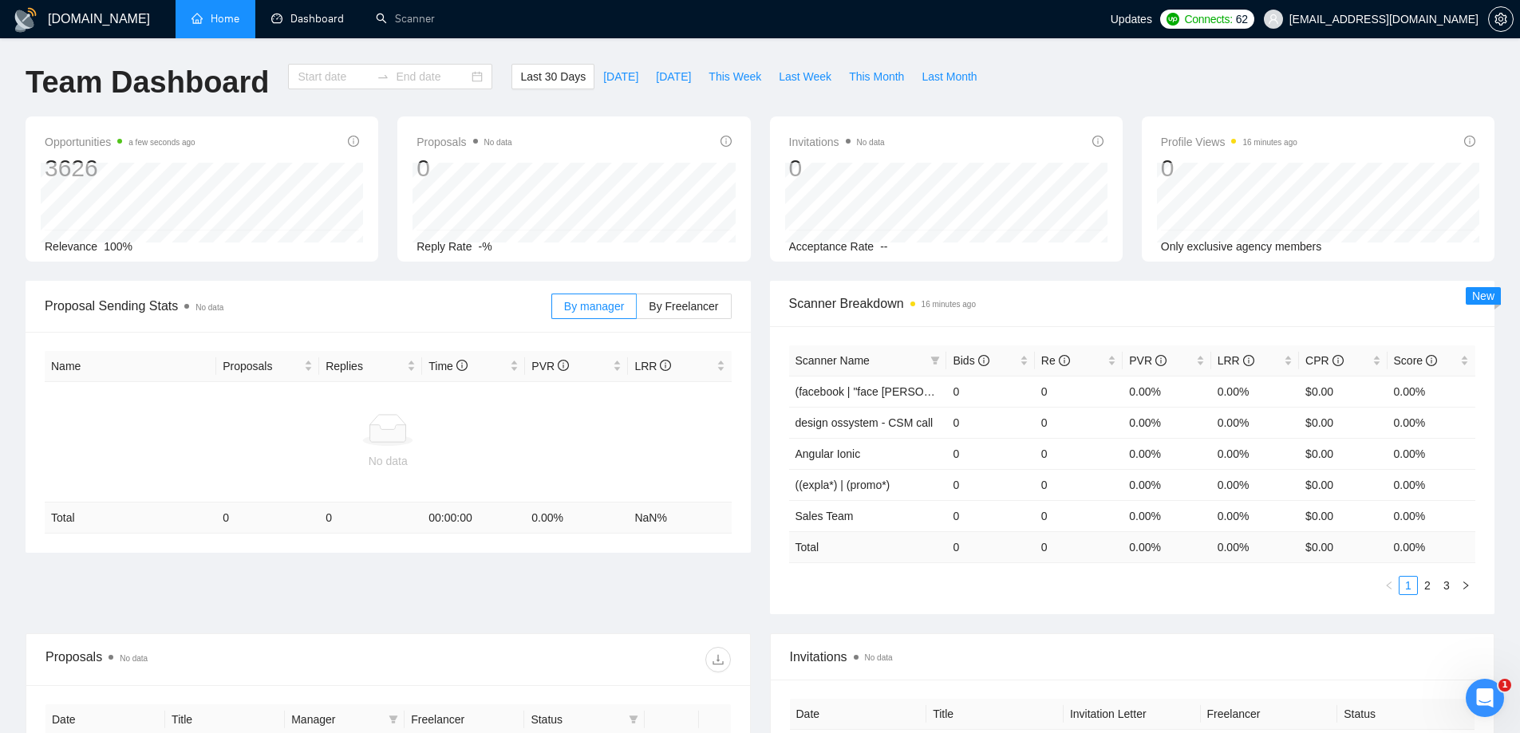
type input "[DATE]"
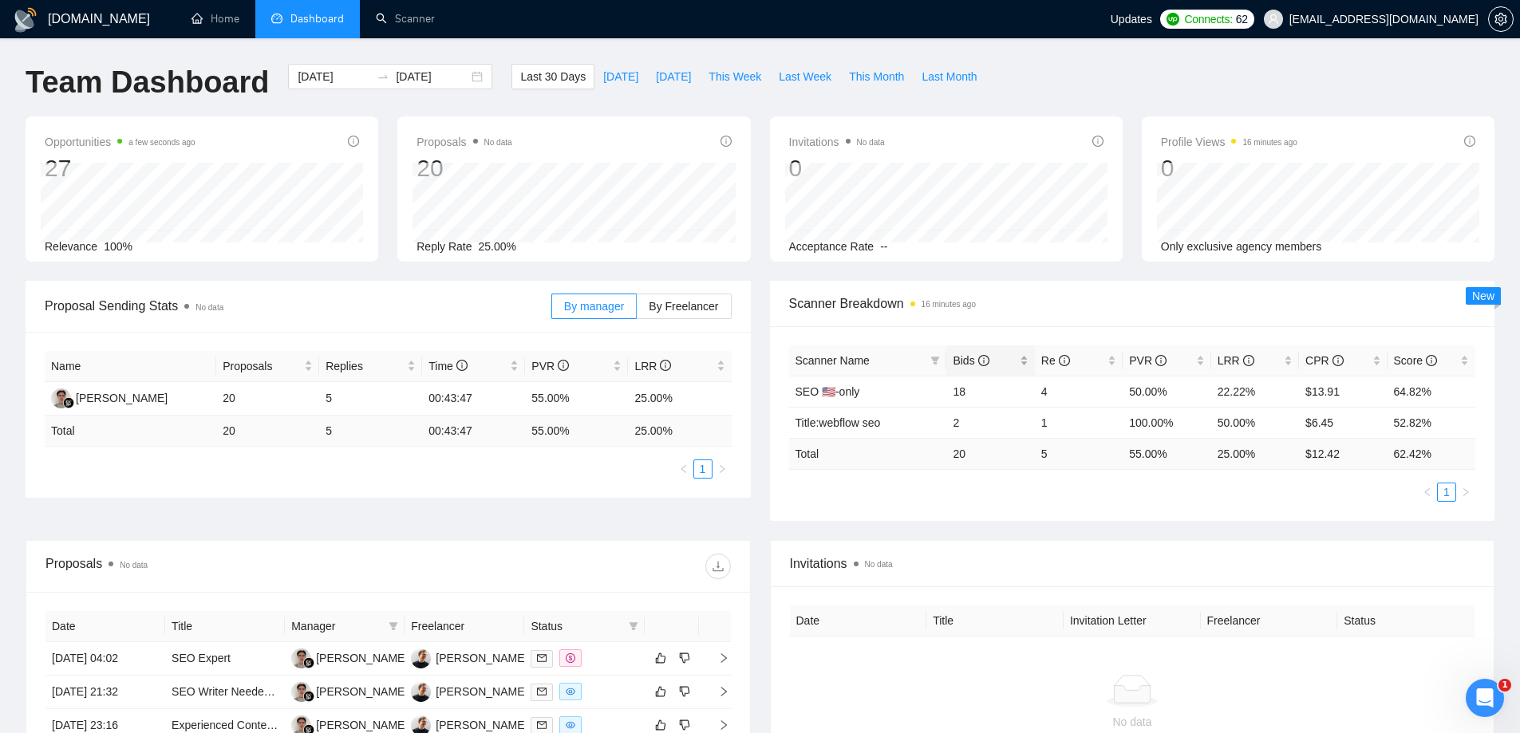
click at [952, 358] on div "Bids" at bounding box center [989, 361] width 75 height 18
click at [964, 358] on span "Bids" at bounding box center [970, 360] width 36 height 13
drag, startPoint x: 873, startPoint y: 390, endPoint x: 796, endPoint y: 389, distance: 76.6
click at [796, 389] on td "SEO 🇺🇸-only" at bounding box center [868, 391] width 158 height 31
copy link "SEO 🇺🇸-only"
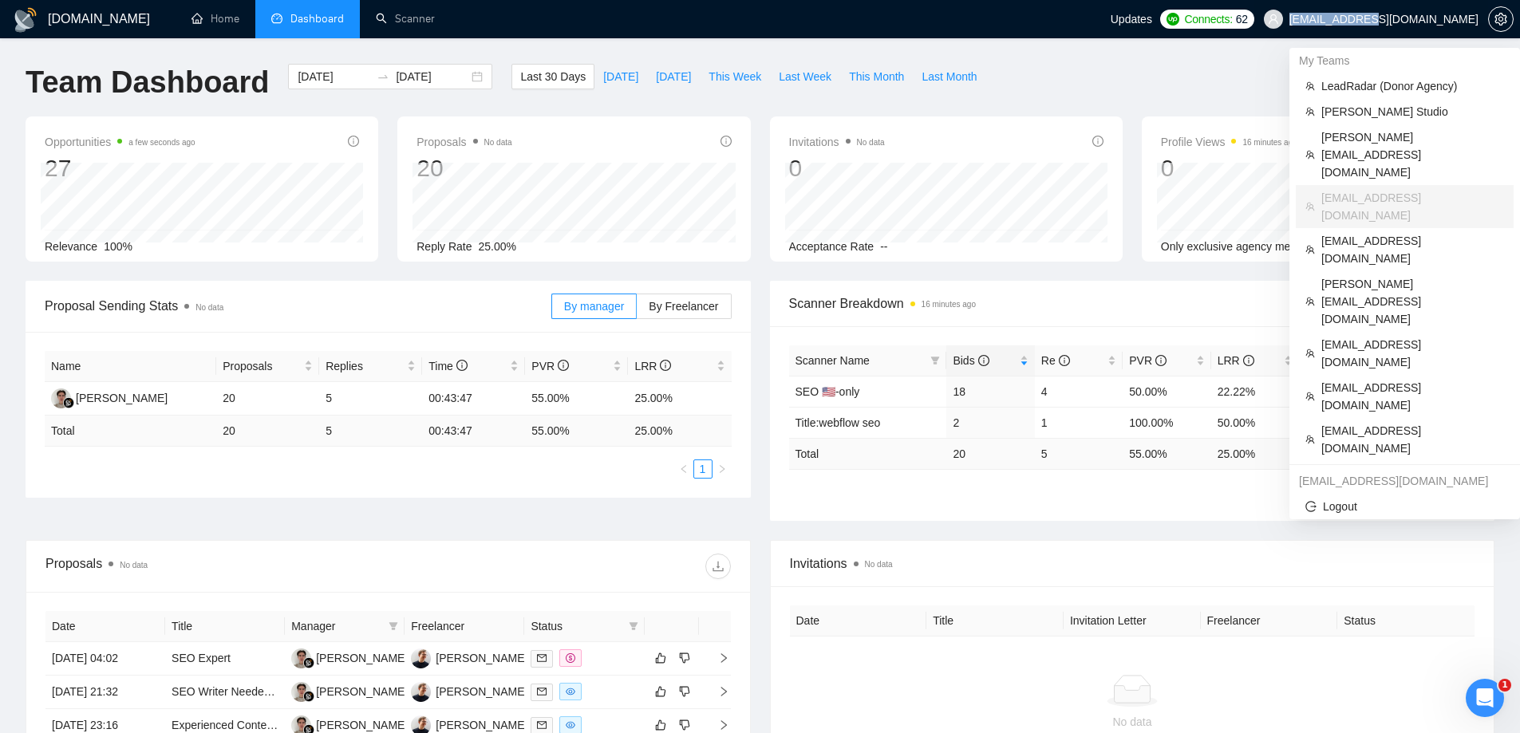
drag, startPoint x: 1414, startPoint y: 18, endPoint x: 1475, endPoint y: 19, distance: 60.6
click at [1475, 19] on span "kirill@auq.io" at bounding box center [1371, 19] width 234 height 51
copy span "kirill@auq.io"
